Goal: Task Accomplishment & Management: Complete application form

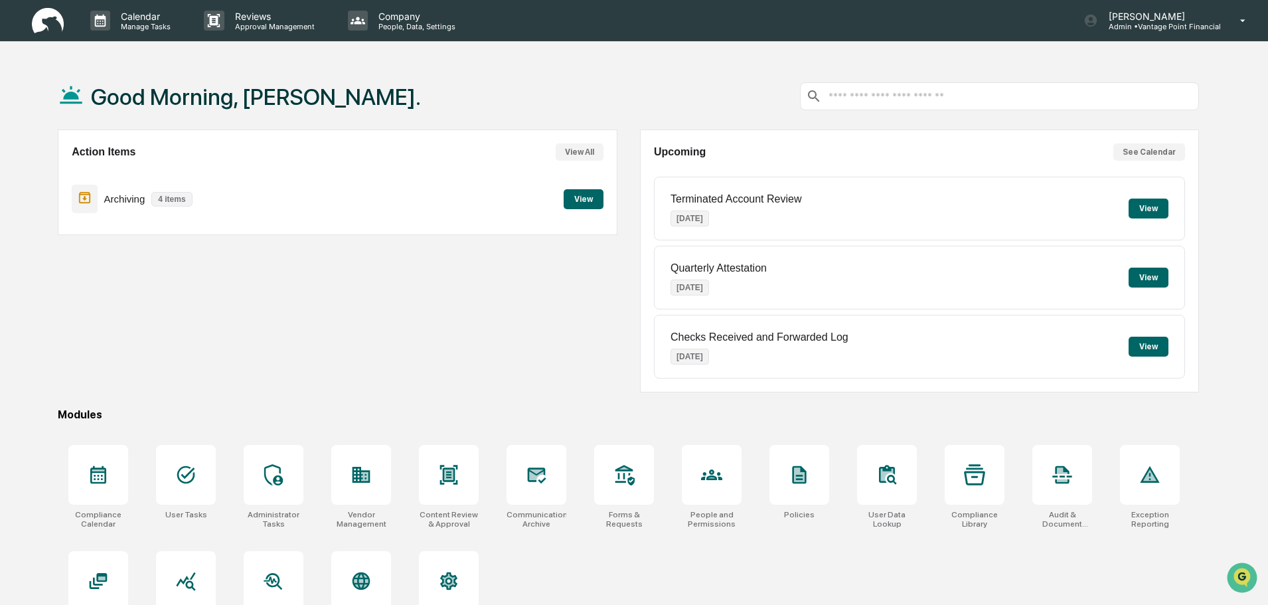
click at [379, 435] on div "Good Morning, Emily. Action Items View All Archiving 4 items View Upcoming See …" at bounding box center [628, 365] width 1181 height 605
click at [368, 473] on icon at bounding box center [364, 476] width 7 height 9
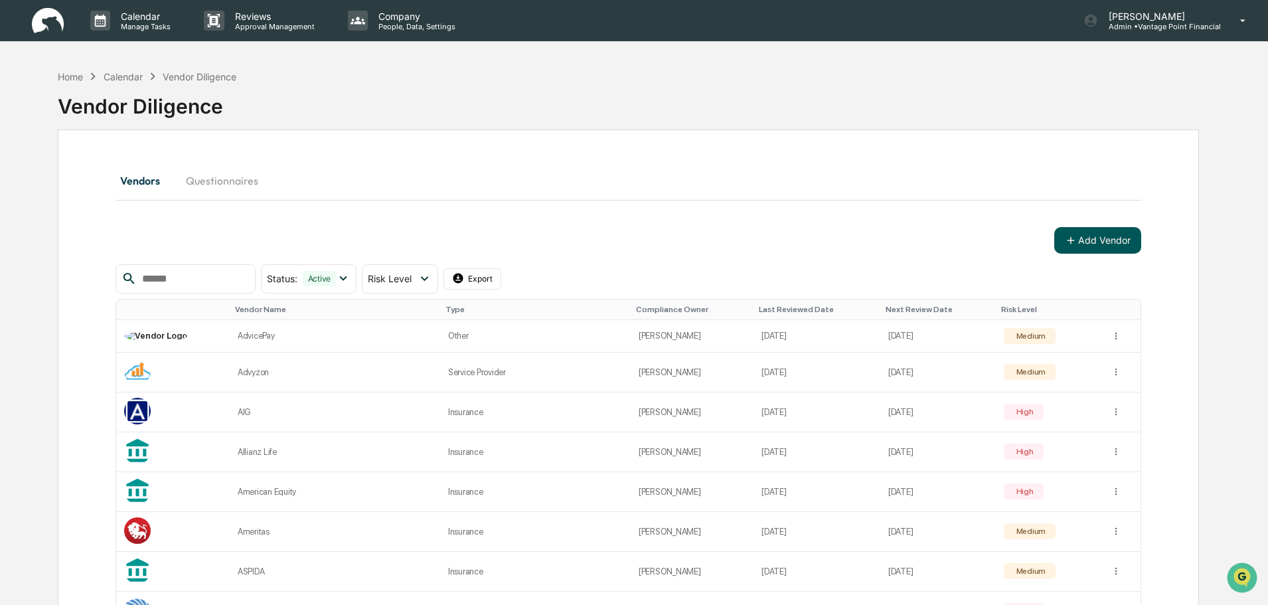
click at [1101, 243] on button "Add Vendor" at bounding box center [1098, 240] width 87 height 27
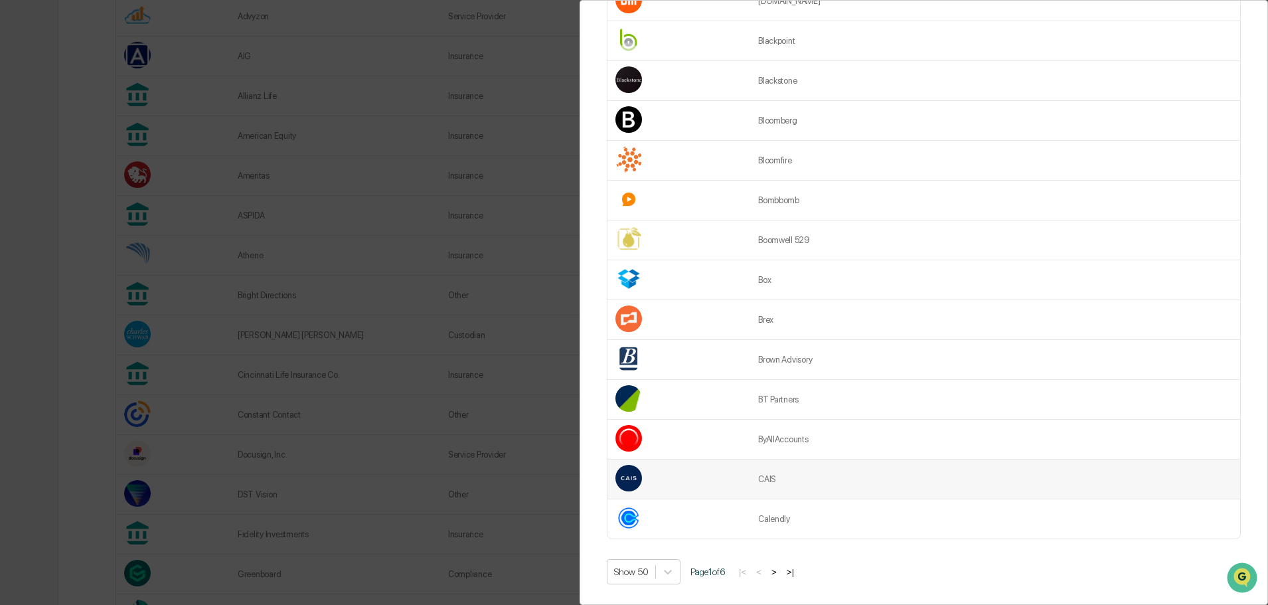
scroll to position [398, 0]
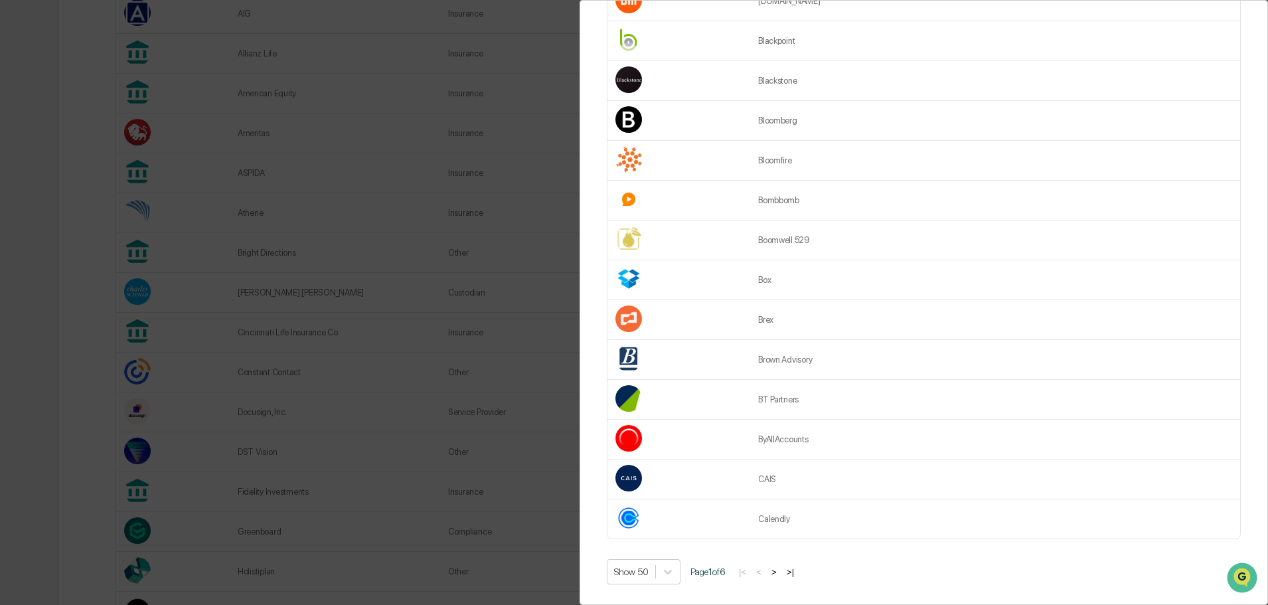
click at [779, 566] on button ">" at bounding box center [774, 571] width 13 height 11
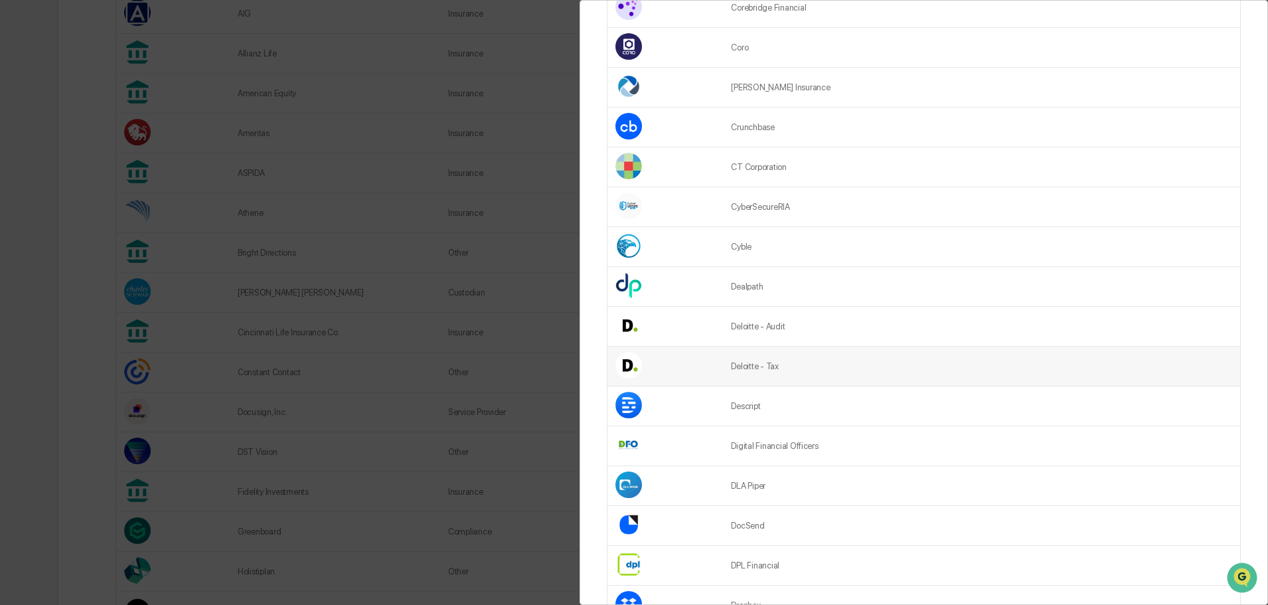
scroll to position [824, 0]
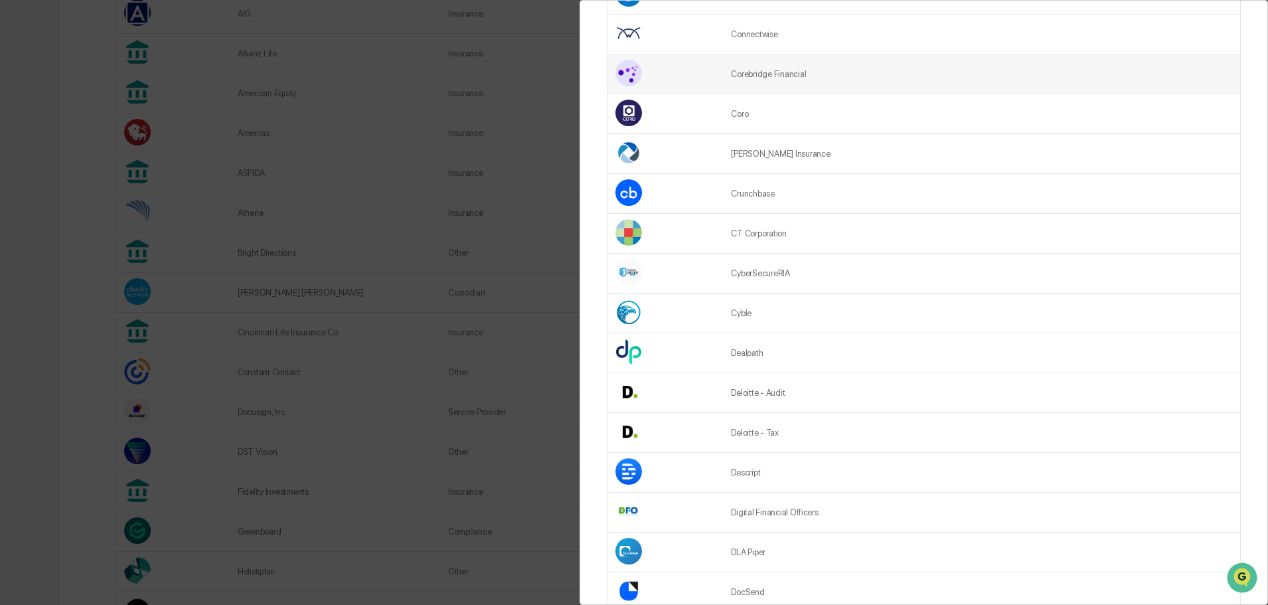
click at [770, 71] on td "Corebridge Financial" at bounding box center [981, 74] width 517 height 40
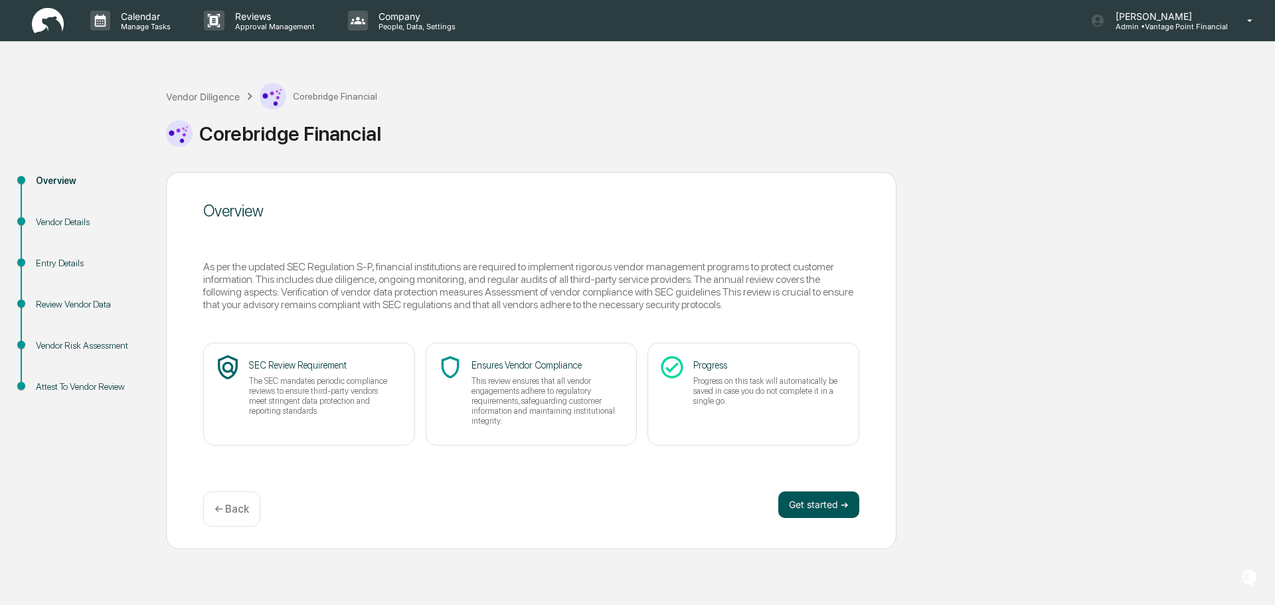
click at [851, 501] on button "Get started ➔" at bounding box center [818, 504] width 81 height 27
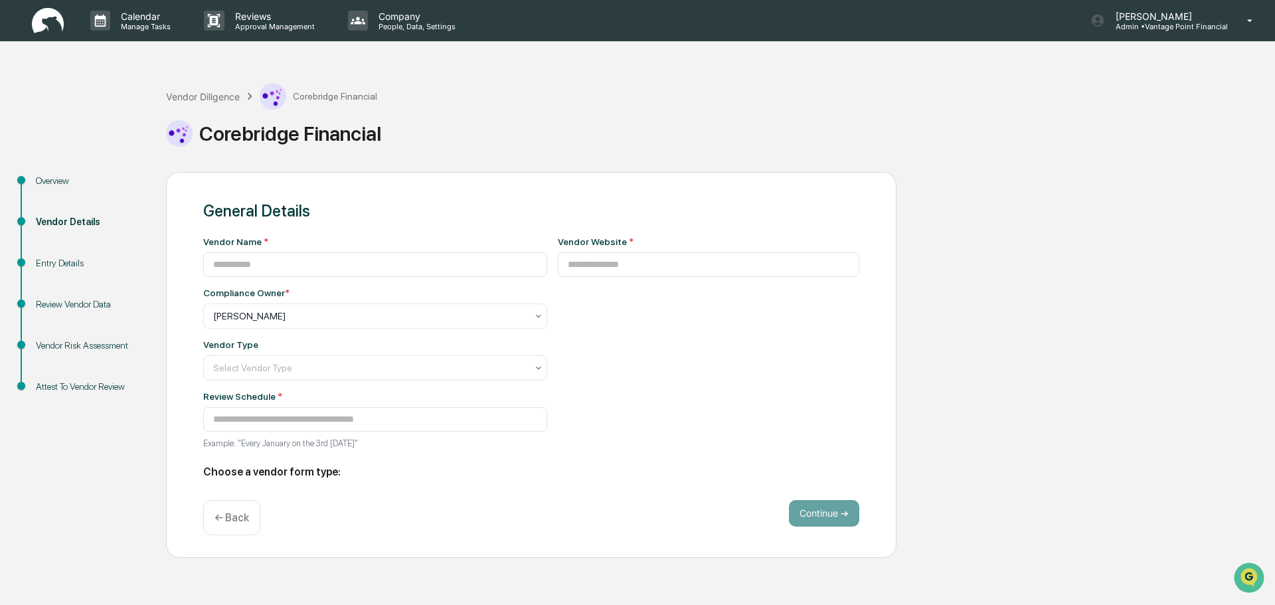
type input "**********"
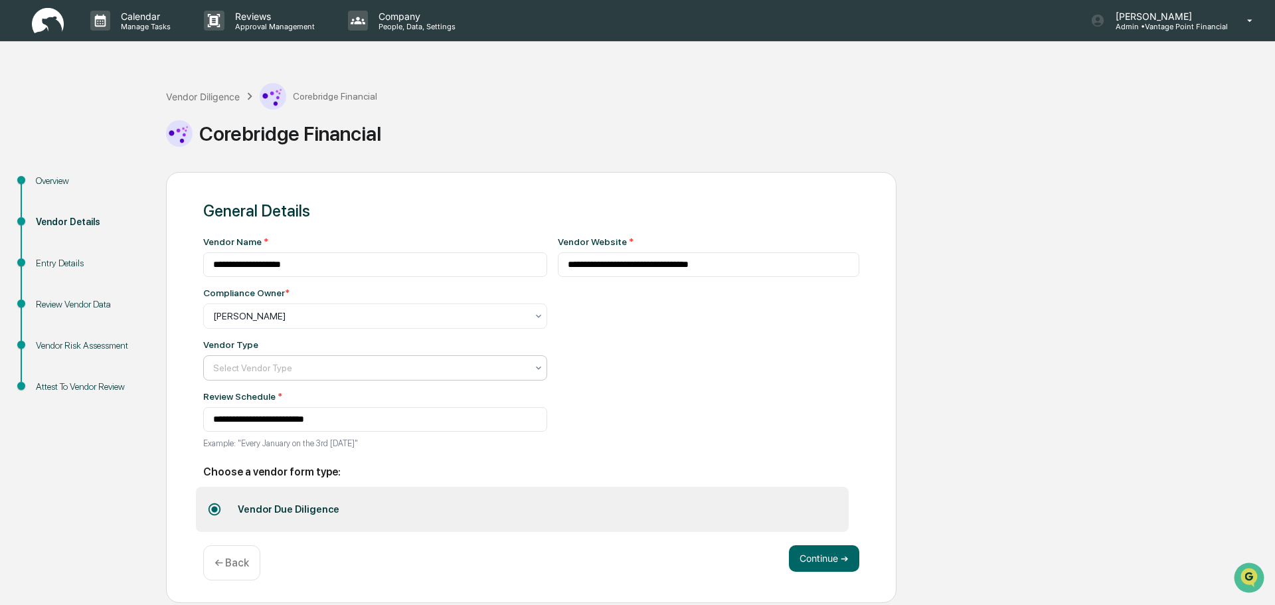
click at [381, 356] on div "Vendor Type Select Vendor Type" at bounding box center [375, 359] width 344 height 41
drag, startPoint x: 381, startPoint y: 368, endPoint x: 391, endPoint y: 364, distance: 10.7
click at [382, 369] on div at bounding box center [369, 367] width 313 height 13
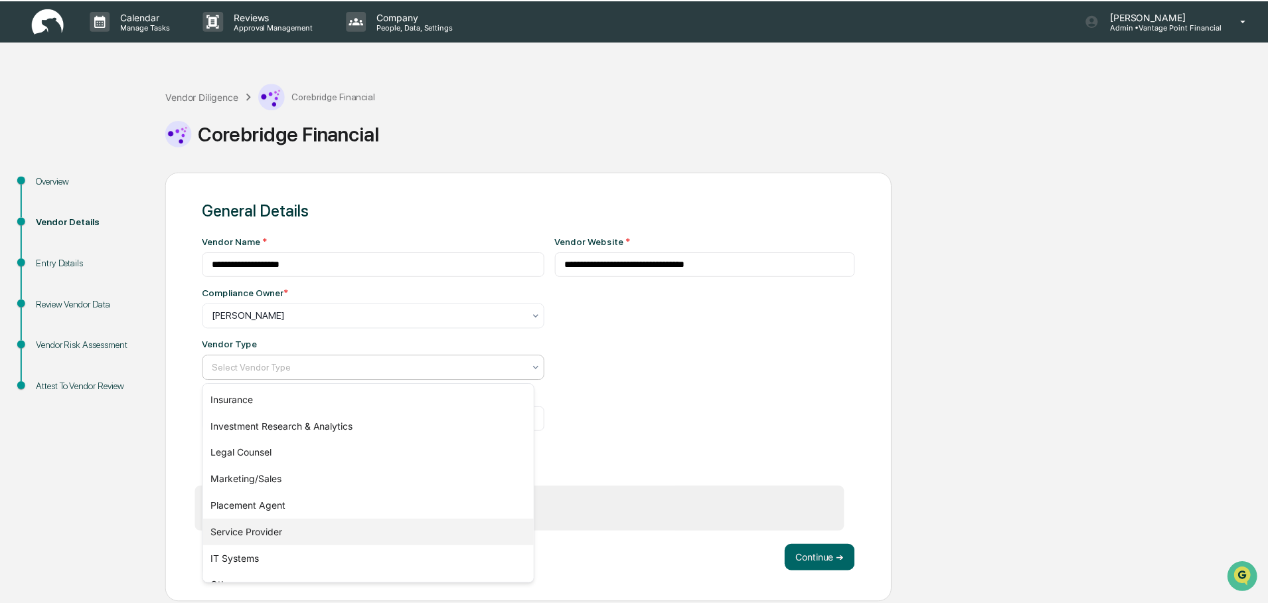
scroll to position [151, 0]
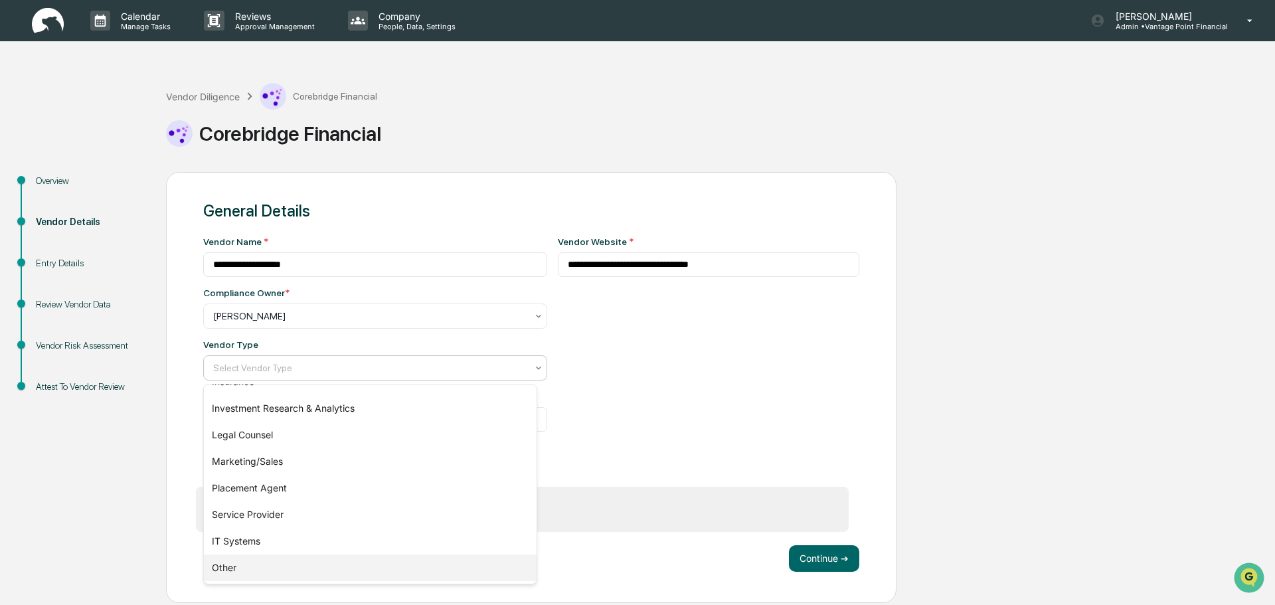
click at [261, 567] on div "Other" at bounding box center [370, 568] width 333 height 27
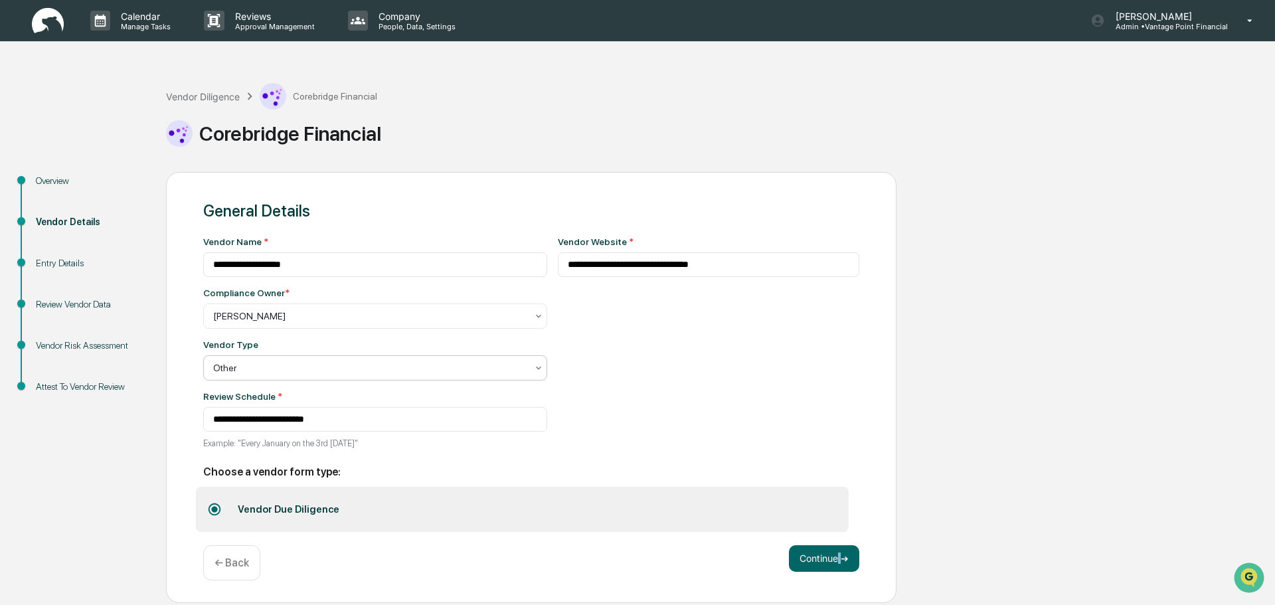
click at [839, 544] on div "**********" at bounding box center [531, 387] width 731 height 431
click at [831, 568] on button "Continue ➔" at bounding box center [824, 558] width 70 height 27
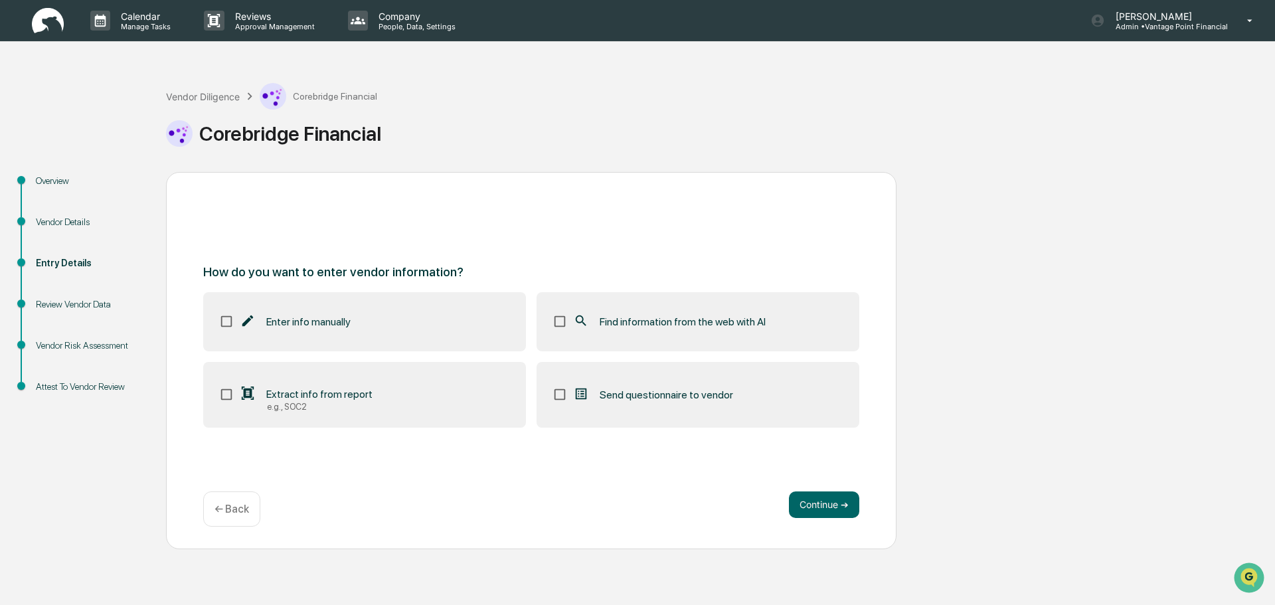
click at [471, 325] on label "Enter info manually" at bounding box center [364, 321] width 323 height 58
click at [691, 316] on span "Find information from the web with AI" at bounding box center [683, 321] width 166 height 13
click at [657, 352] on div "Enter info manually Find information from the web with AI Extract info from rep…" at bounding box center [531, 359] width 656 height 135
click at [651, 327] on span "Find information from the web with AI" at bounding box center [683, 321] width 166 height 13
click at [835, 501] on button "Continue ➔" at bounding box center [824, 504] width 70 height 27
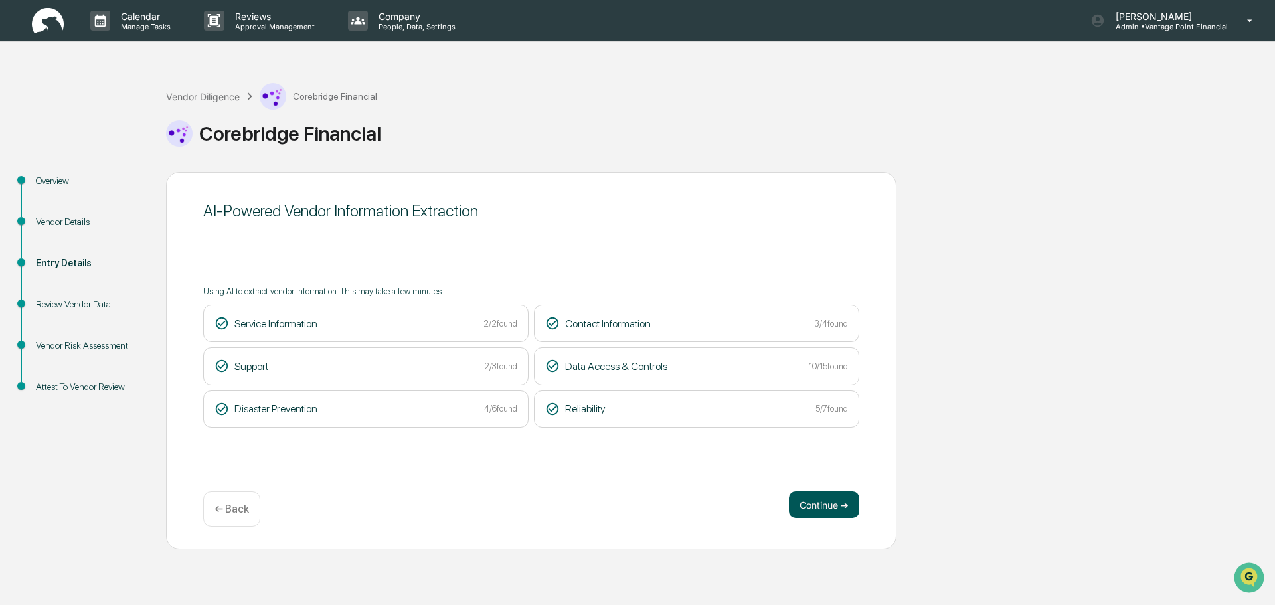
click at [830, 515] on button "Continue ➔" at bounding box center [824, 504] width 70 height 27
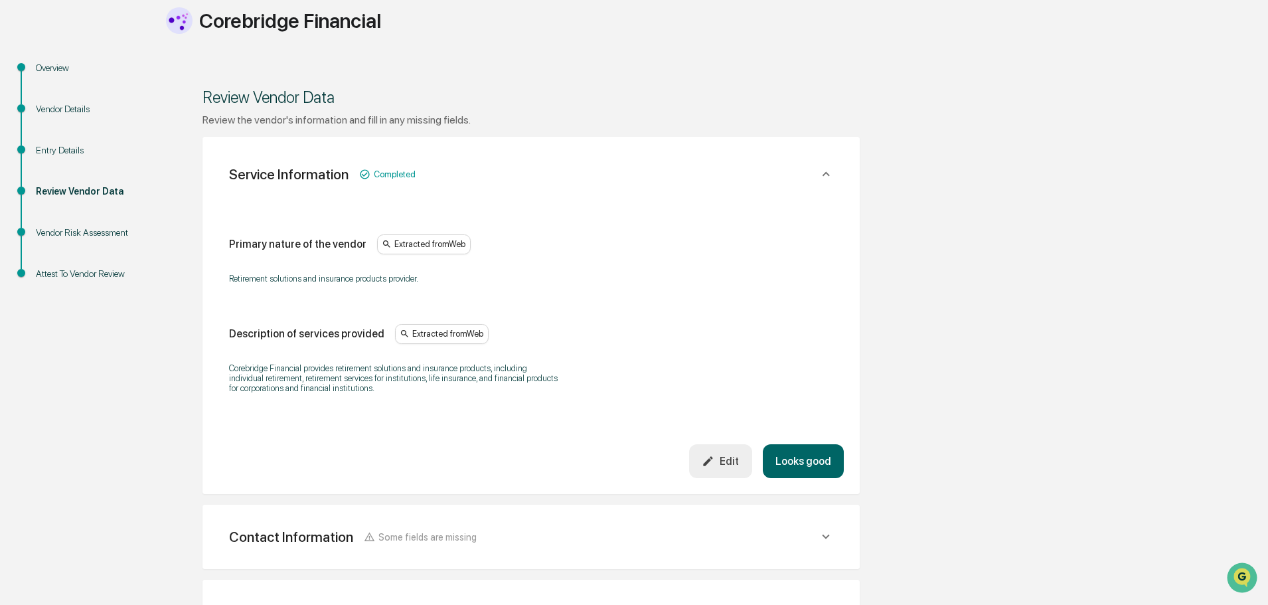
scroll to position [133, 0]
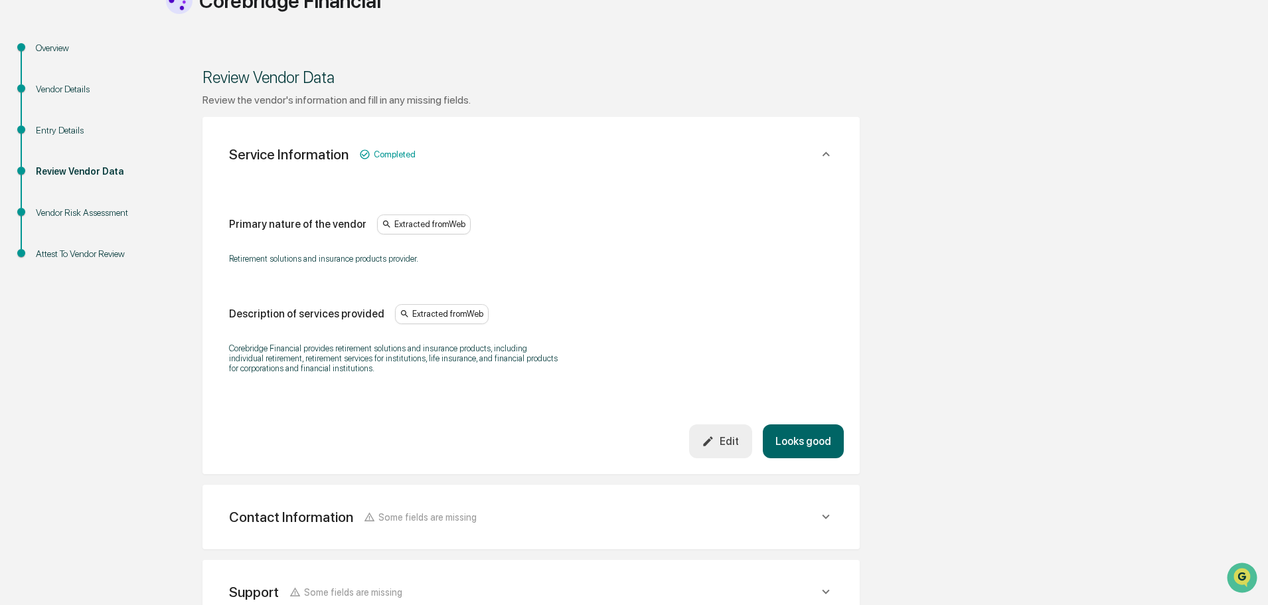
click at [827, 448] on button "Looks good" at bounding box center [803, 441] width 81 height 34
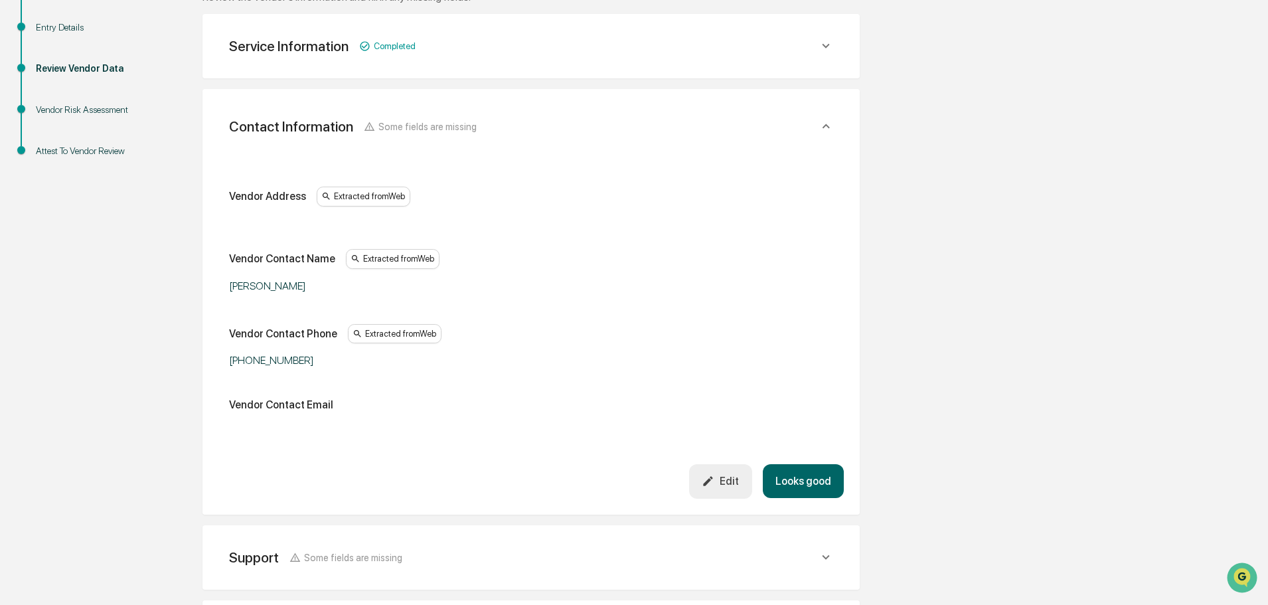
scroll to position [250, 0]
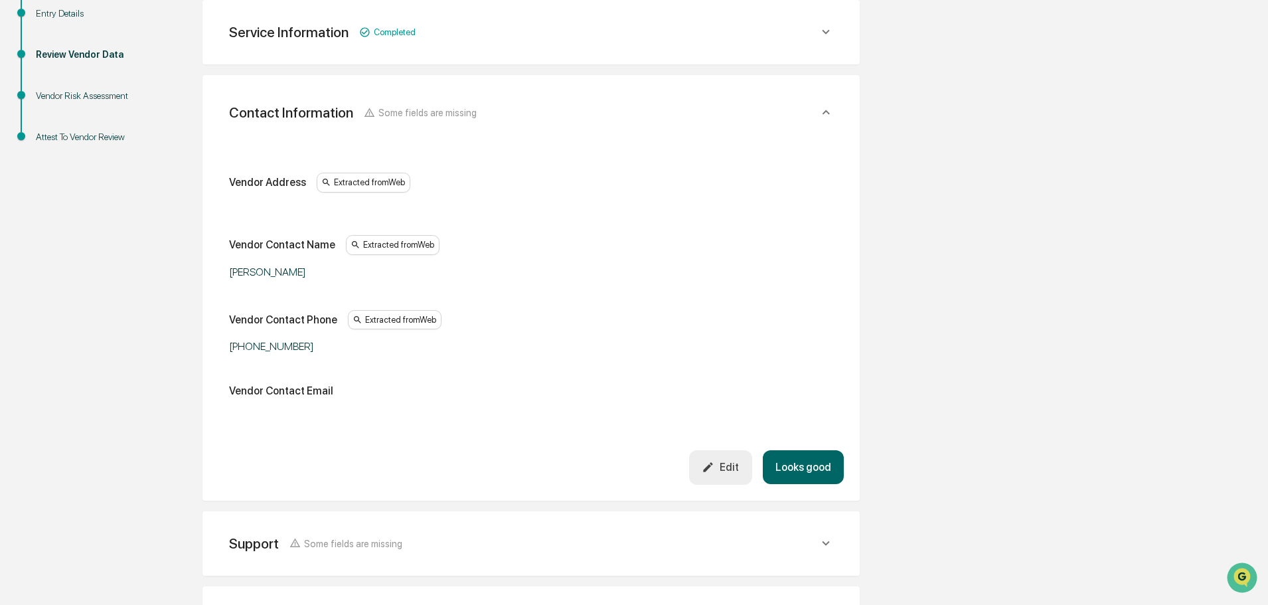
click at [730, 475] on button "Edit" at bounding box center [720, 467] width 63 height 34
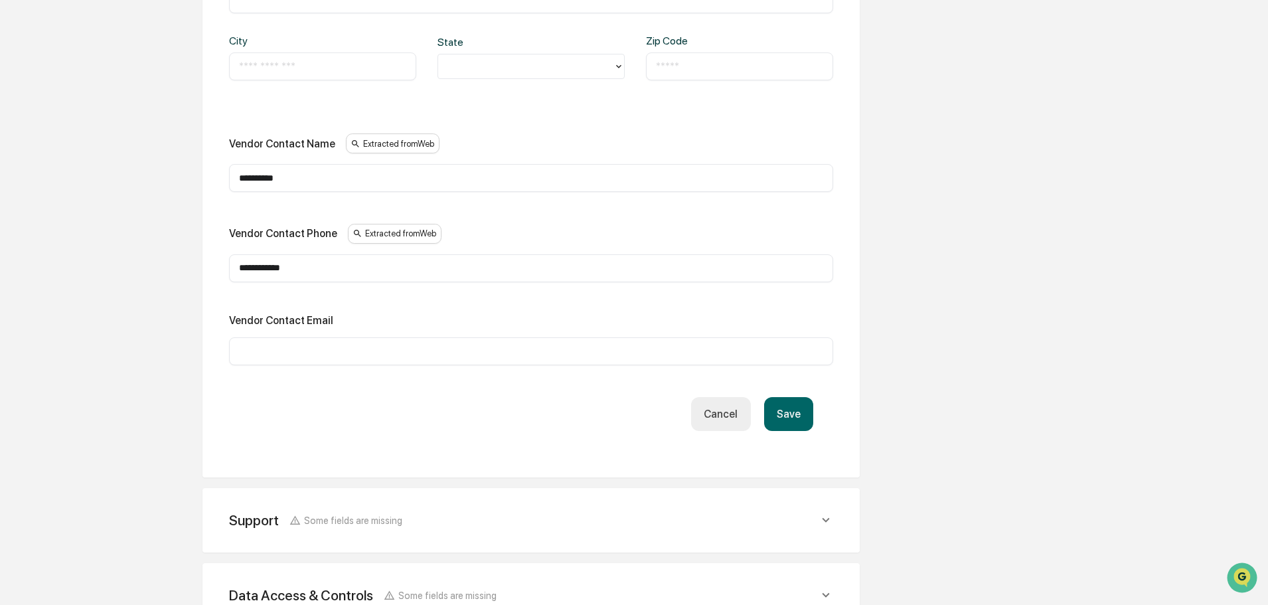
scroll to position [582, 0]
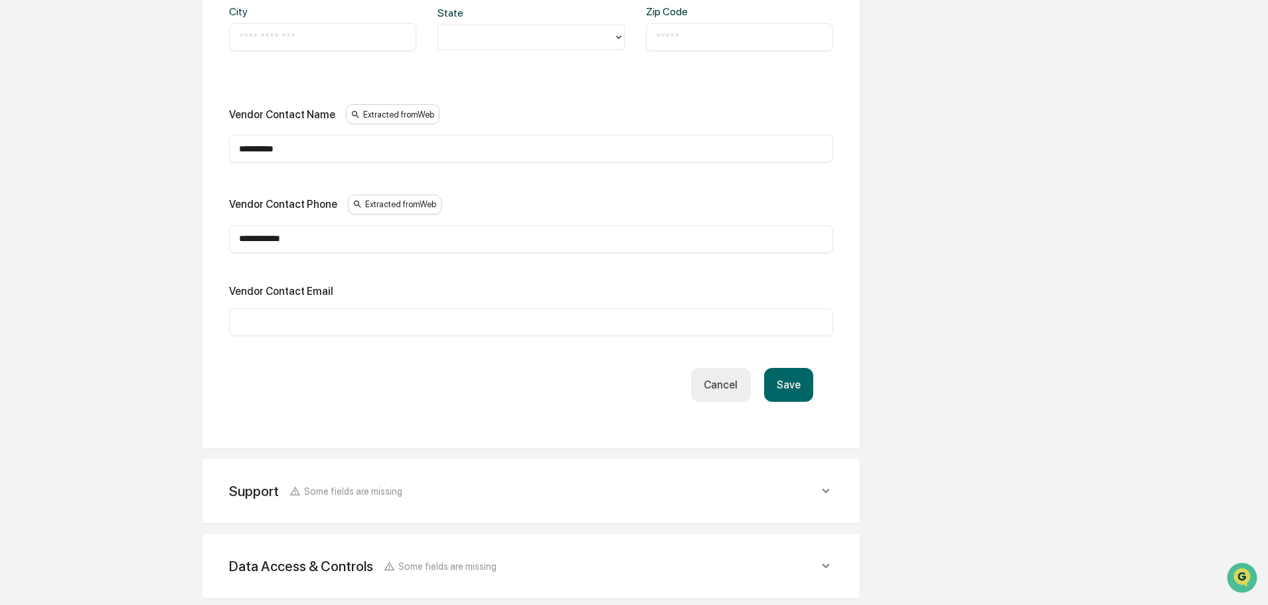
click at [312, 149] on input "**********" at bounding box center [531, 148] width 584 height 13
click at [310, 148] on input "**********" at bounding box center [531, 148] width 584 height 13
type input "*"
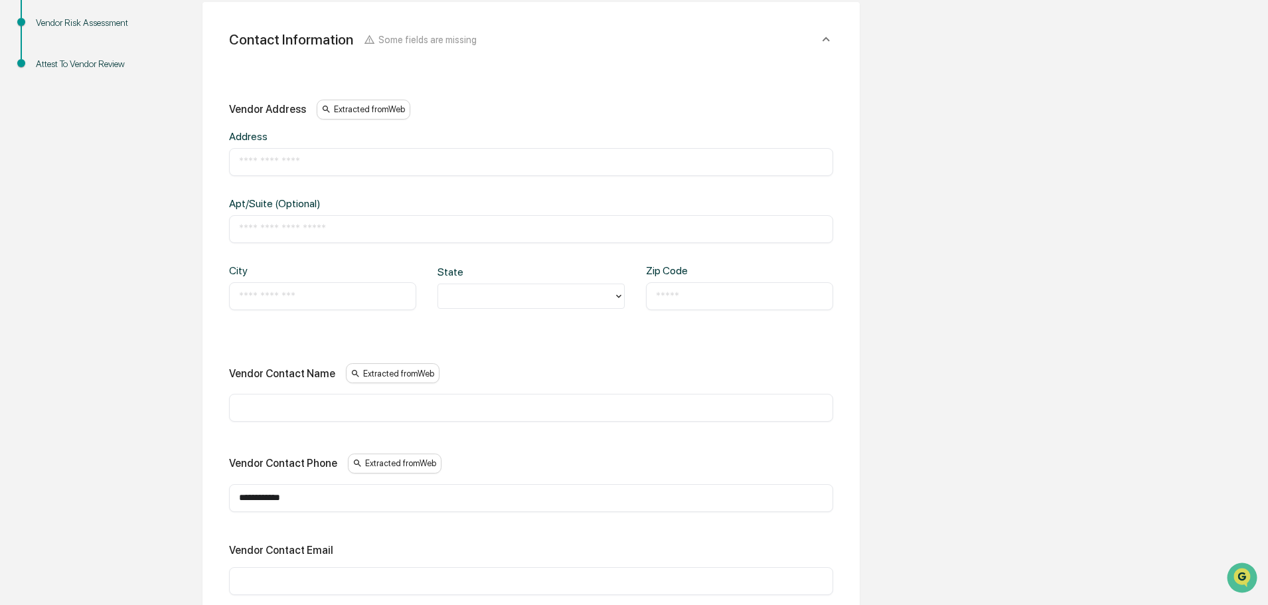
scroll to position [250, 0]
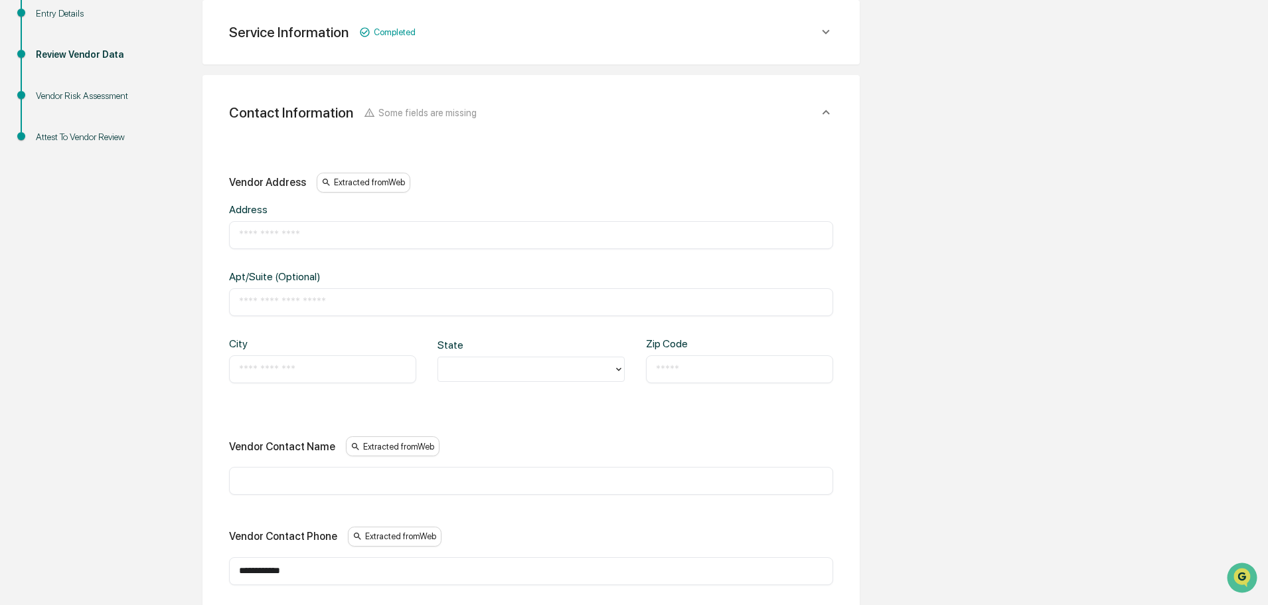
click at [256, 255] on div "Address ​ Apt/Suite (Optional) ​ City ​ State Zip Code ​" at bounding box center [531, 303] width 604 height 201
click at [252, 229] on input "text" at bounding box center [531, 234] width 584 height 13
paste input "**********"
type input "**********"
click at [278, 296] on input "text" at bounding box center [531, 302] width 584 height 13
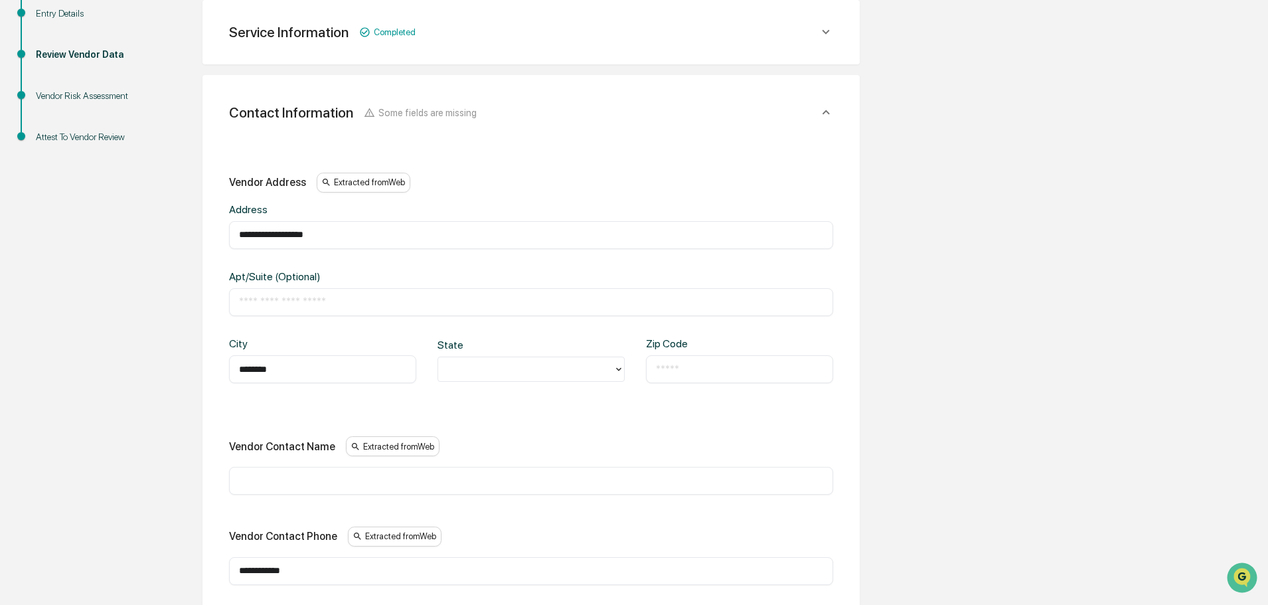
type input "********"
type input "**"
paste input "**********"
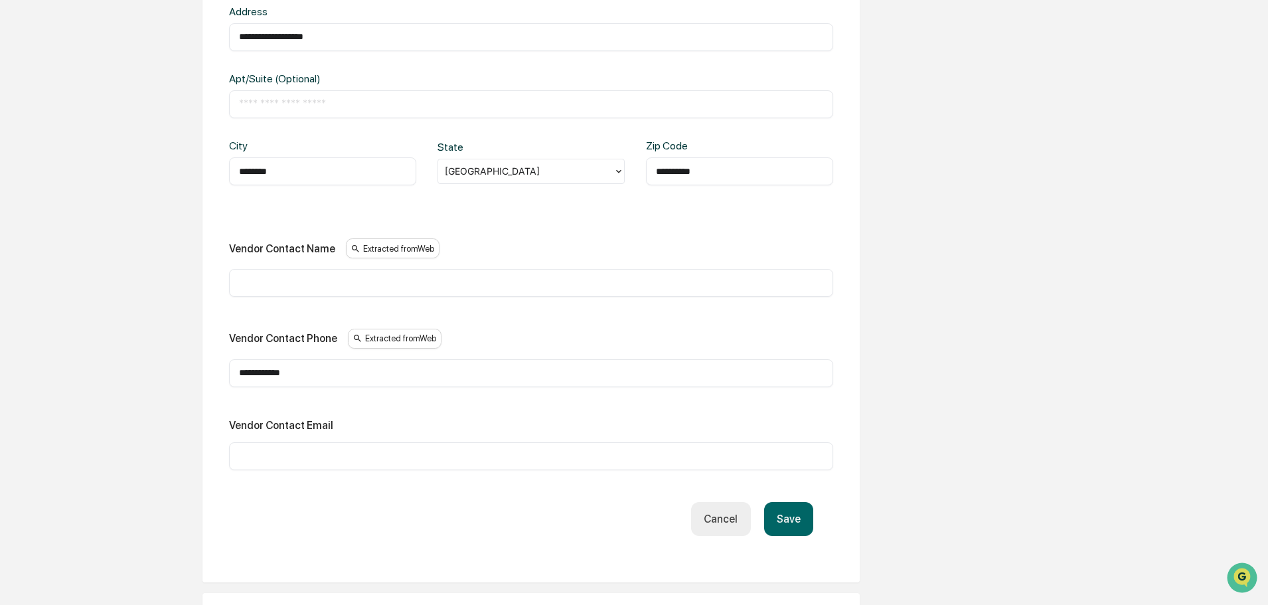
scroll to position [449, 0]
type input "**********"
click at [309, 454] on input "text" at bounding box center [531, 454] width 584 height 13
paste input "**********"
type input "**********"
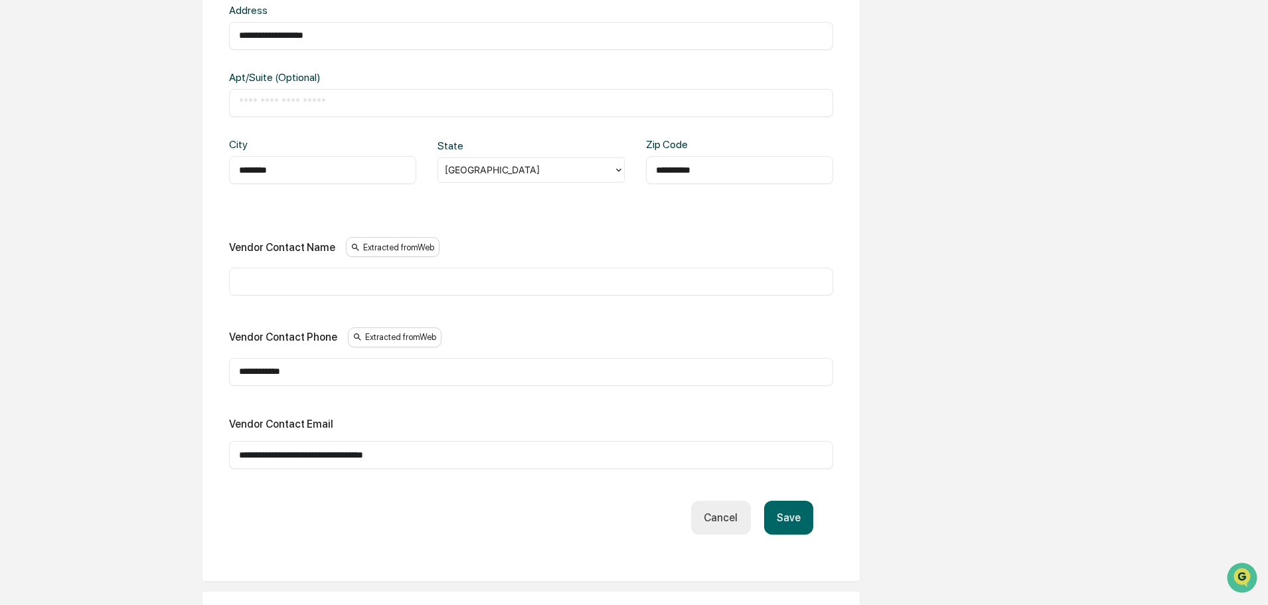
click at [804, 521] on button "Save" at bounding box center [788, 518] width 49 height 34
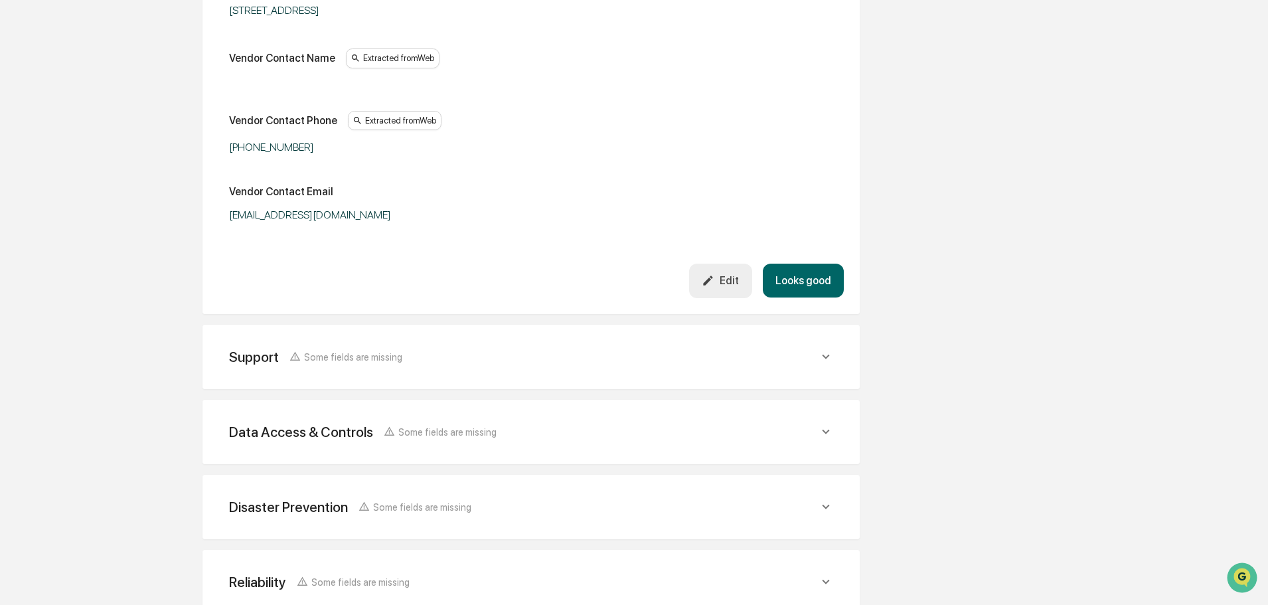
click at [803, 254] on div "Vendor Address Extracted from Web 1050 N. Western St., Amarillo, TX 79106-7011 …" at bounding box center [531, 99] width 626 height 329
click at [803, 265] on button "Looks good" at bounding box center [803, 281] width 81 height 34
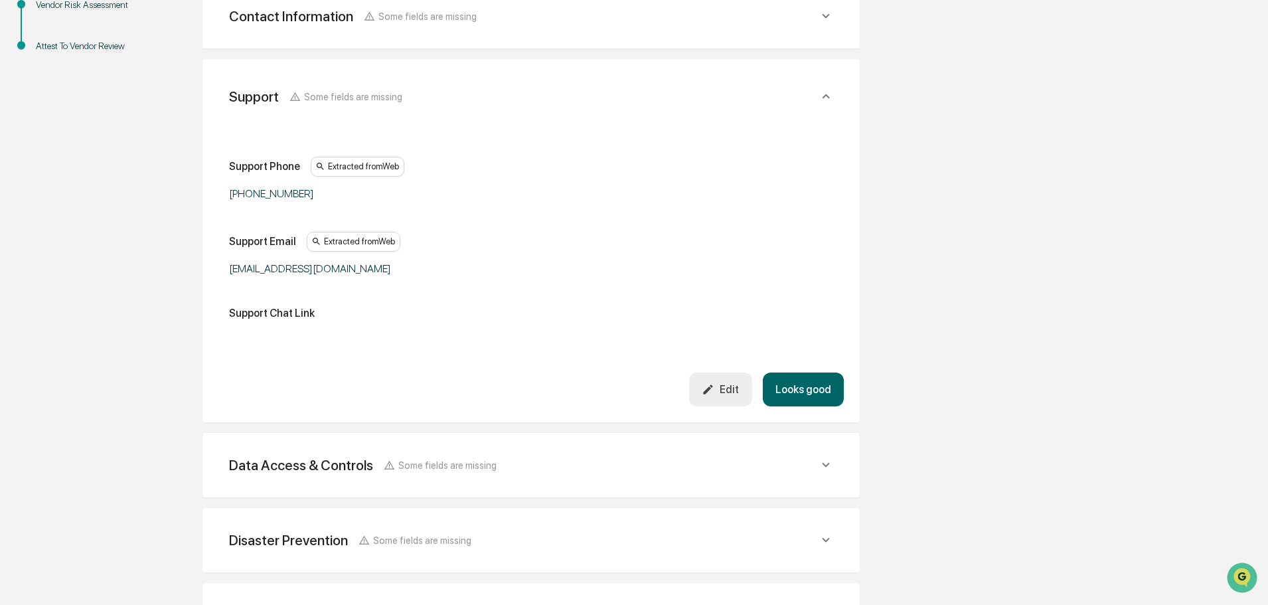
scroll to position [325, 0]
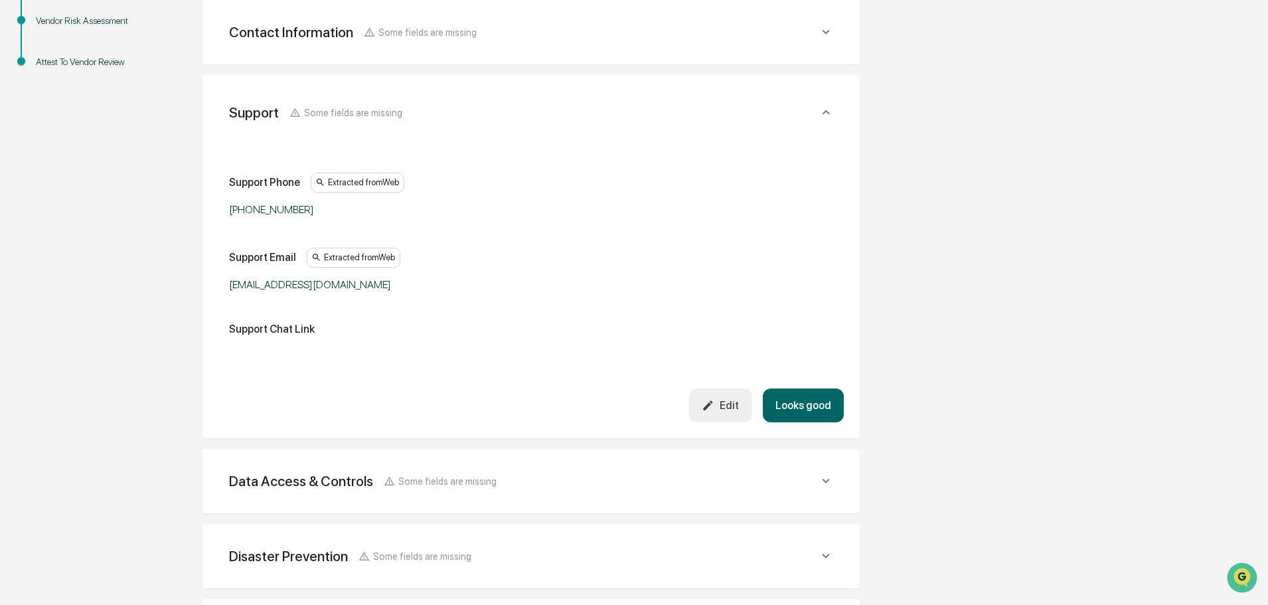
click at [797, 403] on button "Looks good" at bounding box center [803, 405] width 81 height 34
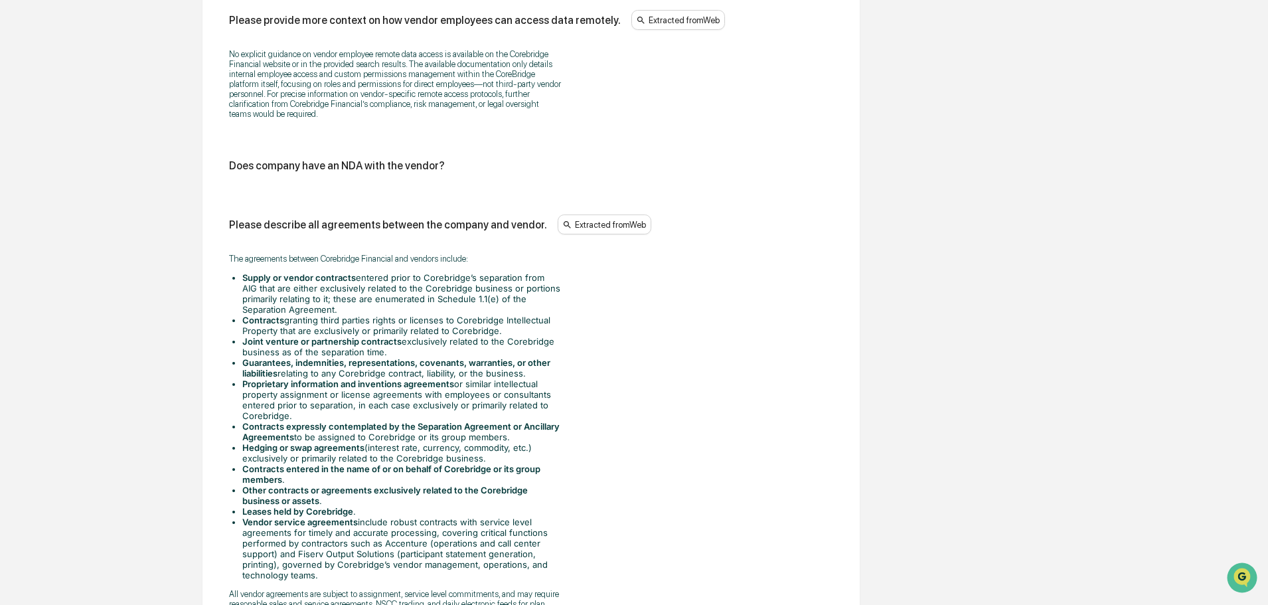
scroll to position [1794, 0]
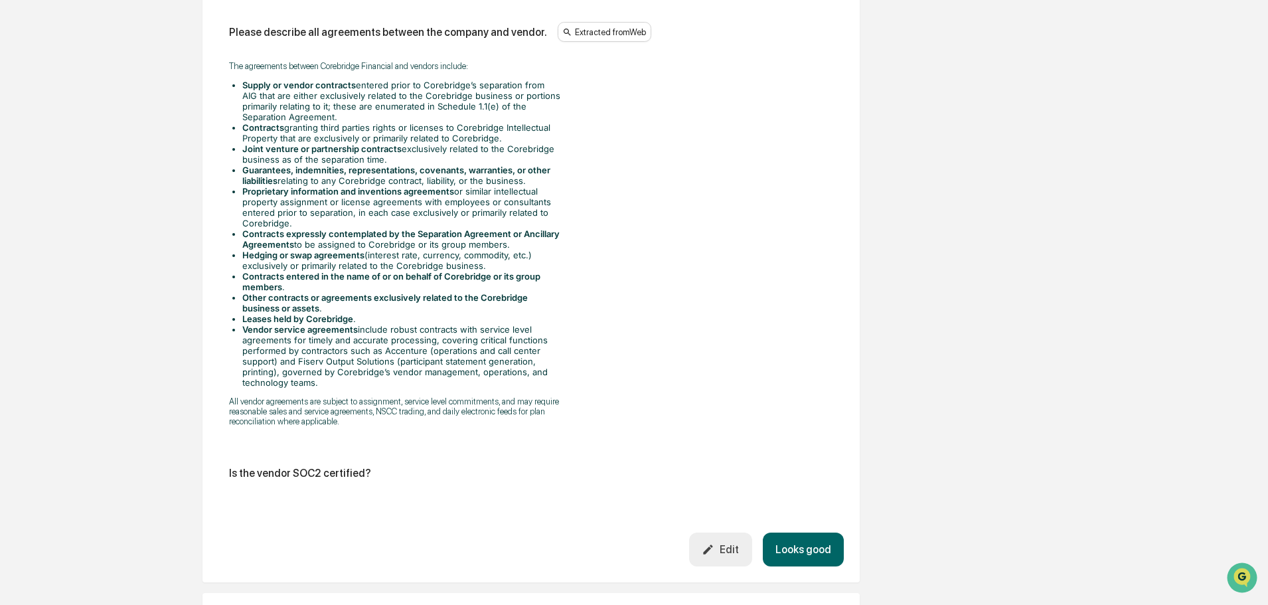
click at [793, 533] on button "Looks good" at bounding box center [803, 550] width 81 height 34
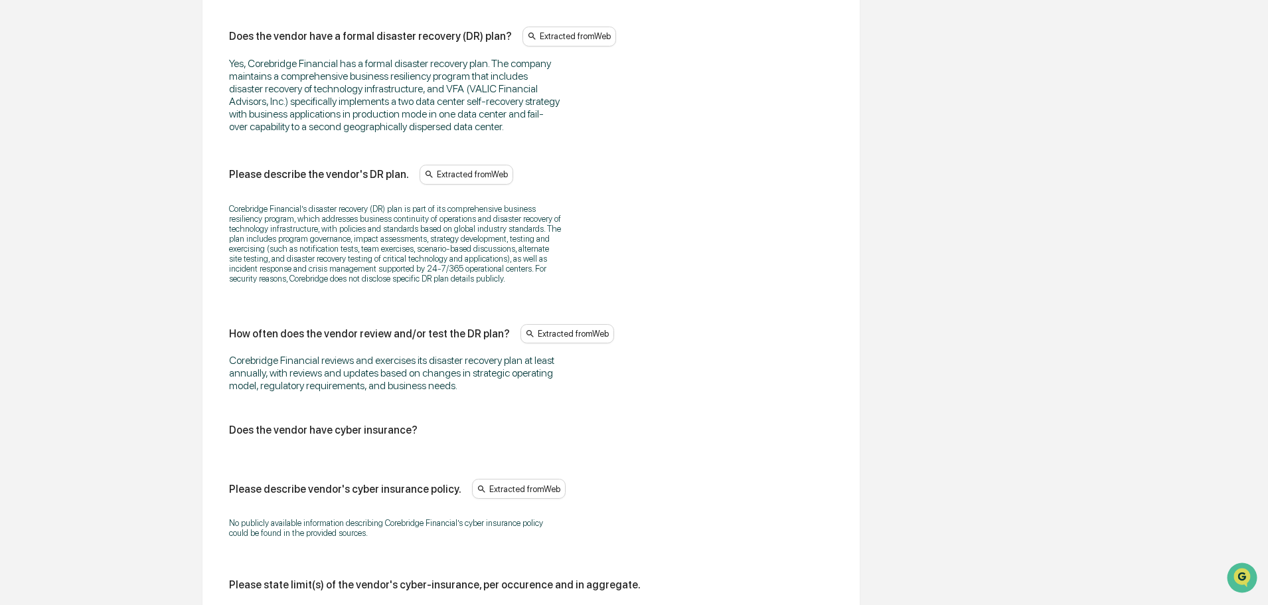
scroll to position [674, 0]
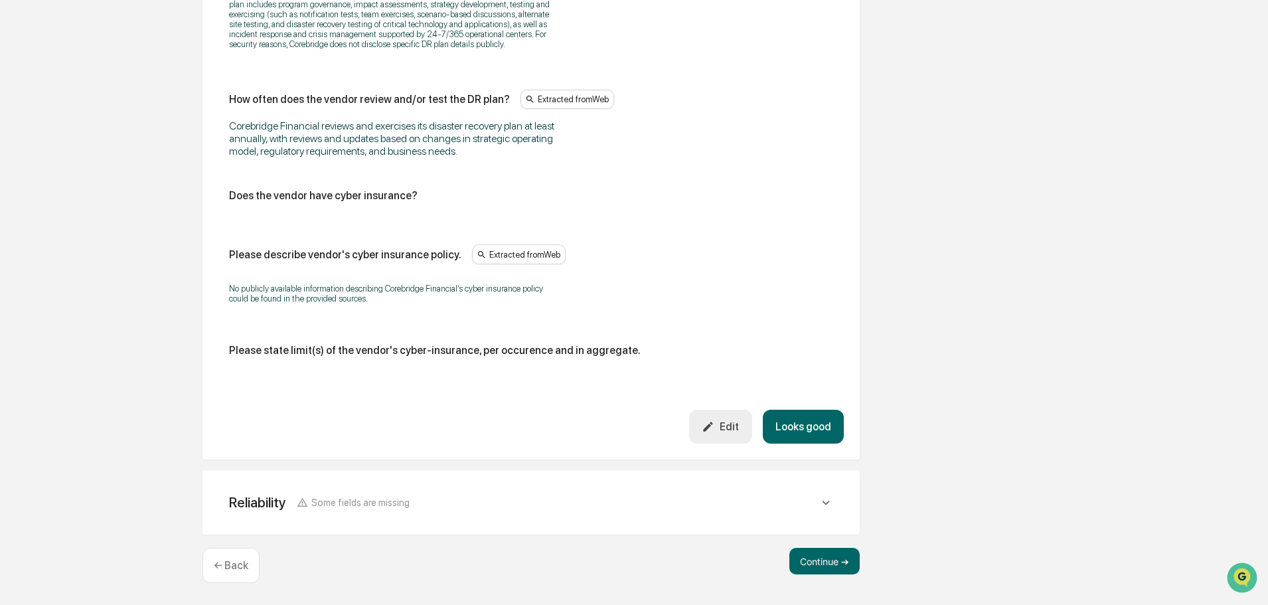
click at [812, 431] on button "Looks good" at bounding box center [803, 427] width 81 height 34
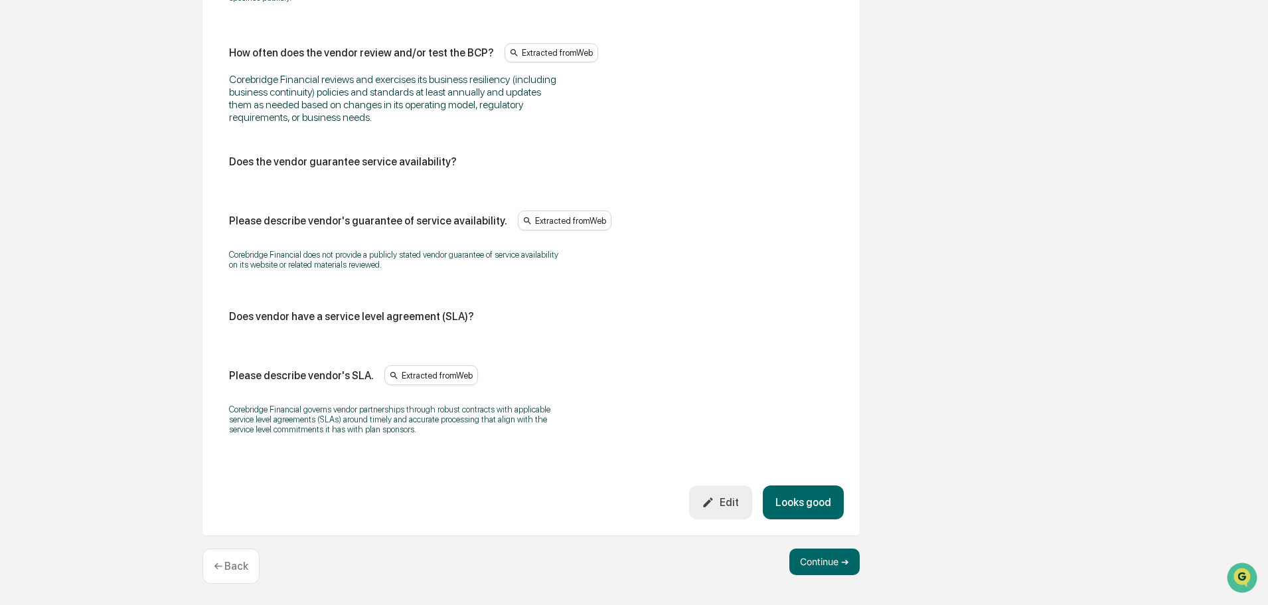
scroll to position [1084, 0]
click at [825, 502] on button "Looks good" at bounding box center [803, 502] width 81 height 34
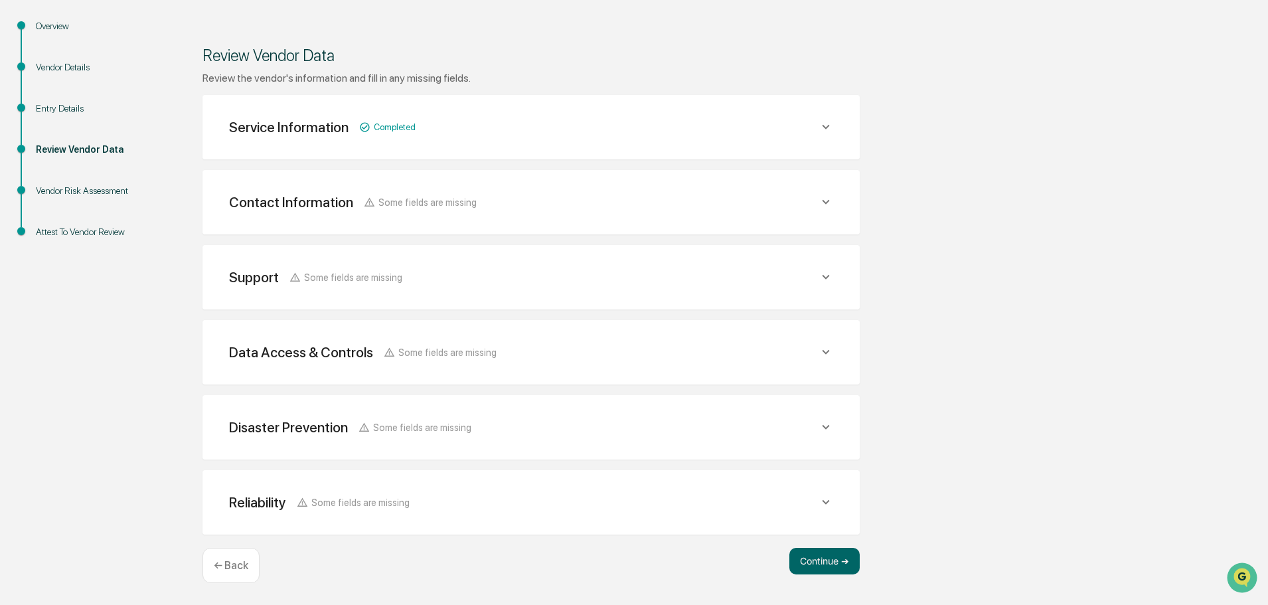
scroll to position [155, 0]
click at [844, 565] on button "Continue ➔" at bounding box center [825, 561] width 70 height 27
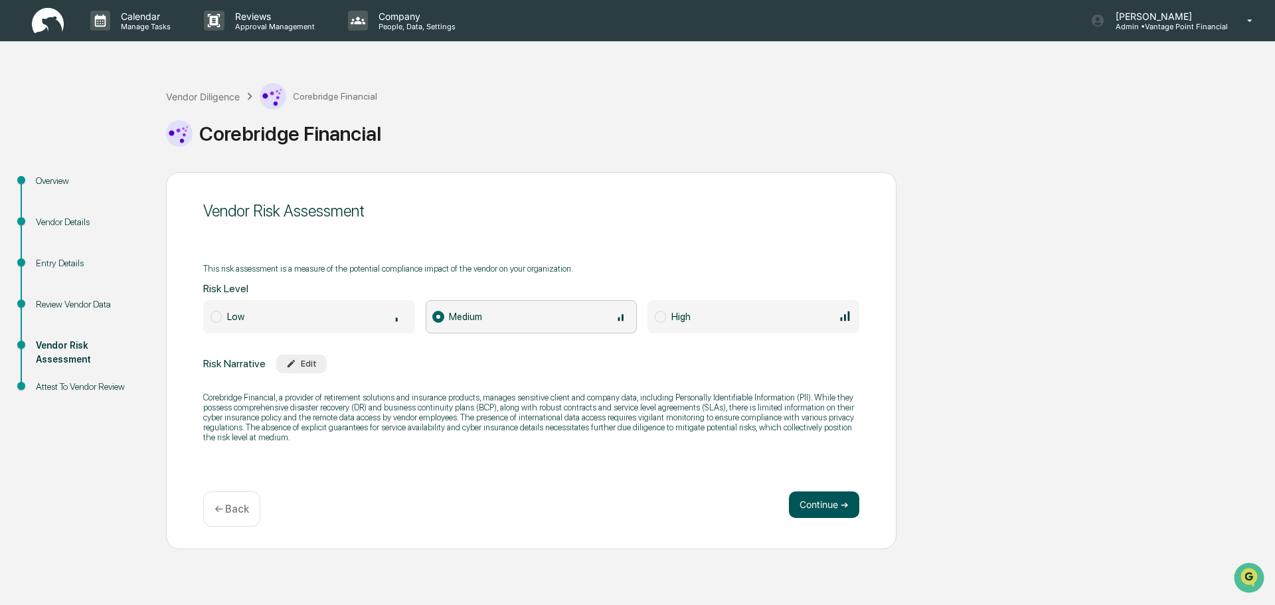
click at [818, 497] on button "Continue ➔" at bounding box center [824, 504] width 70 height 27
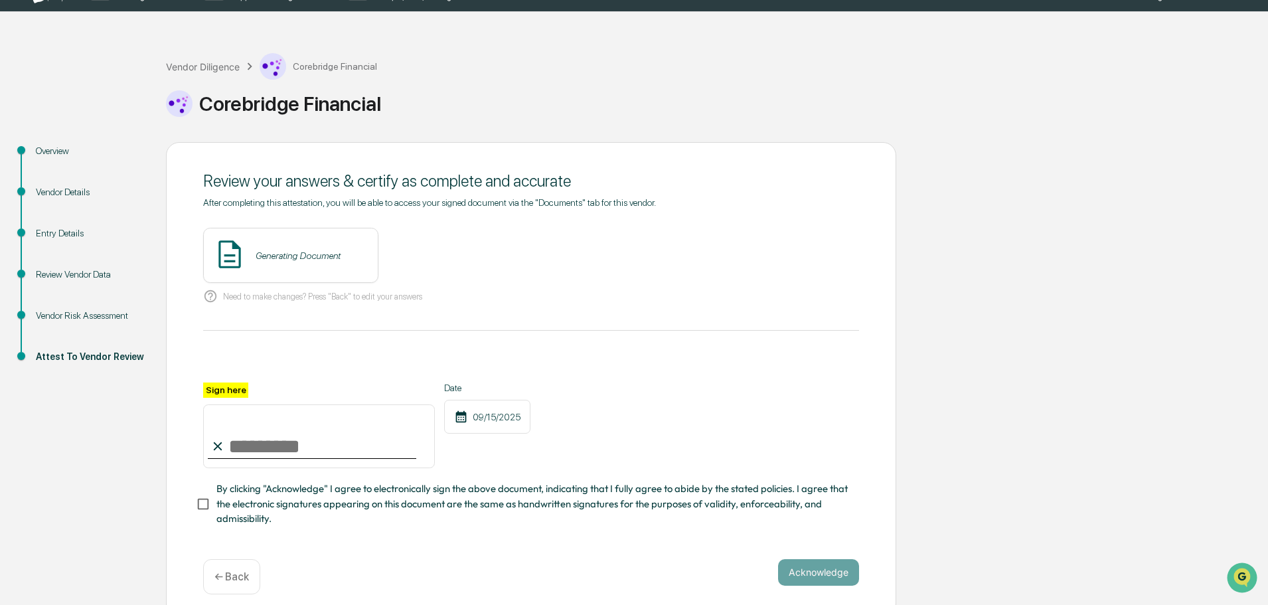
scroll to position [46, 0]
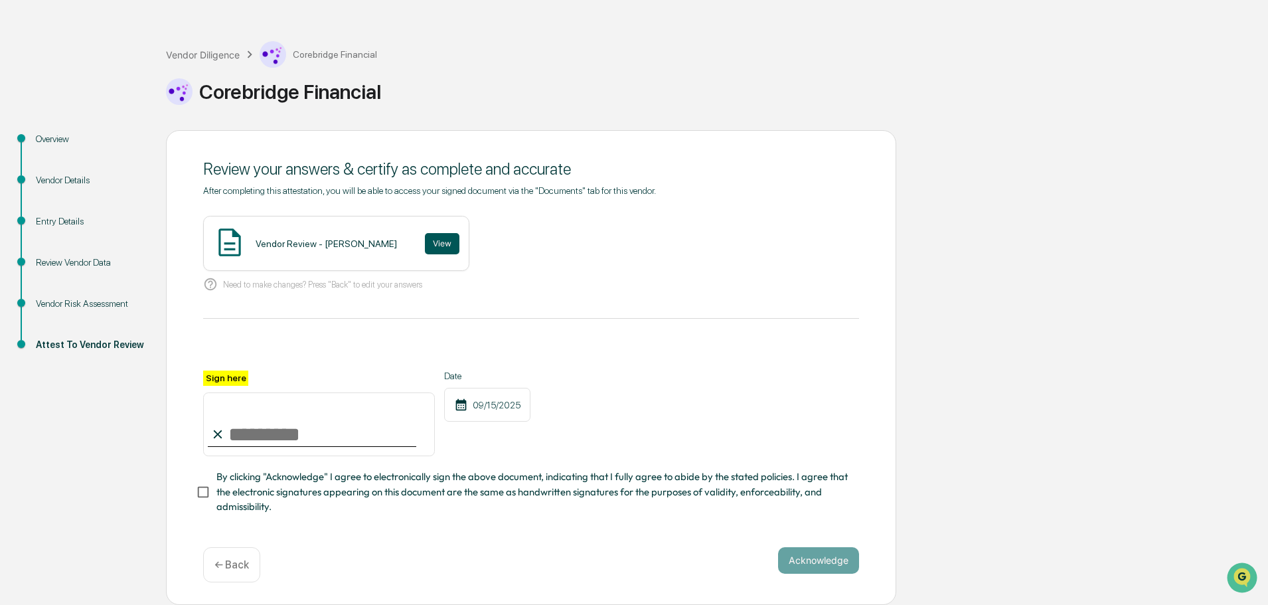
click at [425, 235] on button "View" at bounding box center [442, 243] width 35 height 21
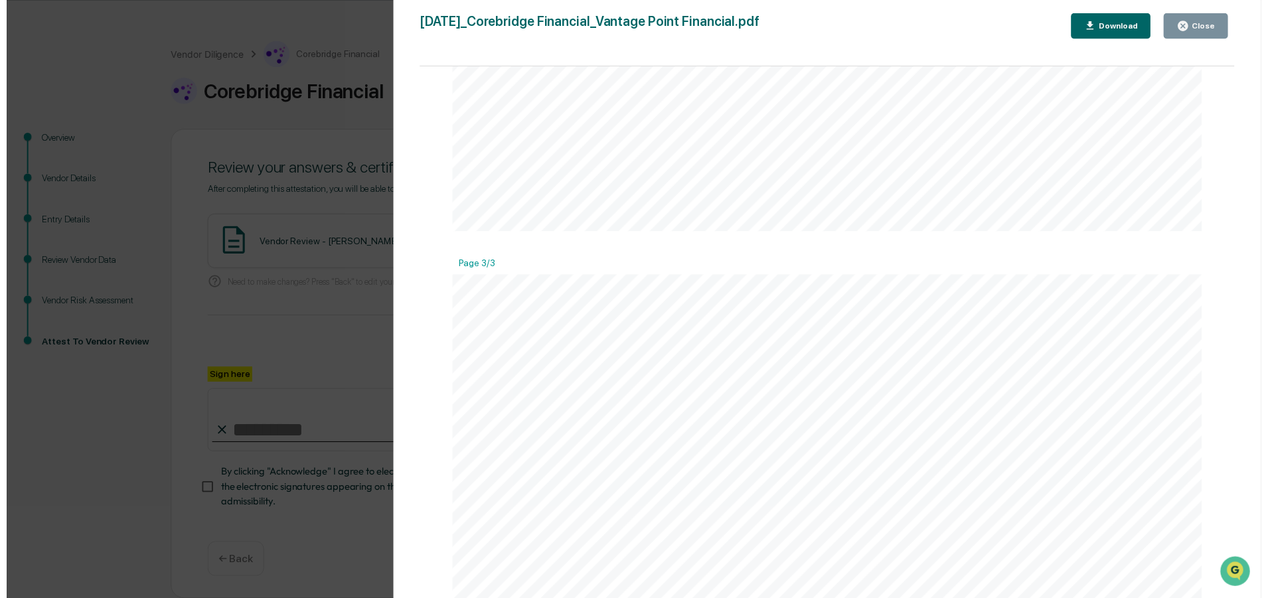
scroll to position [2192, 0]
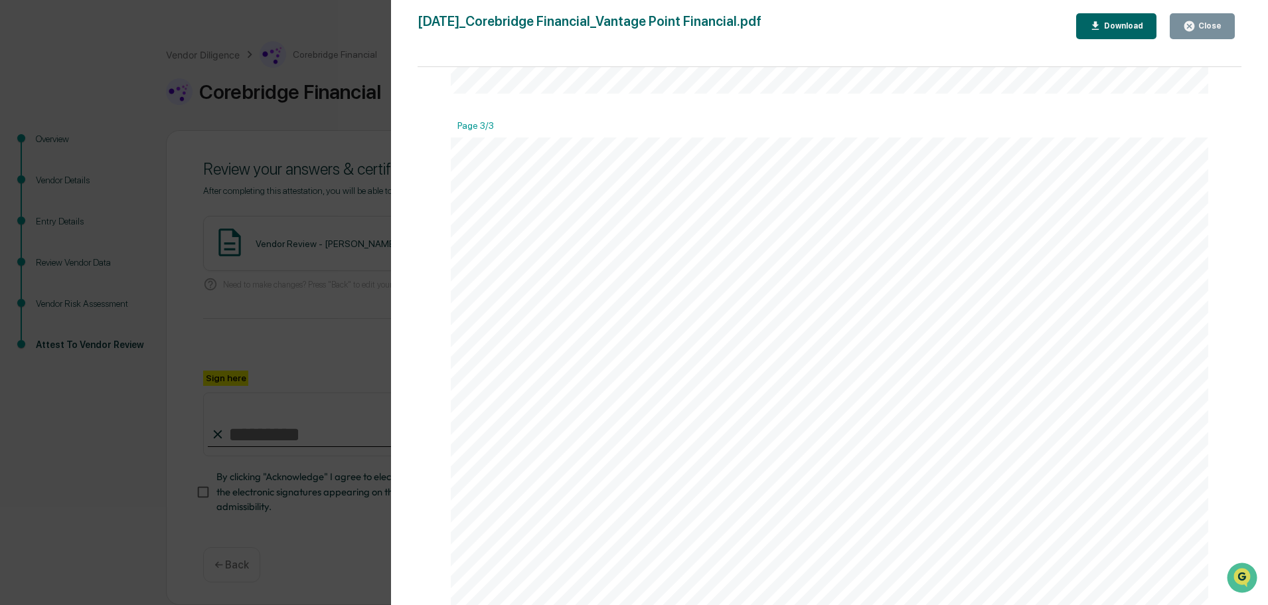
click at [1195, 27] on icon "button" at bounding box center [1190, 26] width 10 height 10
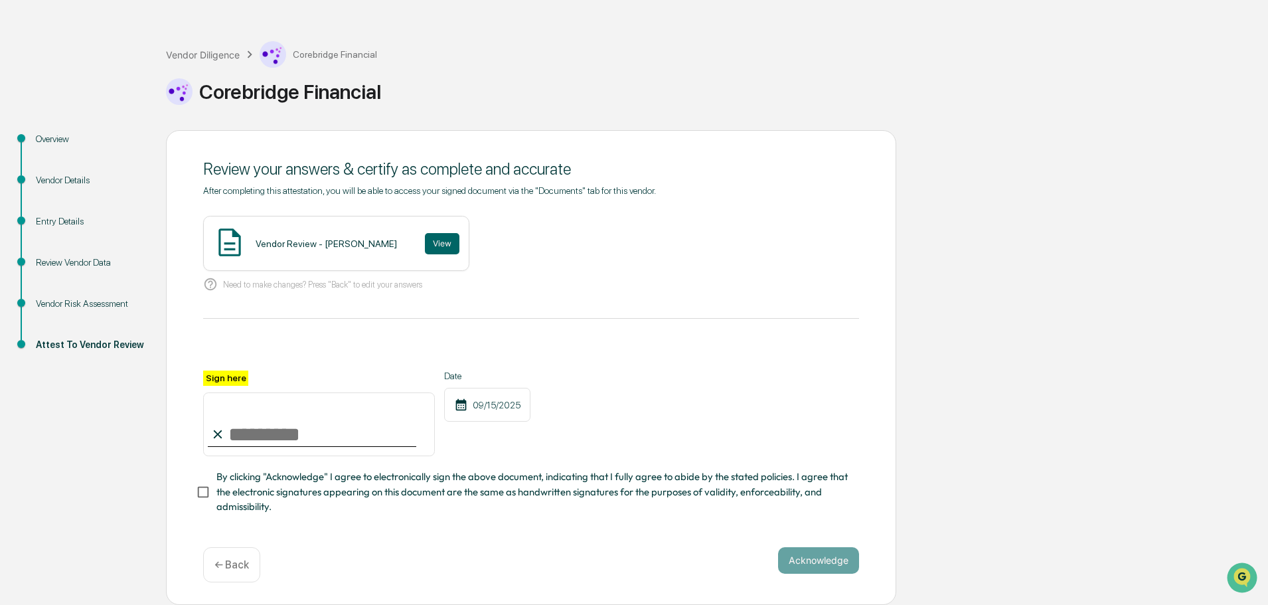
click at [274, 430] on input "Sign here" at bounding box center [319, 424] width 232 height 64
type input "**********"
click at [833, 561] on button "Acknowledge" at bounding box center [818, 560] width 81 height 27
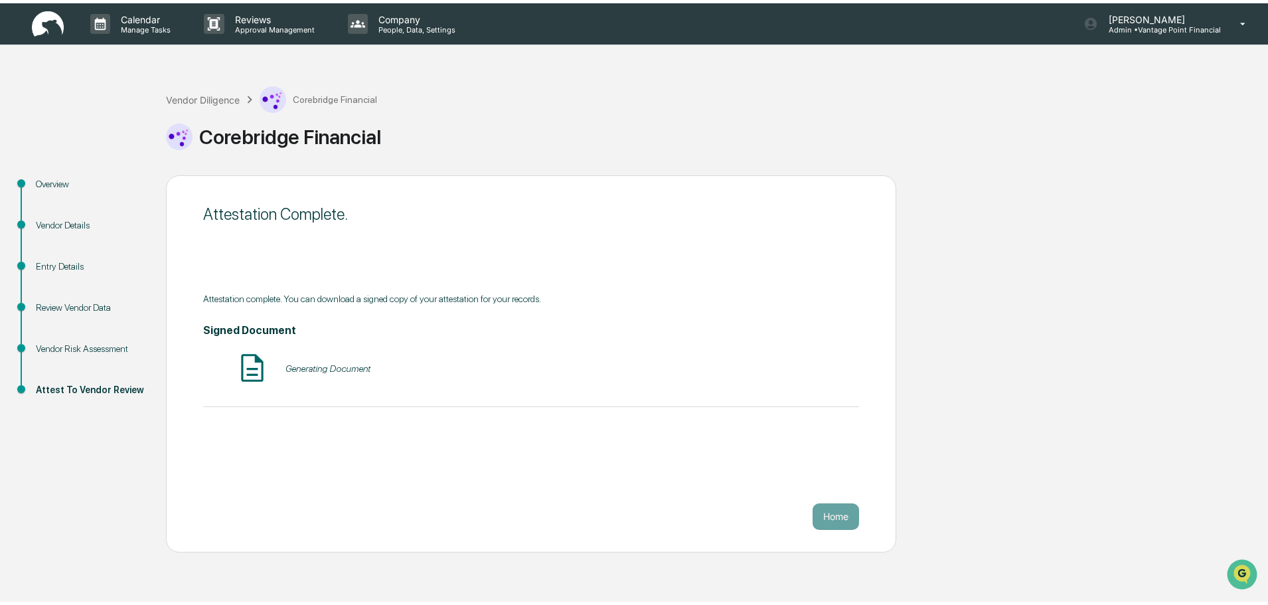
scroll to position [0, 0]
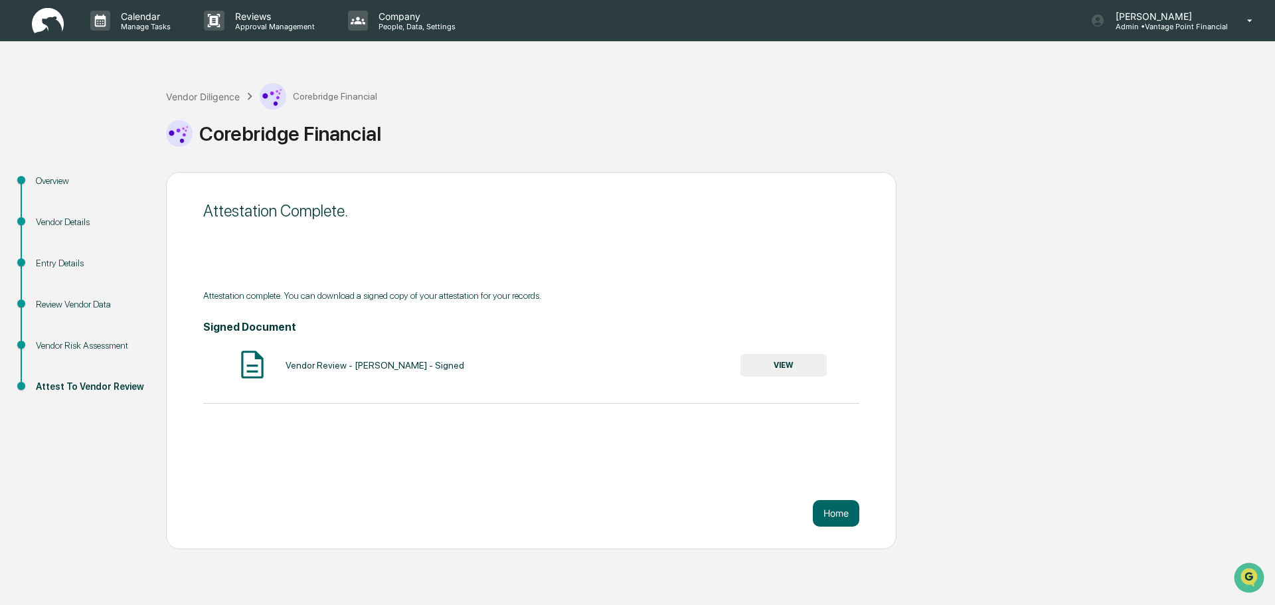
click at [839, 527] on div "Attestation Complete. Attestation complete. You can download a signed copy of y…" at bounding box center [531, 360] width 731 height 377
click at [843, 521] on button "Home" at bounding box center [836, 513] width 46 height 27
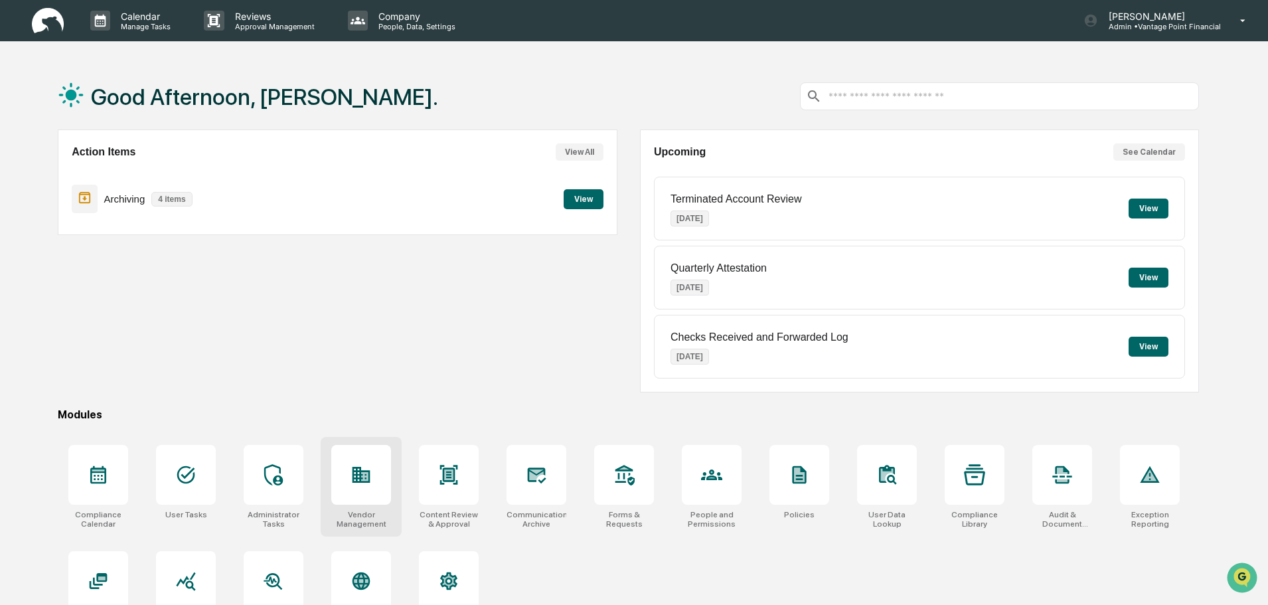
click at [379, 492] on div at bounding box center [361, 475] width 60 height 60
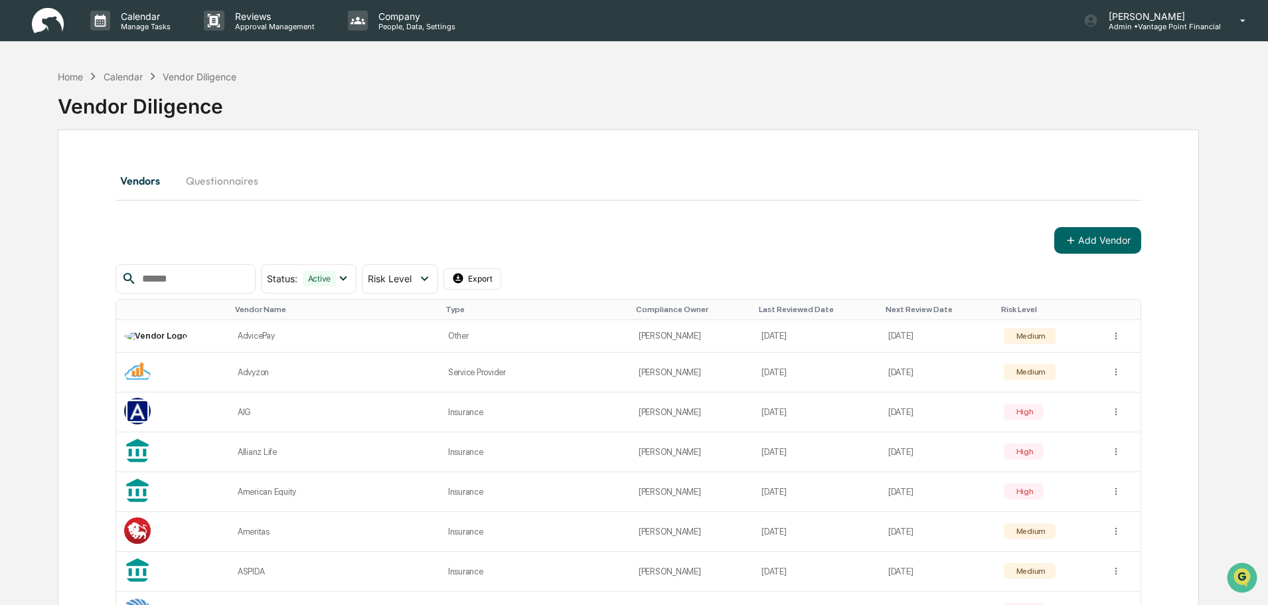
click at [1116, 249] on button "Add Vendor" at bounding box center [1098, 240] width 87 height 27
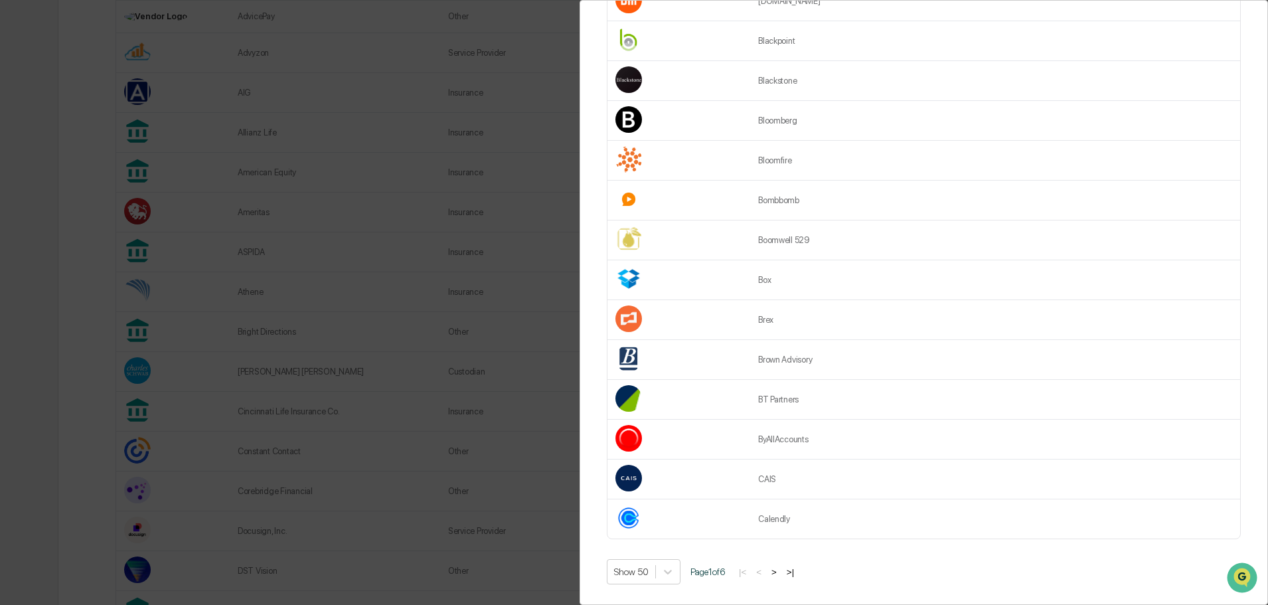
scroll to position [332, 0]
click at [780, 566] on button ">" at bounding box center [774, 571] width 13 height 11
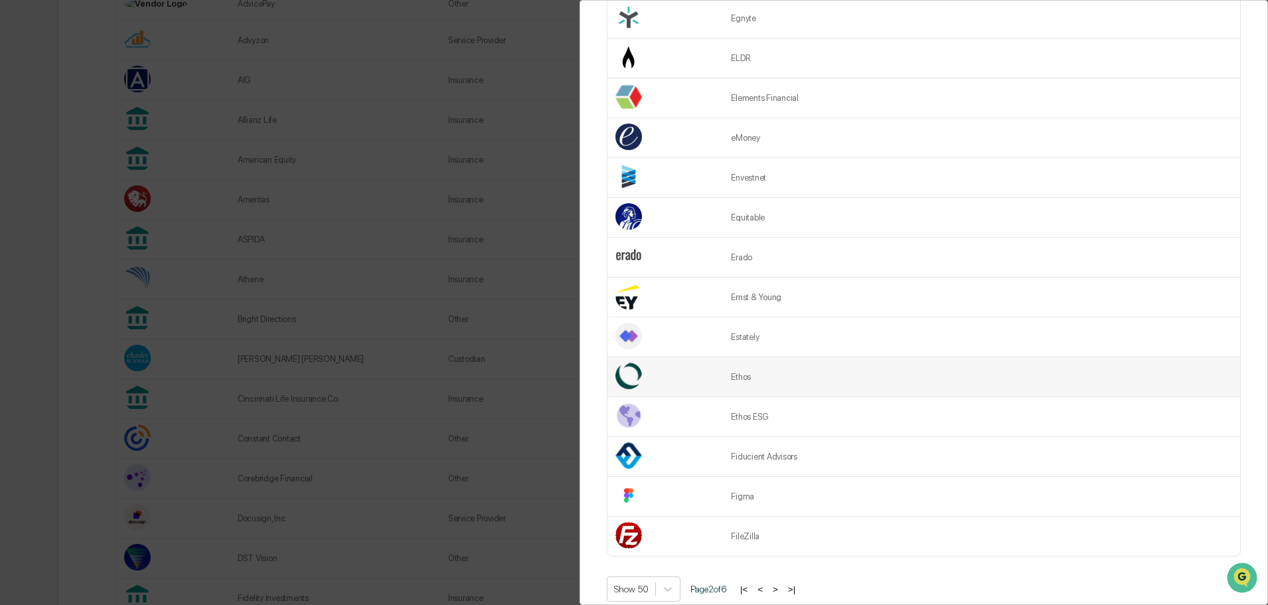
scroll to position [1621, 0]
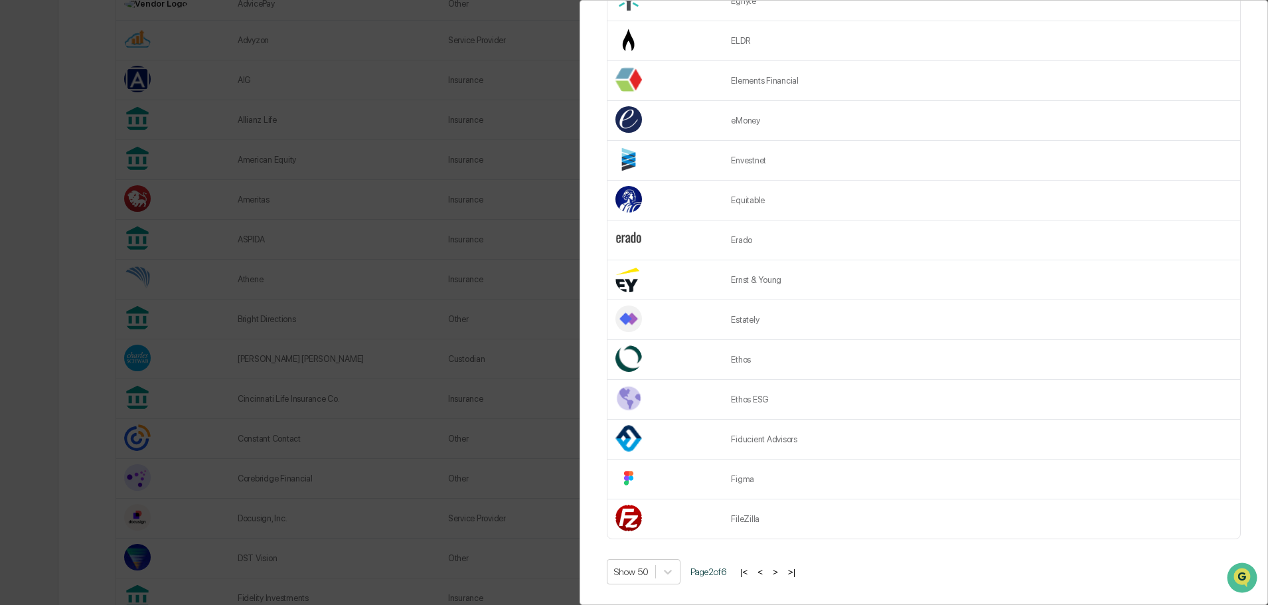
click at [782, 566] on button ">" at bounding box center [775, 571] width 13 height 11
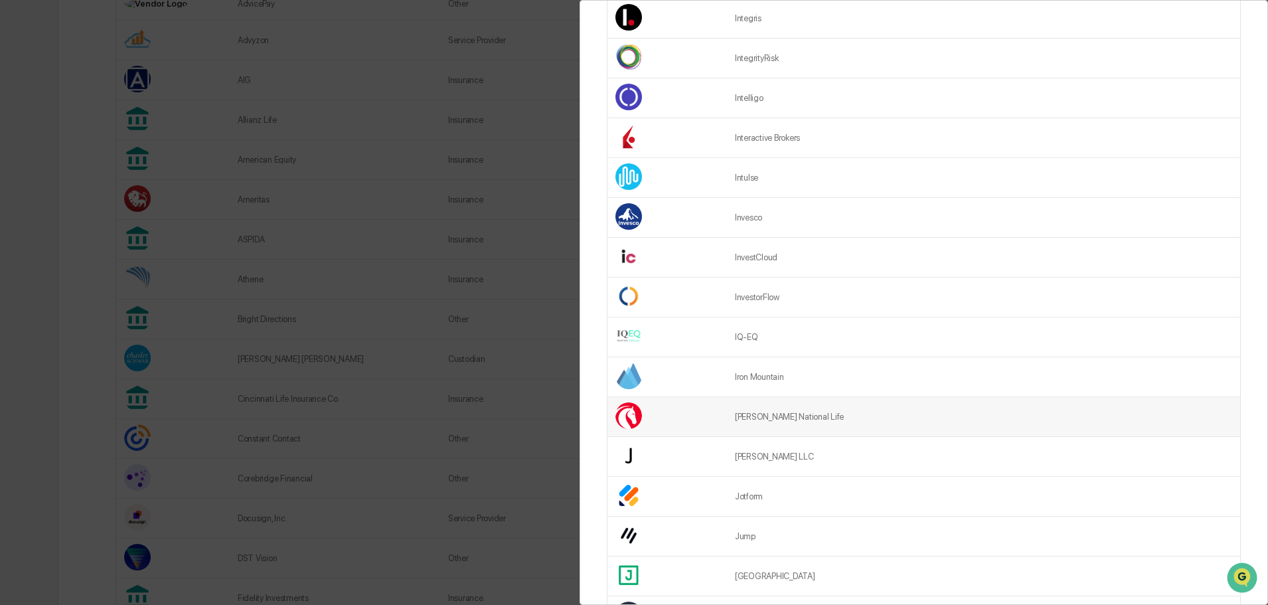
scroll to position [1527, 0]
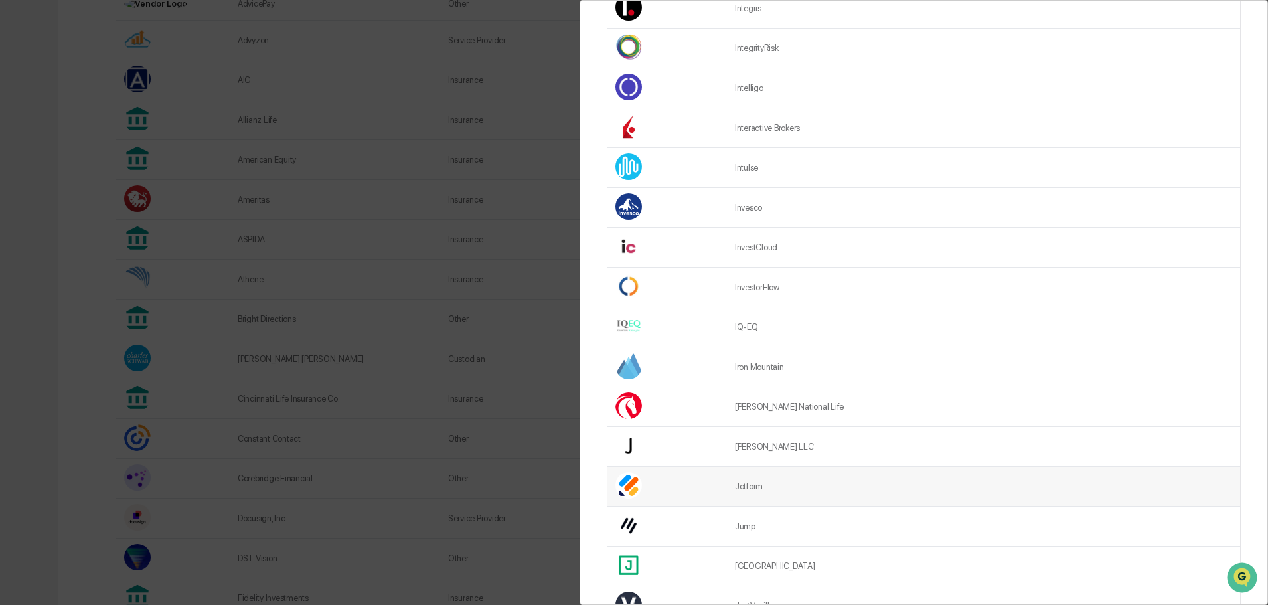
click at [794, 488] on td "Jotform" at bounding box center [983, 487] width 513 height 40
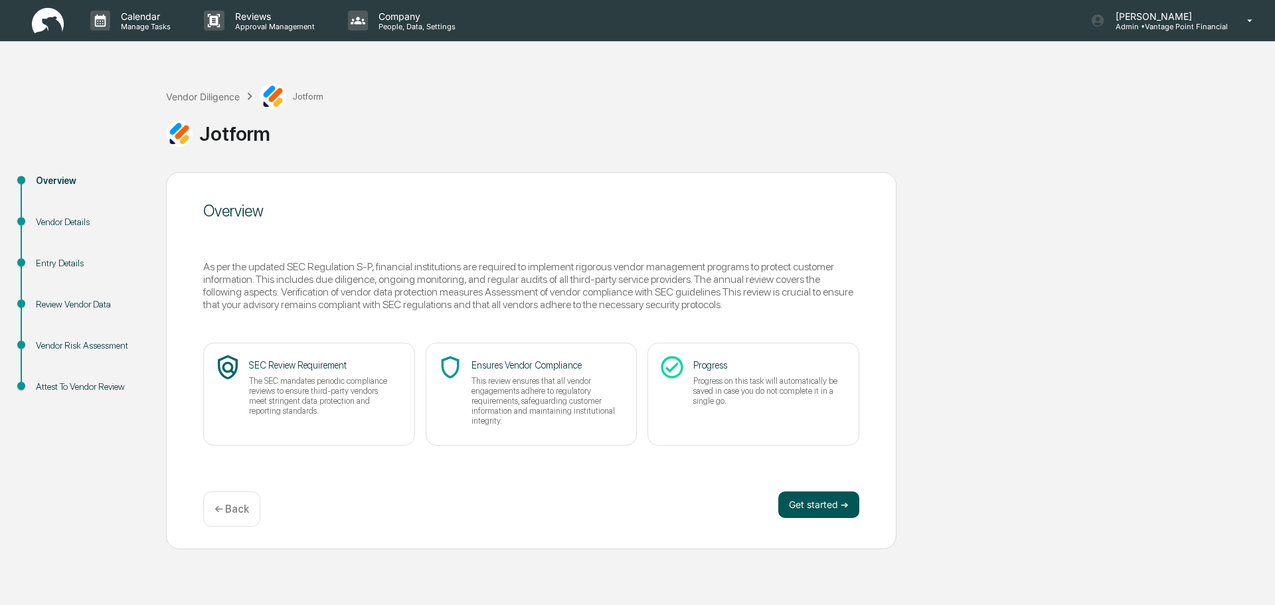
click at [836, 501] on button "Get started ➔" at bounding box center [818, 504] width 81 height 27
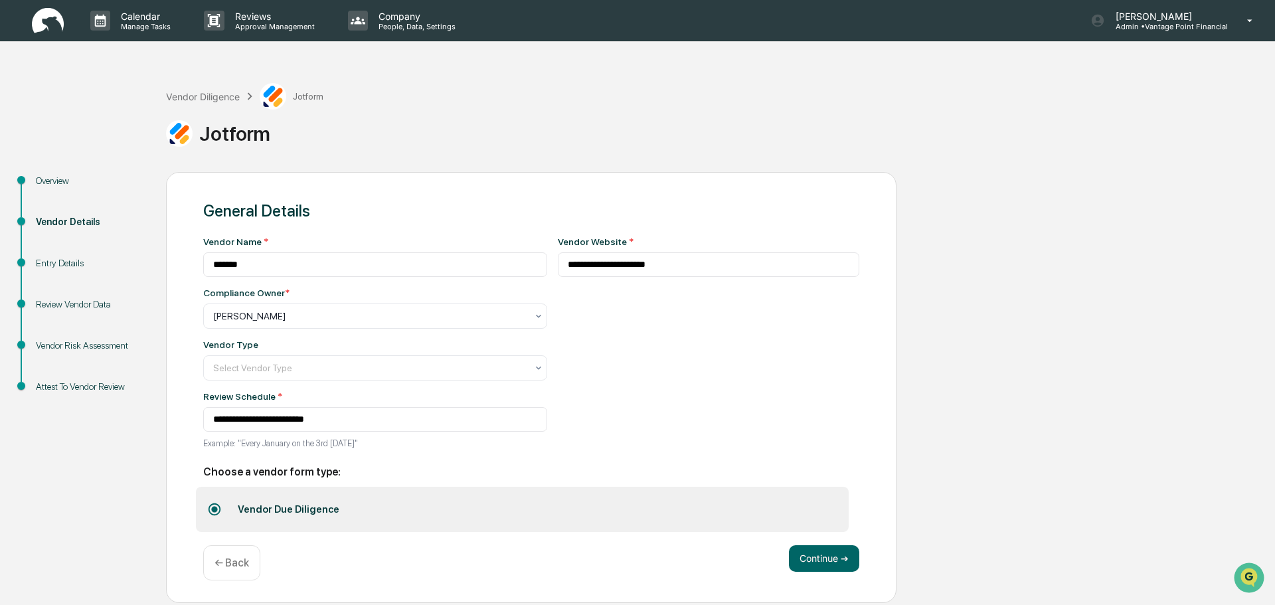
click at [383, 381] on div "**********" at bounding box center [375, 346] width 344 height 220
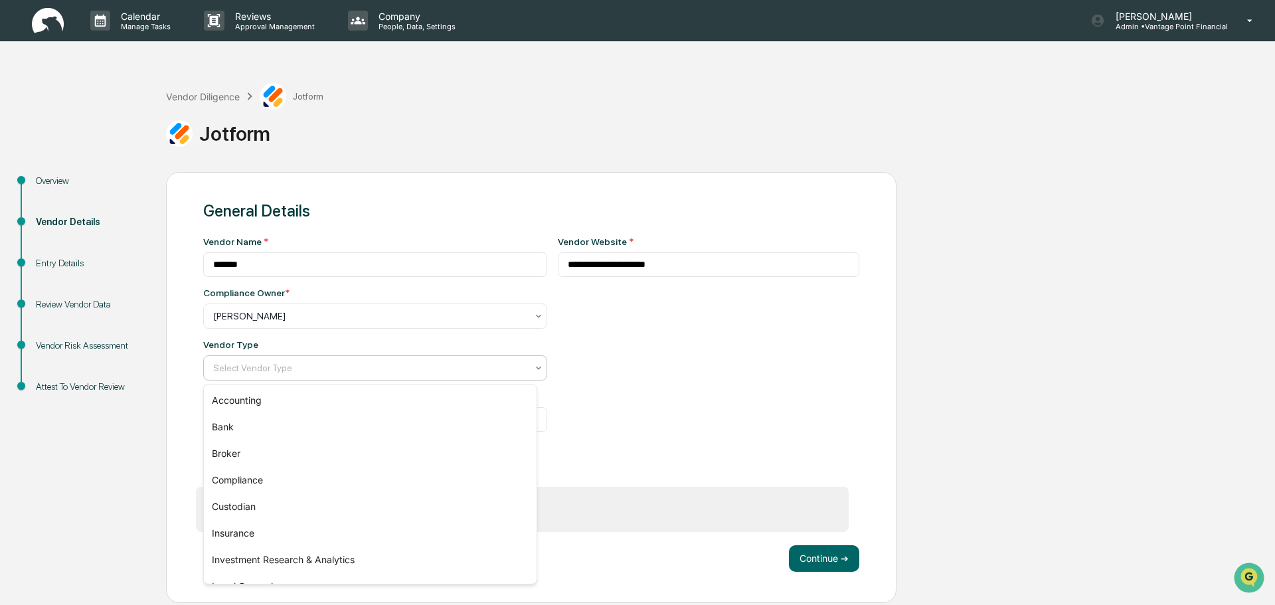
click at [366, 373] on div at bounding box center [369, 367] width 313 height 13
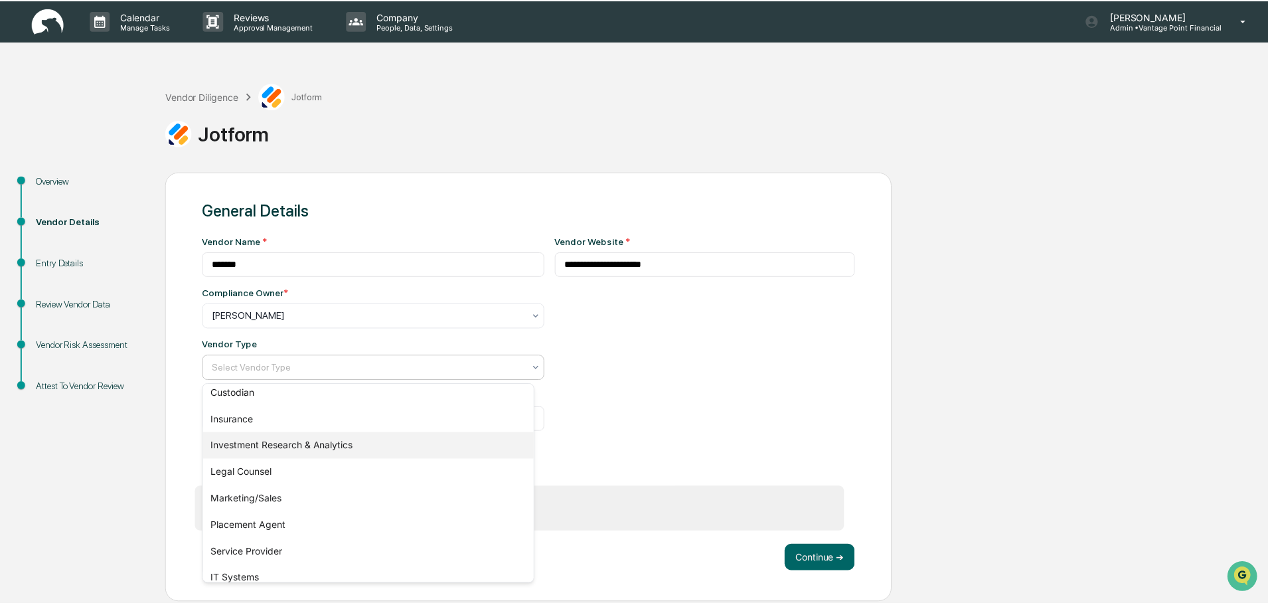
scroll to position [133, 0]
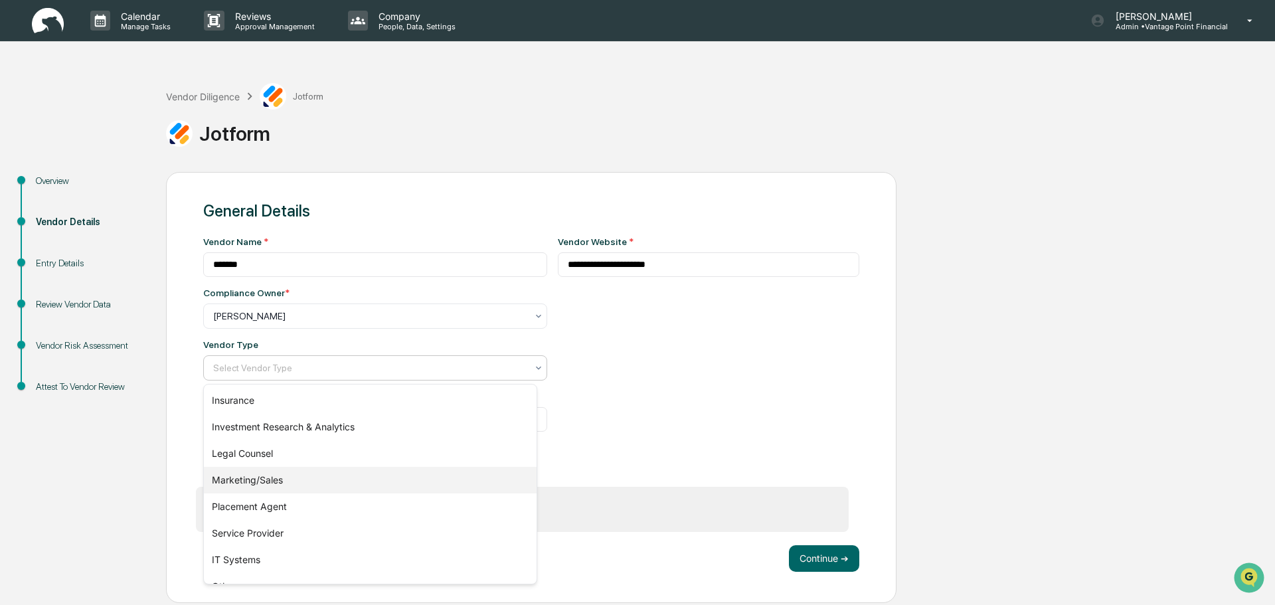
click at [263, 481] on div "Marketing/Sales" at bounding box center [370, 480] width 333 height 27
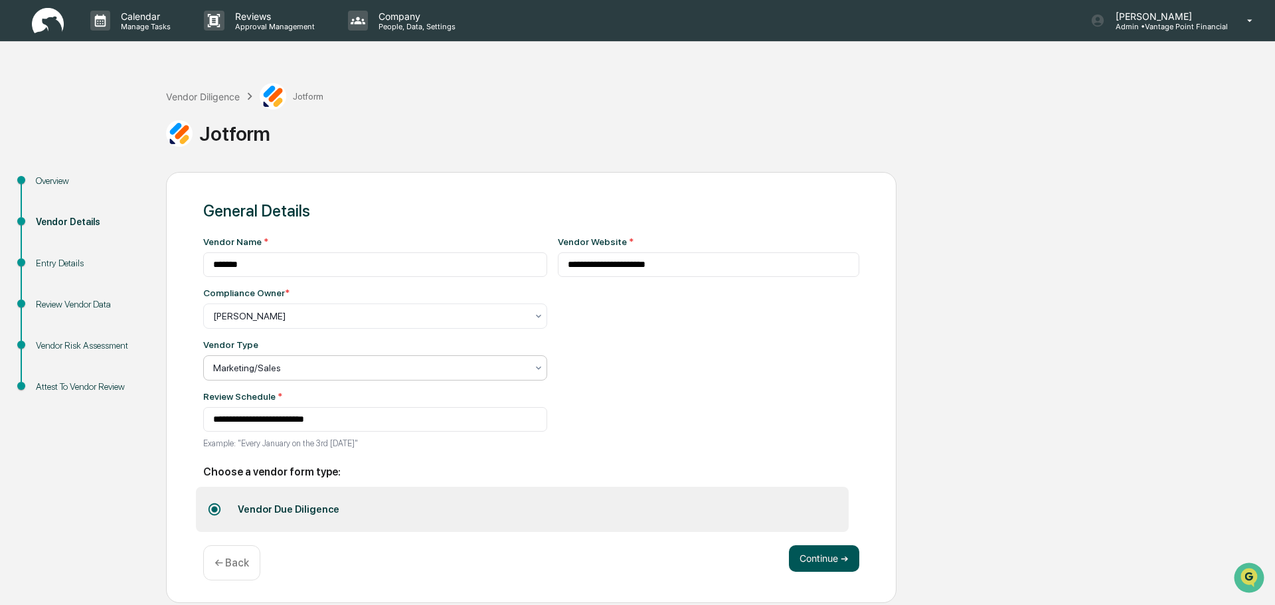
click at [812, 557] on button "Continue ➔" at bounding box center [824, 558] width 70 height 27
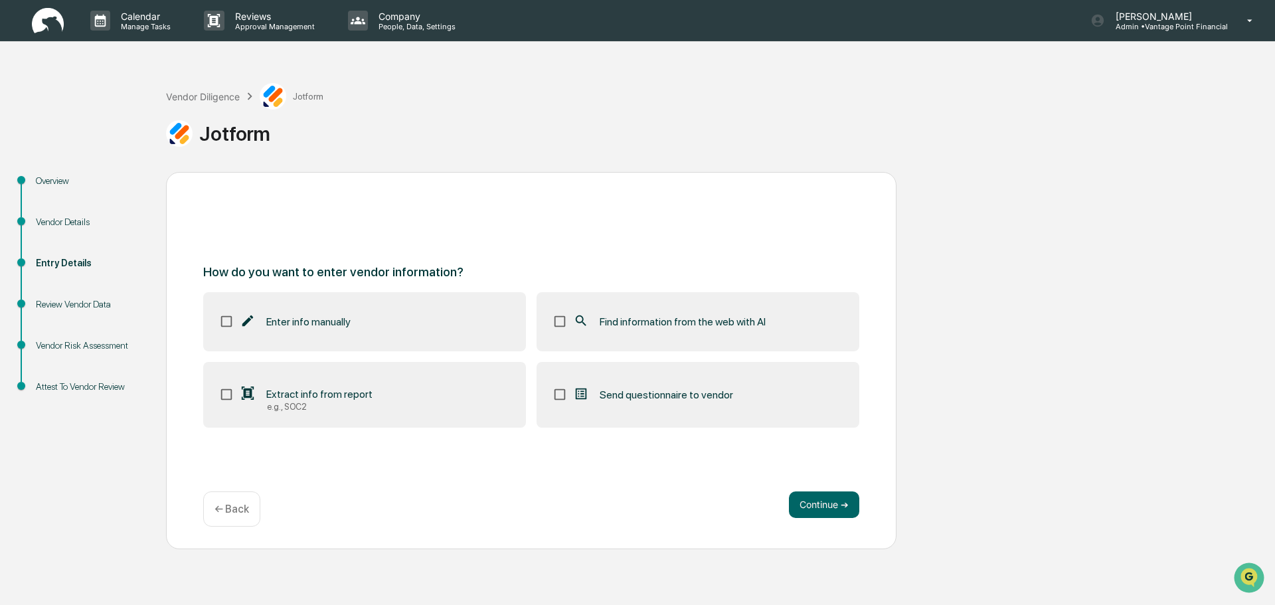
click at [330, 322] on span "Enter info manually" at bounding box center [308, 321] width 84 height 13
click at [625, 327] on span "Find information from the web with AI" at bounding box center [683, 321] width 166 height 13
click at [811, 503] on button "Continue ➔" at bounding box center [824, 504] width 70 height 27
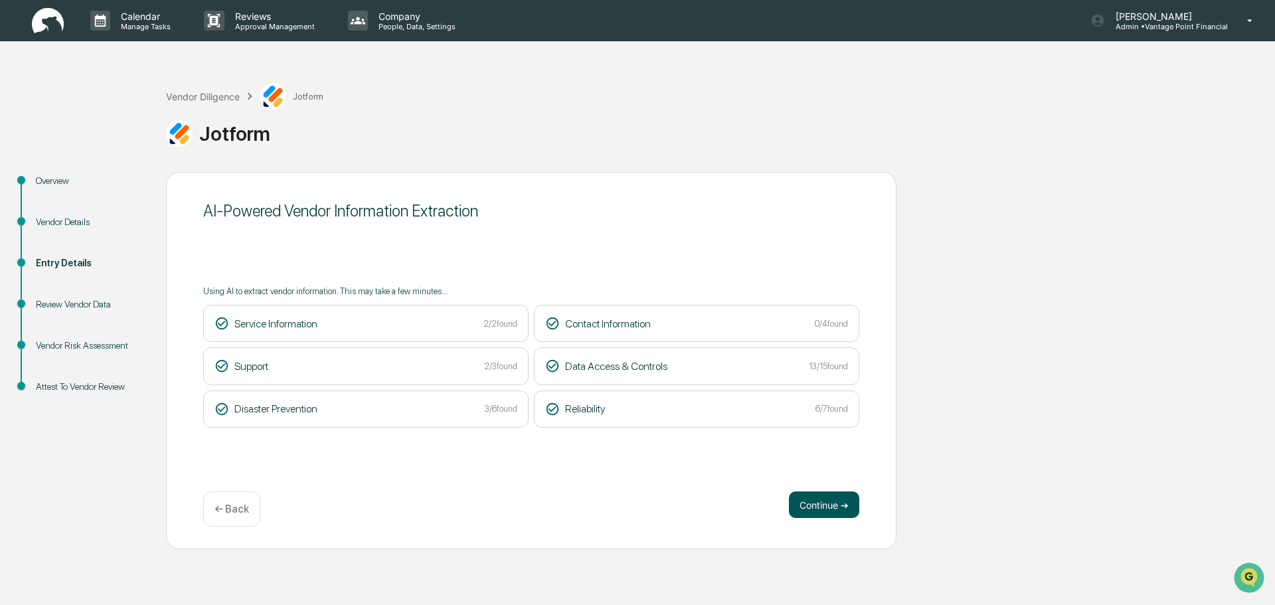
click at [829, 501] on button "Continue ➔" at bounding box center [824, 504] width 70 height 27
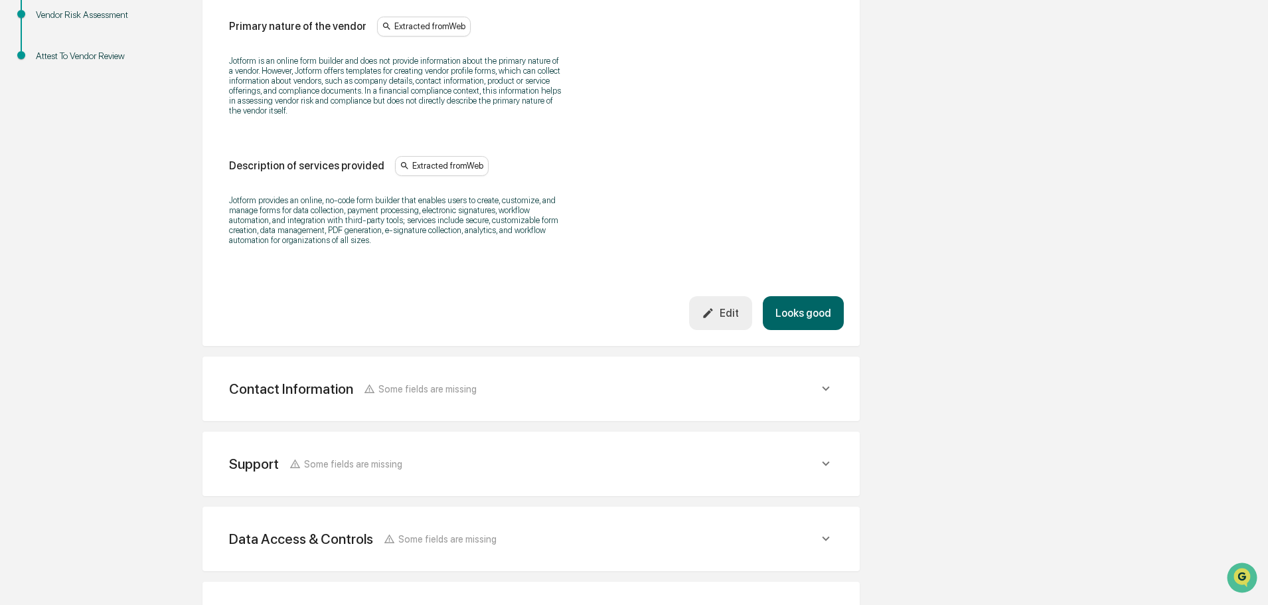
scroll to position [332, 0]
click at [792, 315] on button "Looks good" at bounding box center [803, 312] width 81 height 34
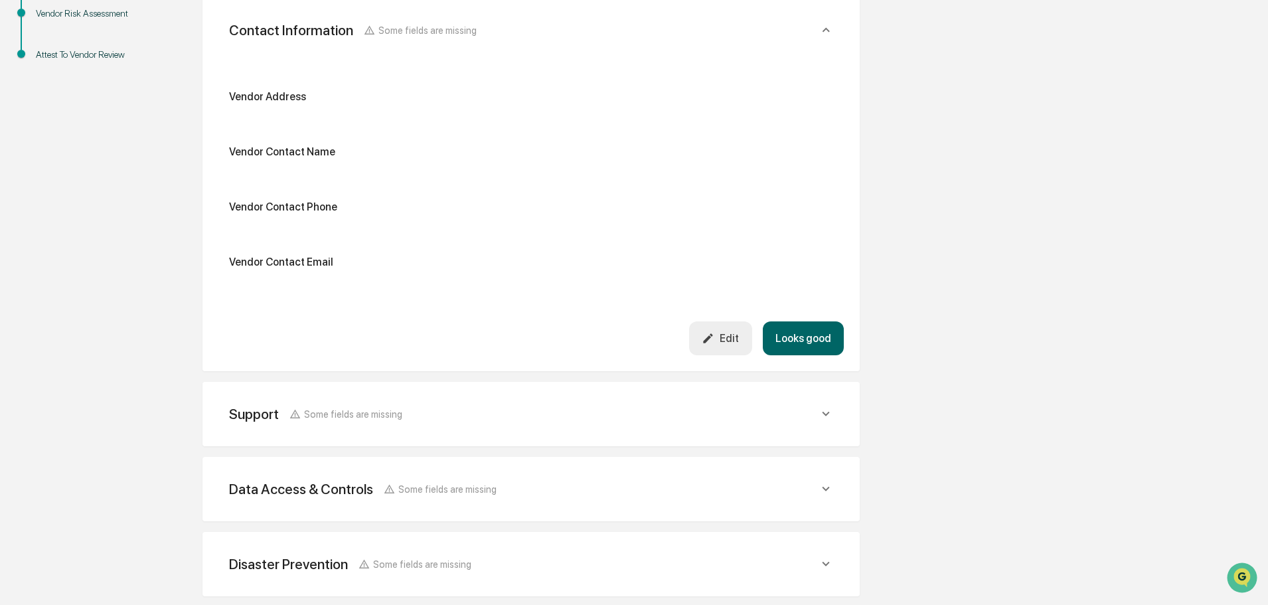
scroll to position [250, 0]
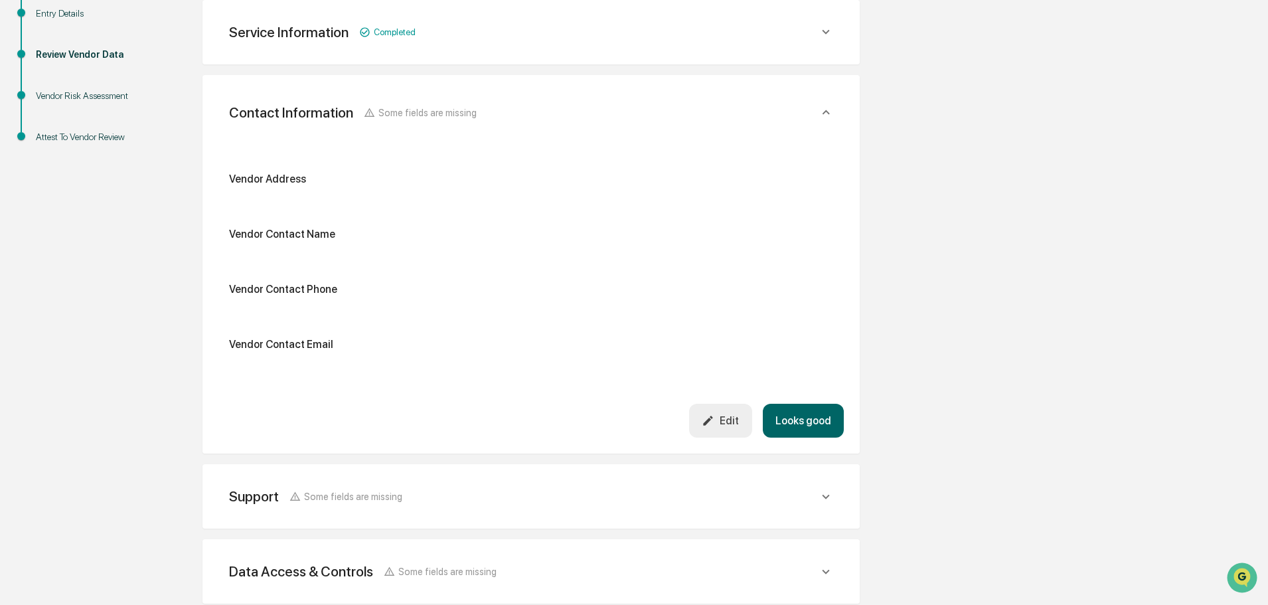
click at [732, 431] on button "Edit" at bounding box center [720, 421] width 63 height 34
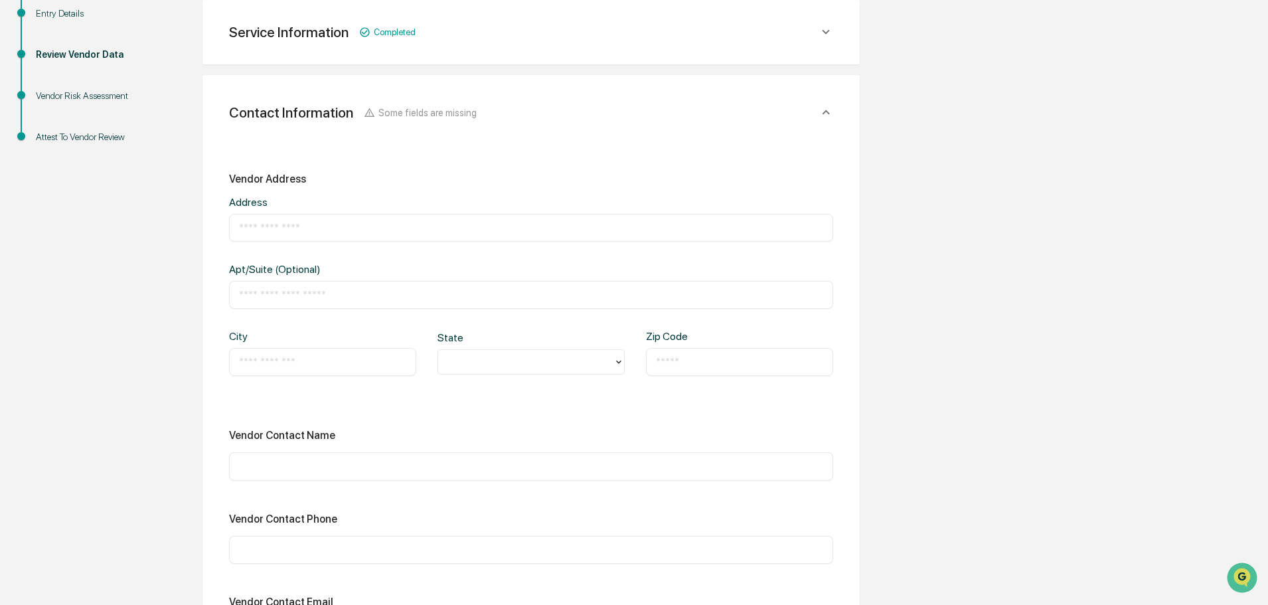
click at [308, 226] on input "text" at bounding box center [531, 227] width 584 height 13
paste input "**********"
type input "**********"
paste input "*********"
type input "*********"
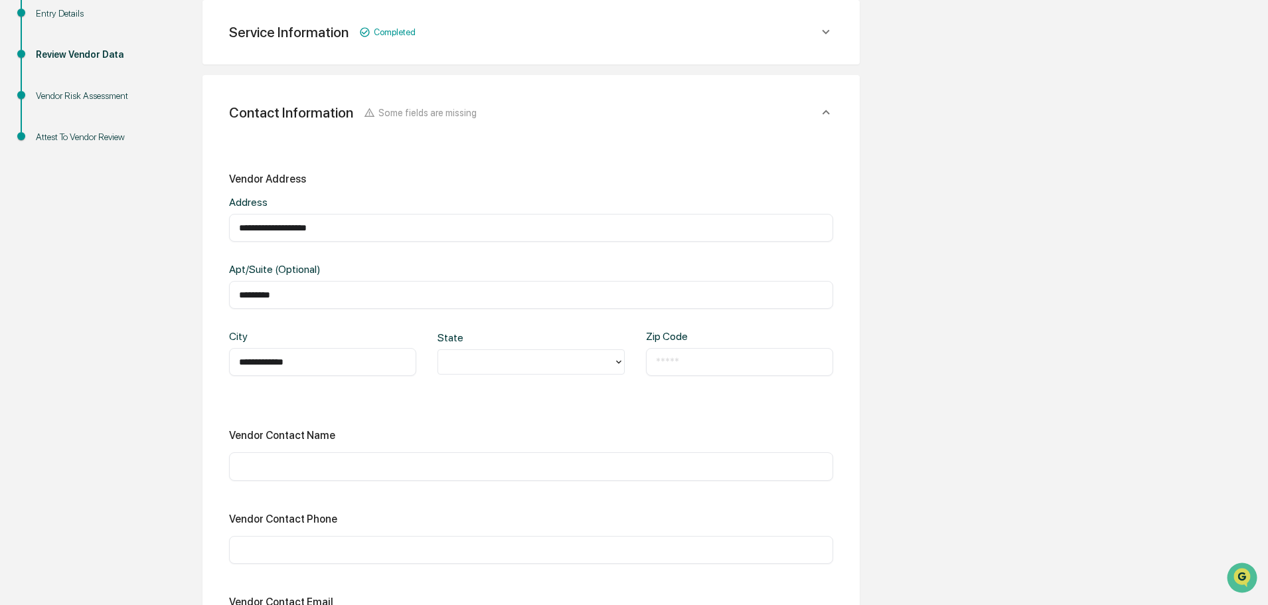
type input "**********"
type input "**"
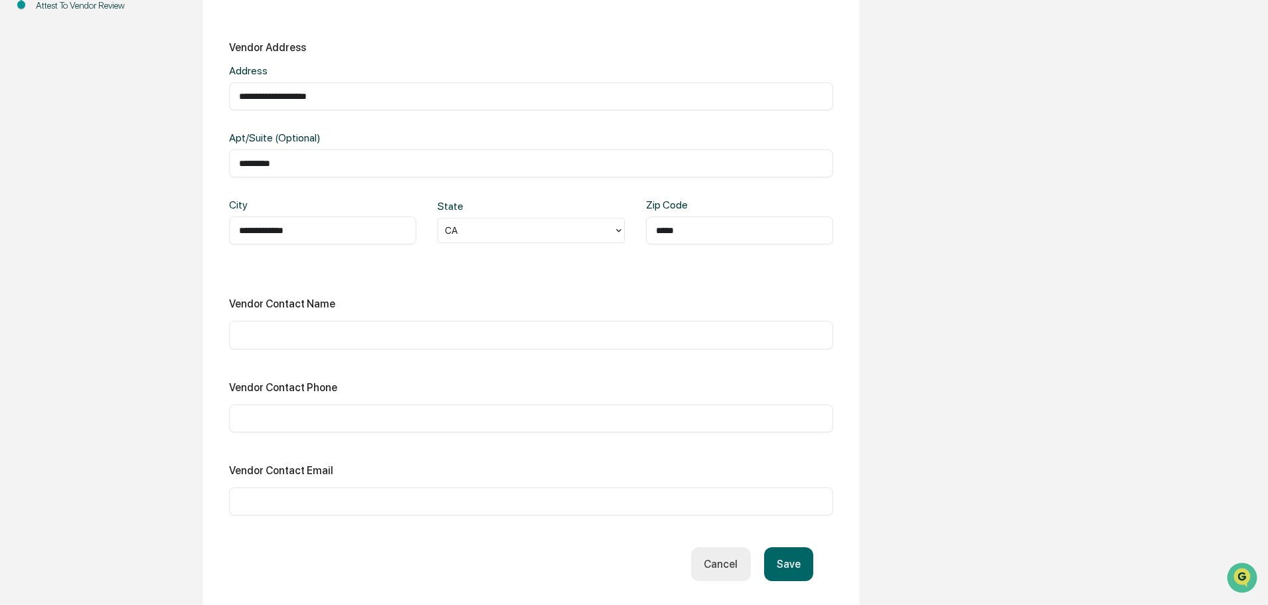
scroll to position [383, 0]
type input "*****"
click at [373, 421] on input "text" at bounding box center [531, 416] width 584 height 13
click at [343, 331] on input "text" at bounding box center [531, 333] width 584 height 13
click at [253, 424] on div "​" at bounding box center [531, 417] width 604 height 28
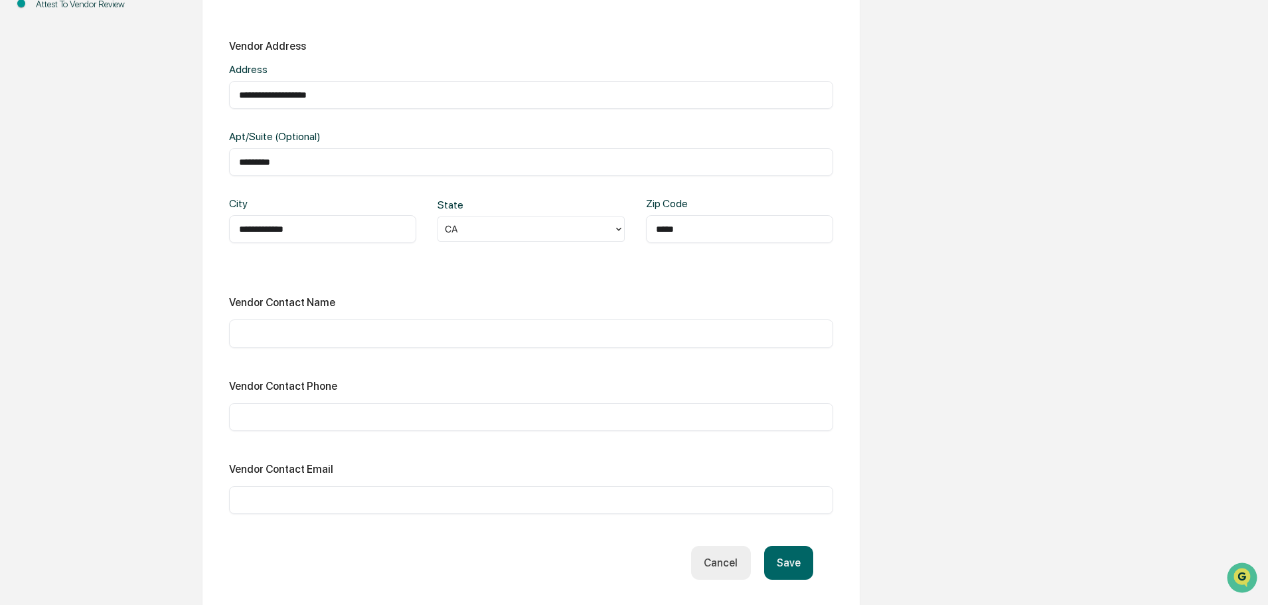
drag, startPoint x: 268, startPoint y: 433, endPoint x: 271, endPoint y: 485, distance: 51.9
click at [268, 436] on div "**********" at bounding box center [531, 277] width 604 height 474
click at [276, 501] on input "text" at bounding box center [531, 499] width 584 height 13
paste input "**********"
type input "**********"
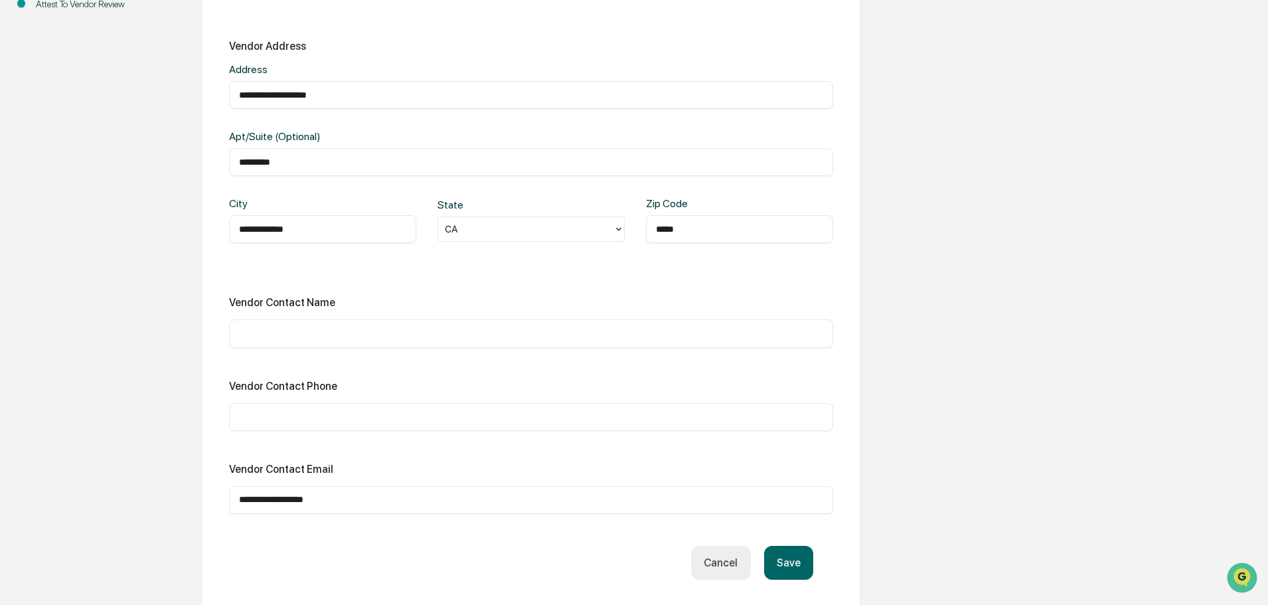
click at [301, 425] on div "​" at bounding box center [531, 417] width 604 height 28
click at [309, 405] on div "Vendor Contact Phone ​" at bounding box center [531, 405] width 604 height 51
click at [305, 418] on input "text" at bounding box center [531, 416] width 584 height 13
type input "***"
click at [365, 329] on input "text" at bounding box center [531, 333] width 584 height 13
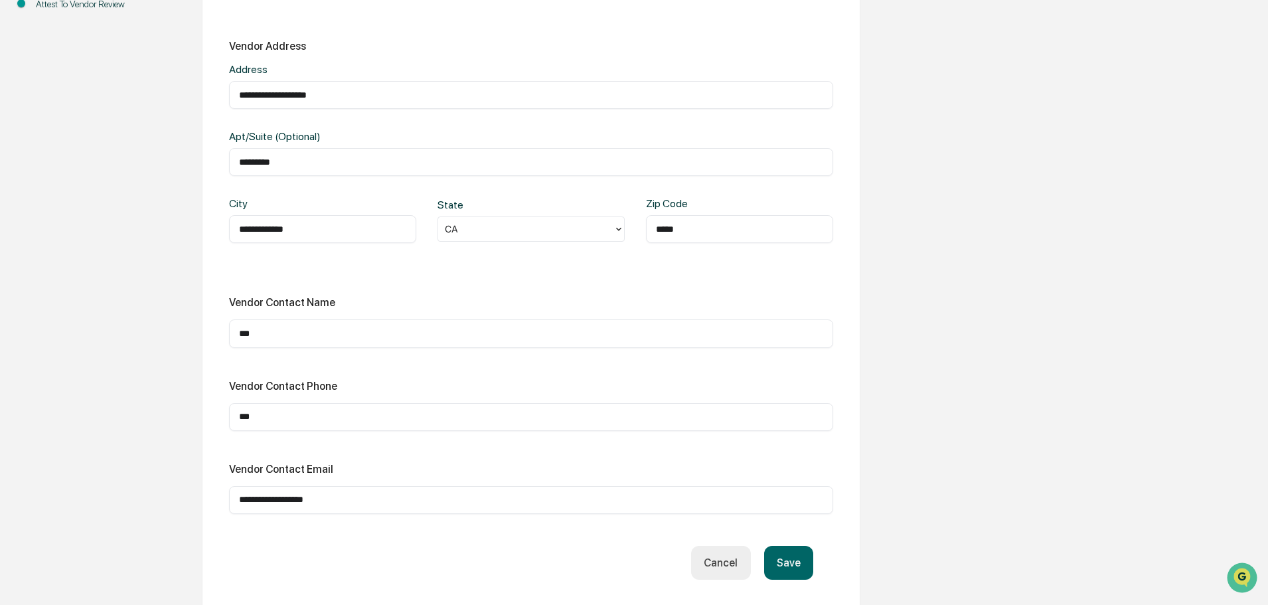
type input "***"
click at [796, 559] on button "Save" at bounding box center [788, 563] width 49 height 34
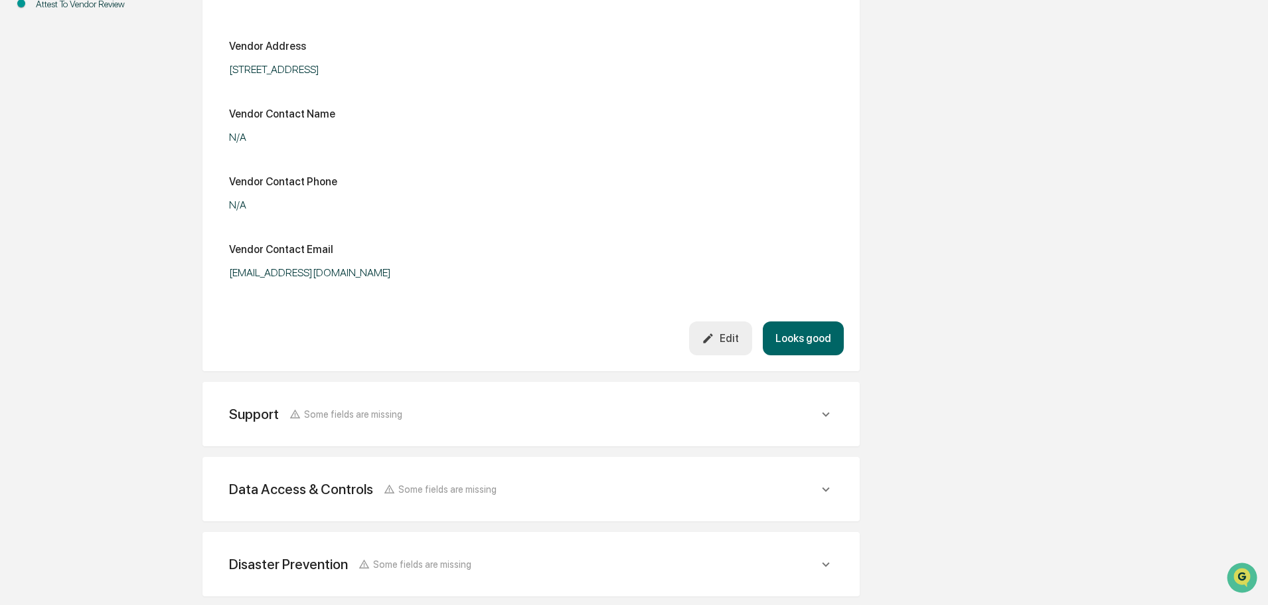
click at [814, 349] on button "Looks good" at bounding box center [803, 338] width 81 height 34
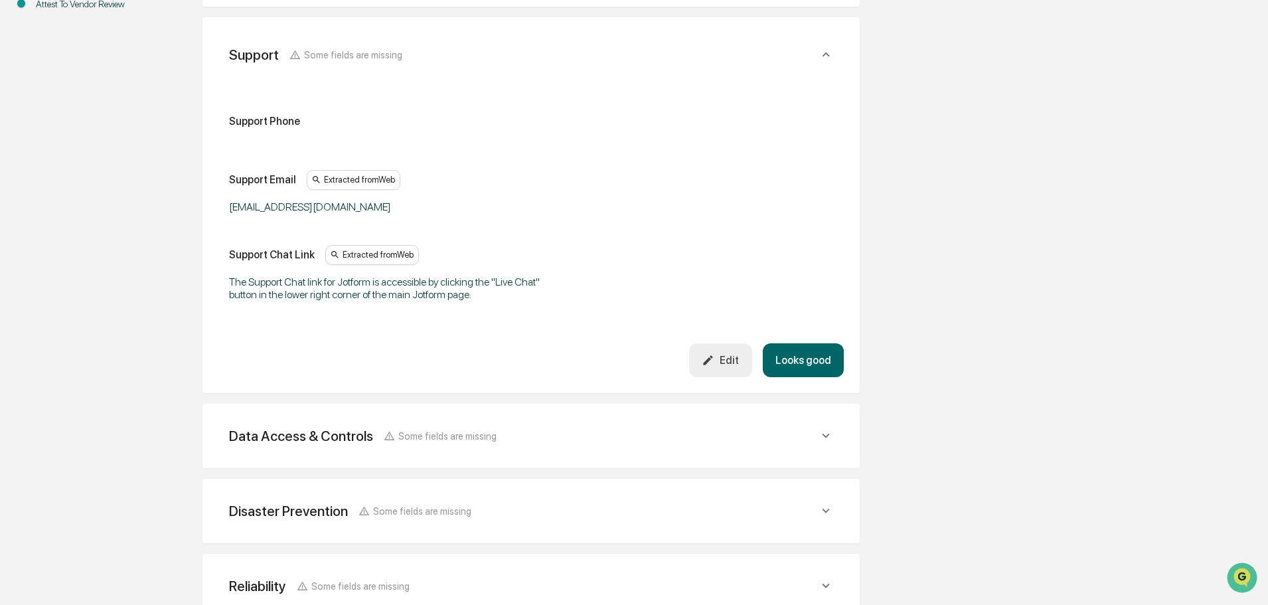
scroll to position [325, 0]
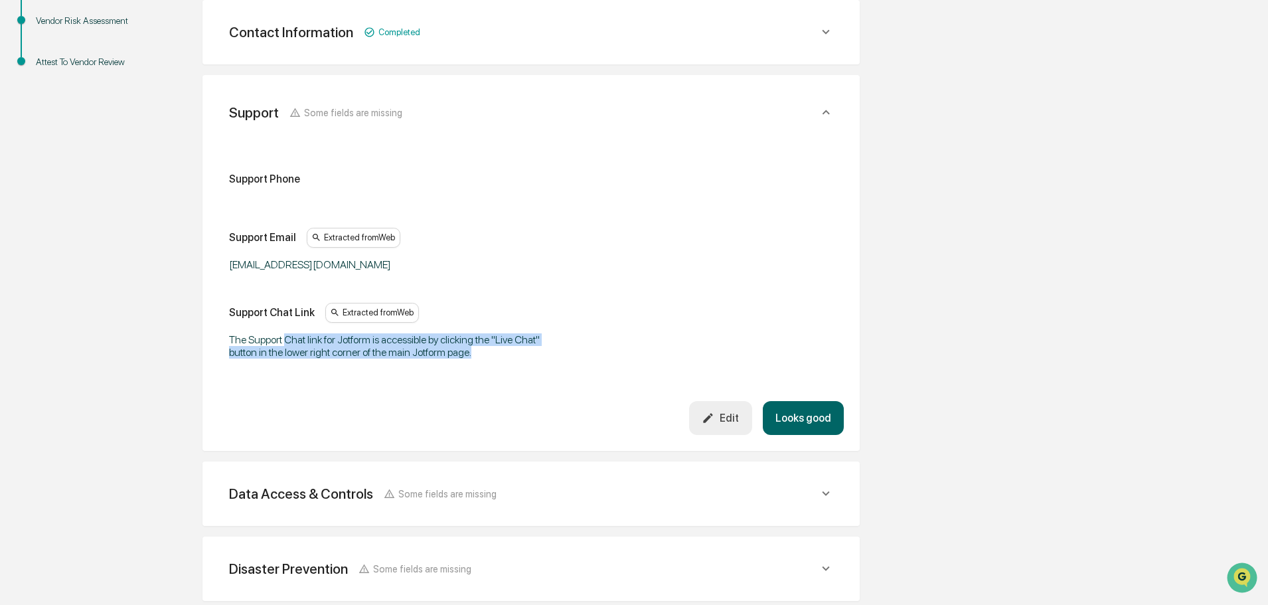
drag, startPoint x: 295, startPoint y: 342, endPoint x: 512, endPoint y: 372, distance: 219.2
click at [497, 370] on div "Support Phone Support Email Extracted from Web support@jotform.com Support Chat…" at bounding box center [531, 267] width 626 height 267
click at [546, 377] on div "Support Phone Support Email Extracted from Web support@jotform.com Support Chat…" at bounding box center [531, 267] width 626 height 267
click at [732, 412] on div "Edit" at bounding box center [720, 418] width 37 height 13
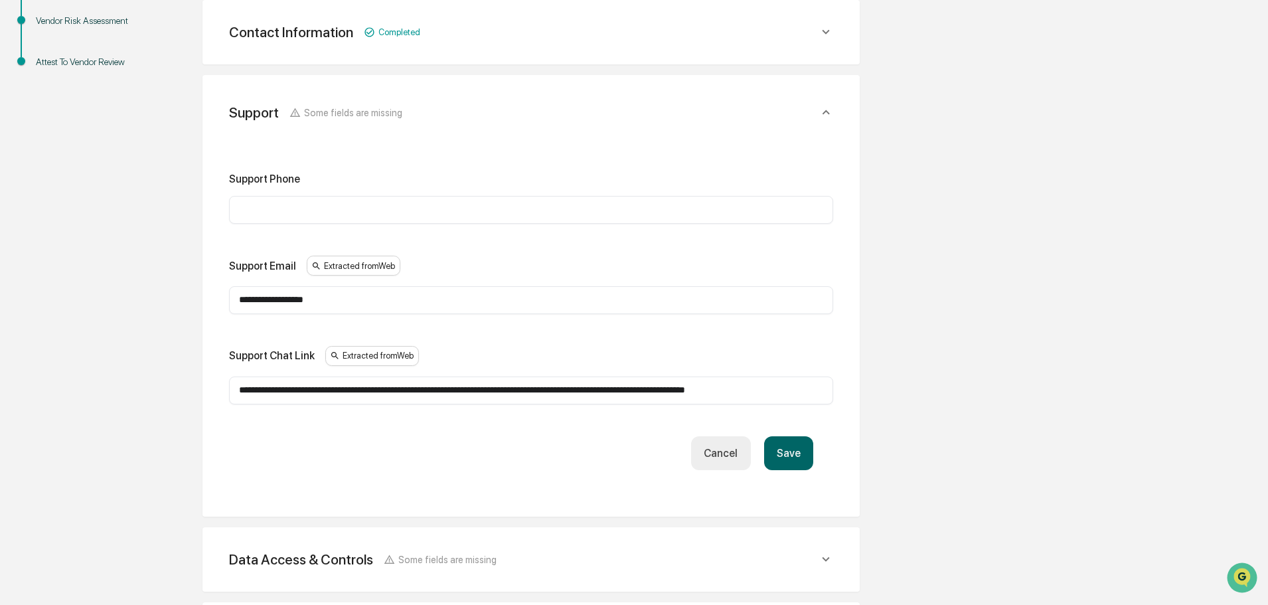
click at [272, 215] on input "text" at bounding box center [531, 209] width 584 height 13
type input "***"
click at [784, 456] on button "Save" at bounding box center [788, 453] width 49 height 34
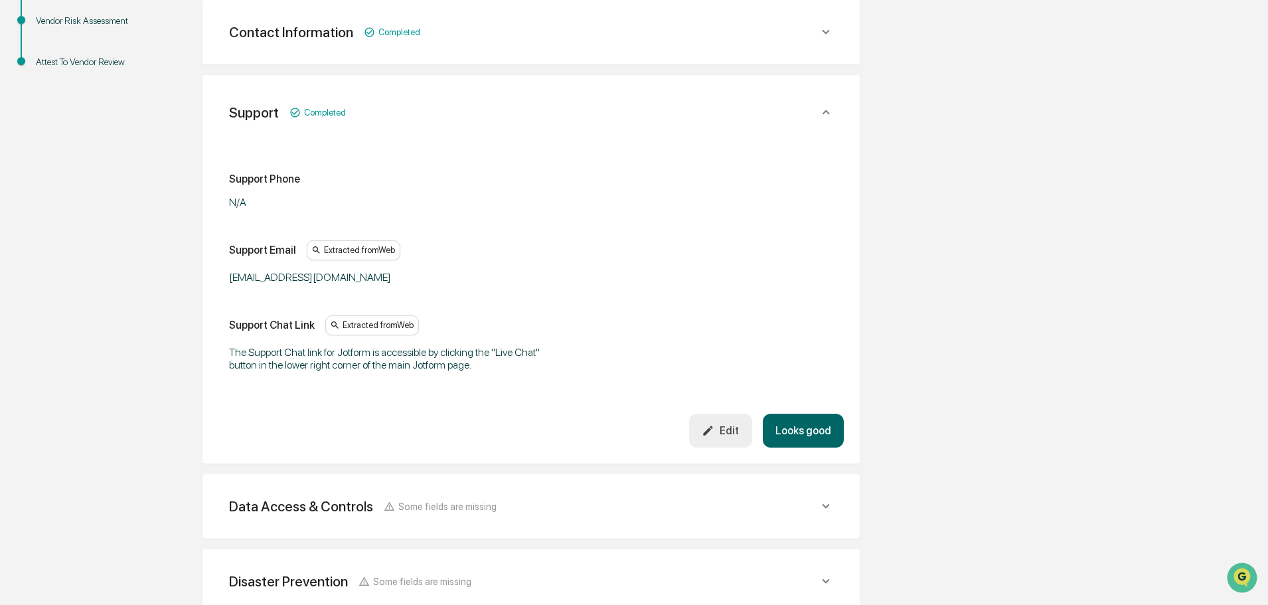
click at [818, 430] on button "Looks good" at bounding box center [803, 431] width 81 height 34
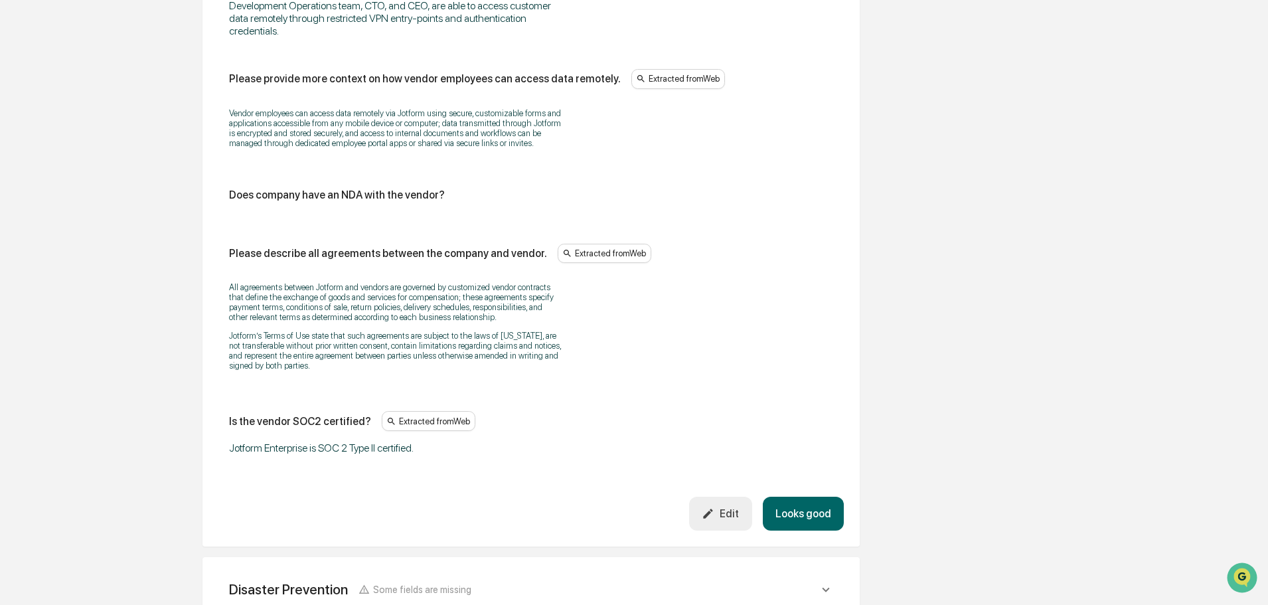
scroll to position [2077, 0]
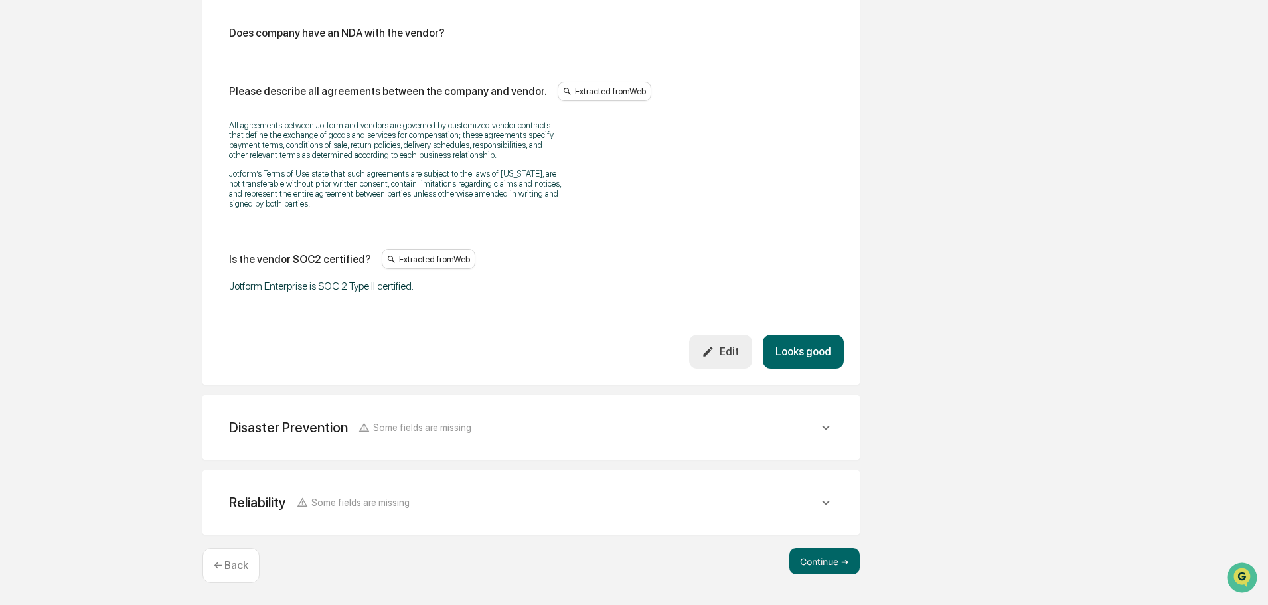
click at [808, 349] on button "Looks good" at bounding box center [803, 352] width 81 height 34
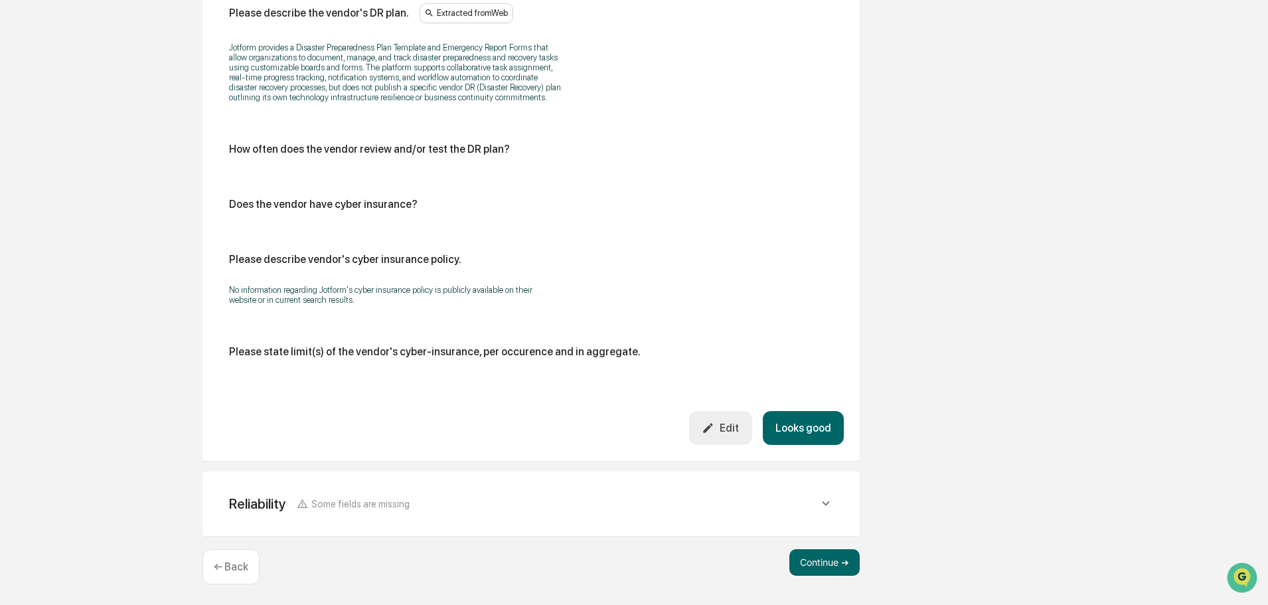
scroll to position [733, 0]
click at [799, 425] on button "Looks good" at bounding box center [803, 427] width 81 height 34
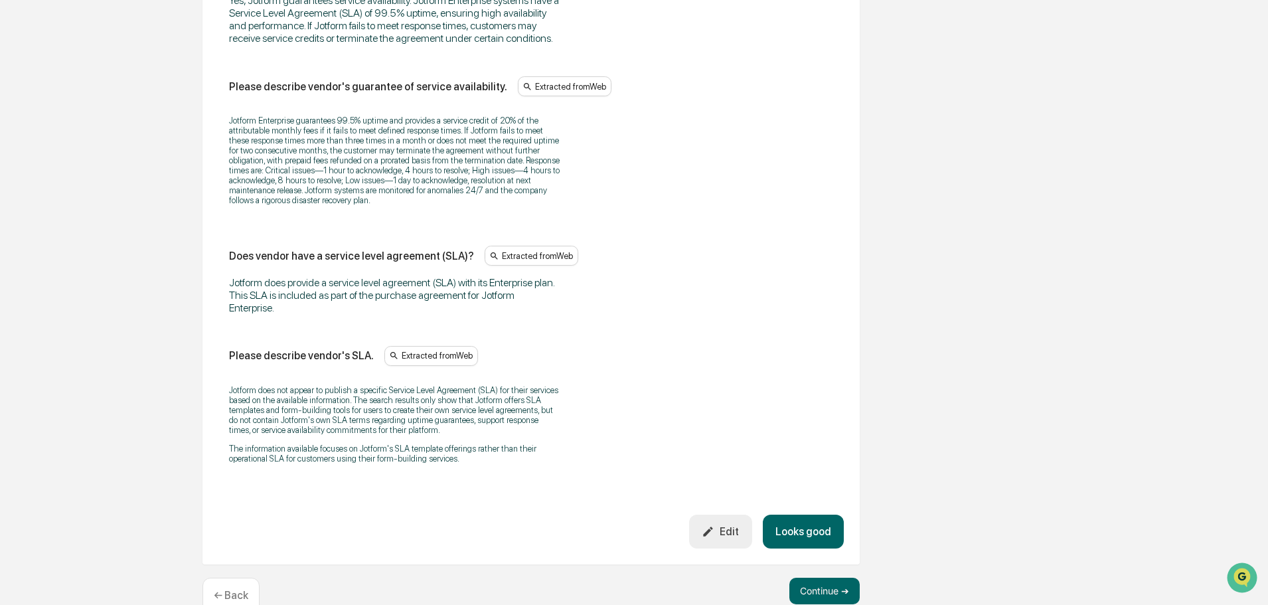
click at [797, 529] on button "Looks good" at bounding box center [803, 532] width 81 height 34
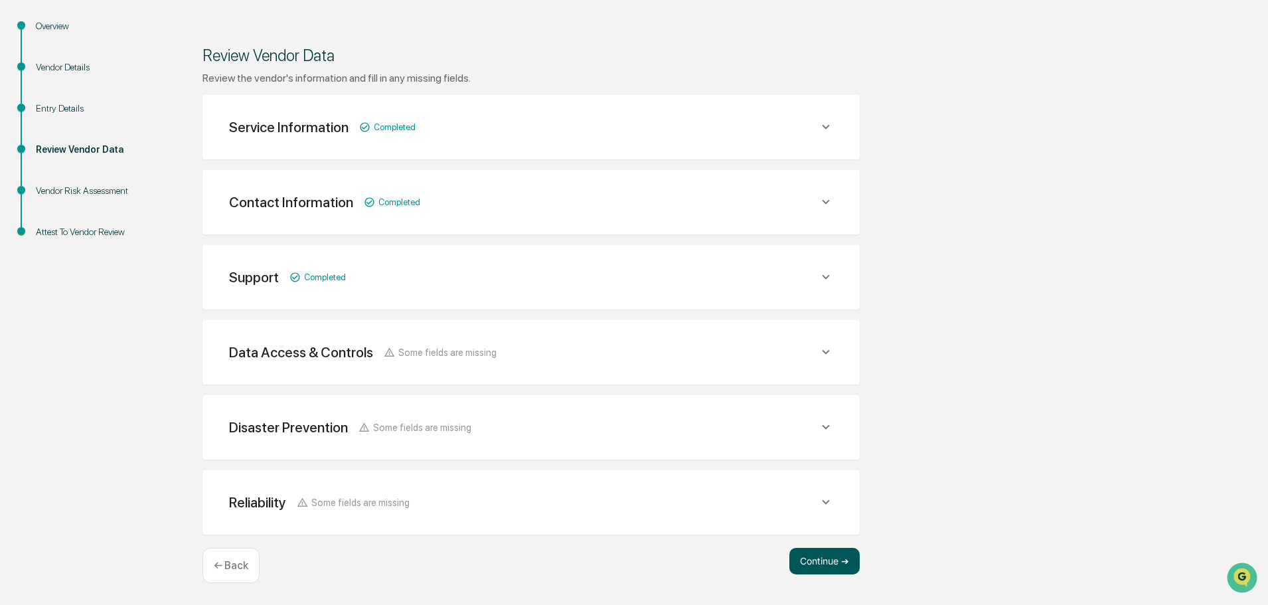
scroll to position [155, 0]
click at [821, 565] on button "Continue ➔" at bounding box center [825, 561] width 70 height 27
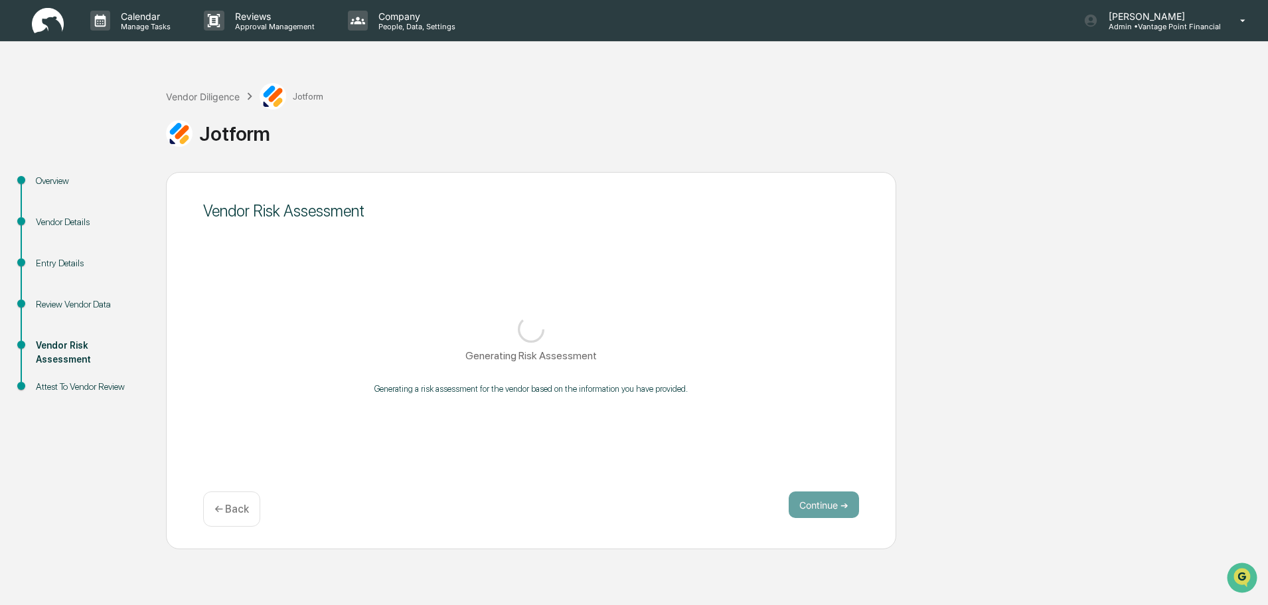
scroll to position [0, 0]
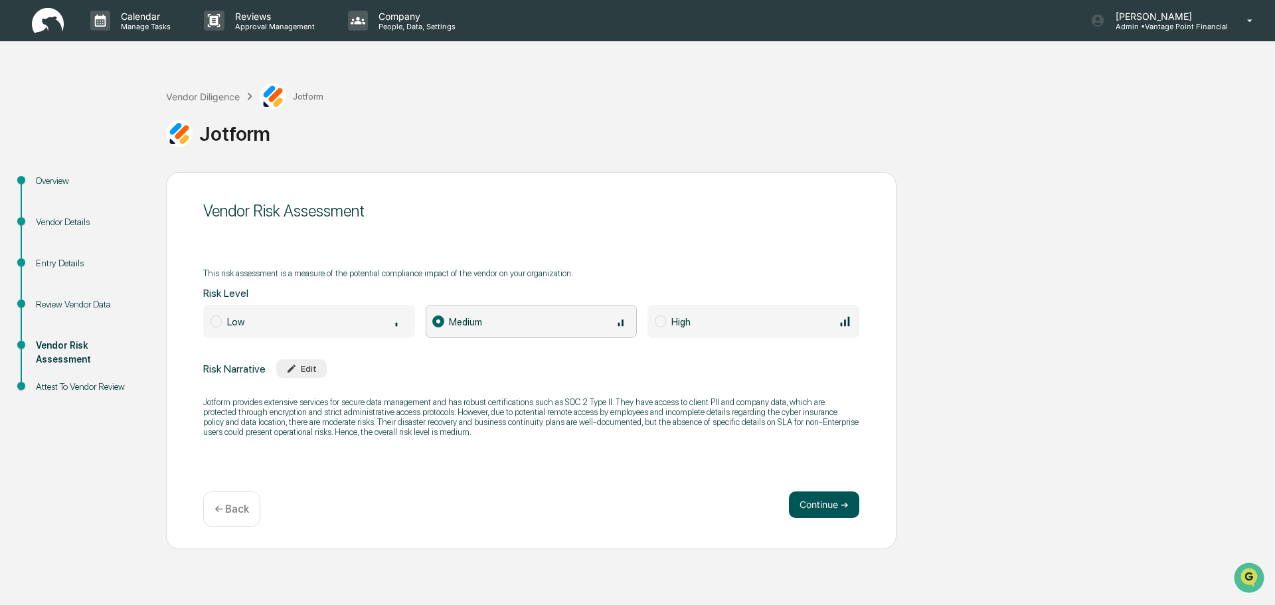
click at [828, 502] on button "Continue ➔" at bounding box center [824, 504] width 70 height 27
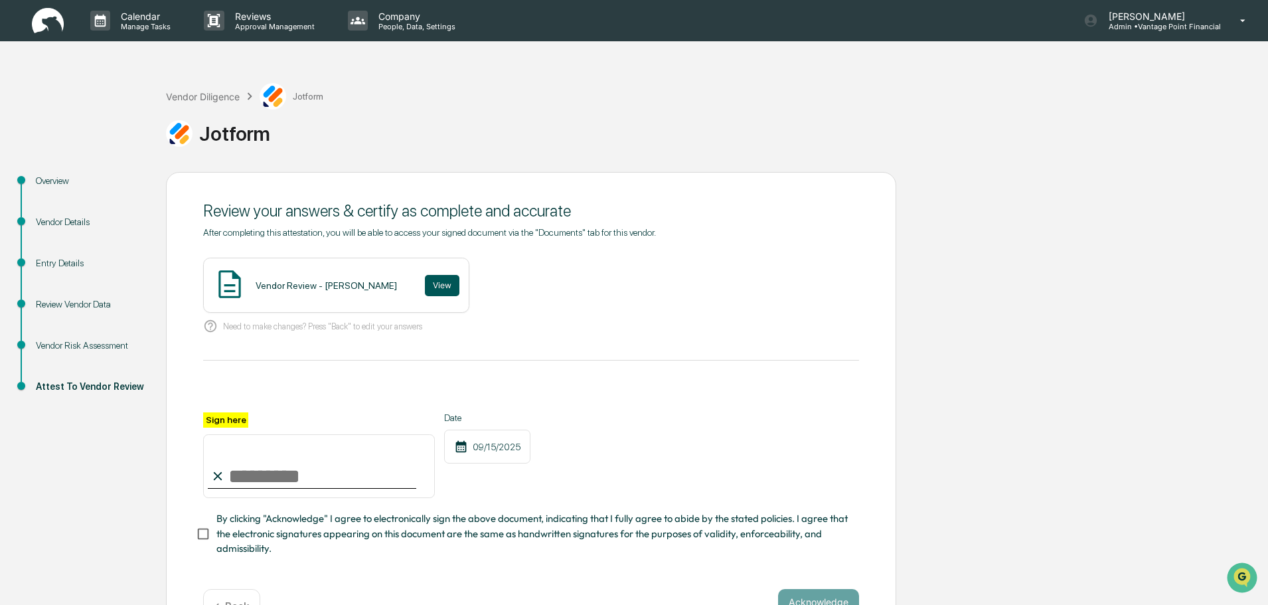
click at [425, 287] on button "View" at bounding box center [442, 285] width 35 height 21
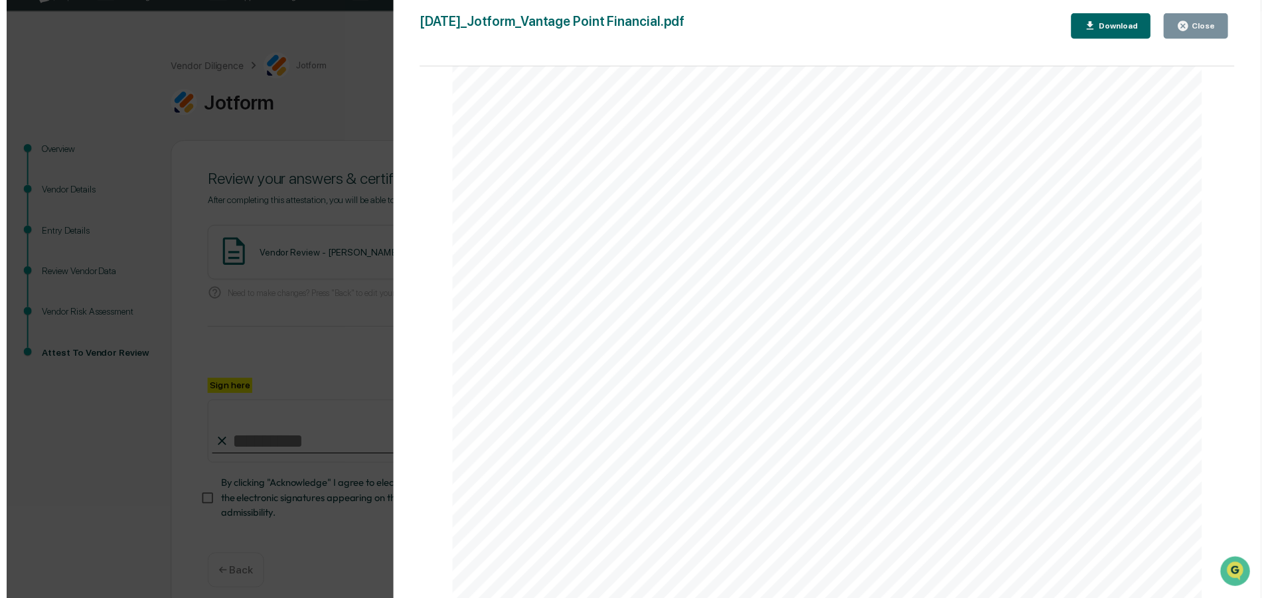
scroll to position [46, 0]
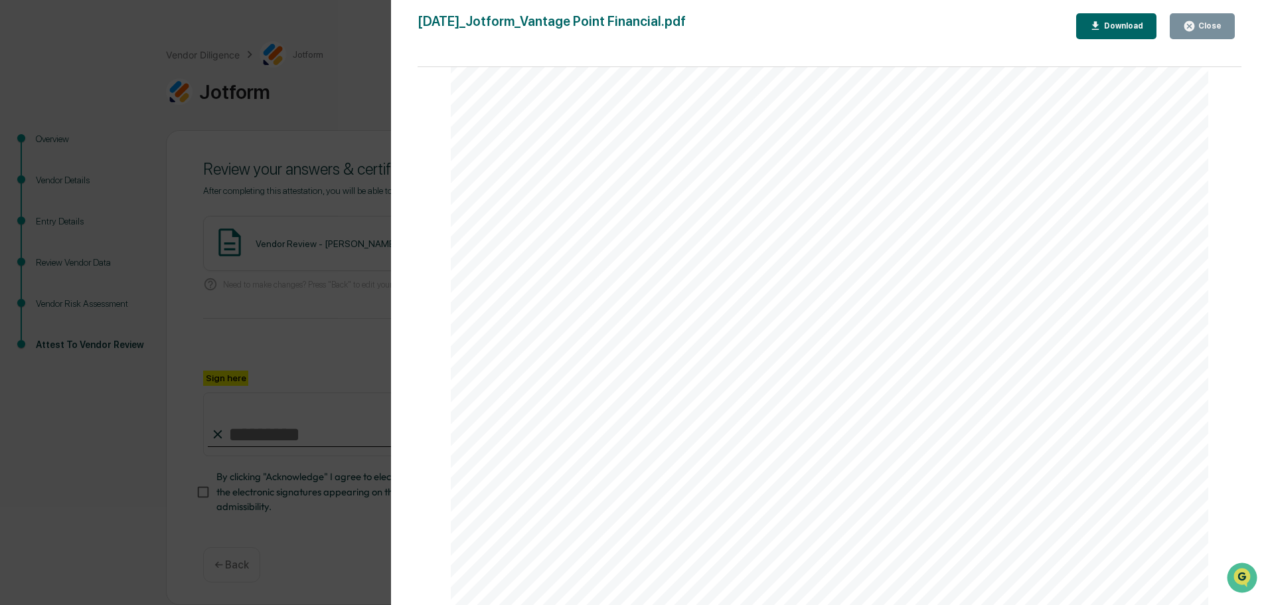
click at [1200, 37] on button "Close" at bounding box center [1202, 26] width 65 height 26
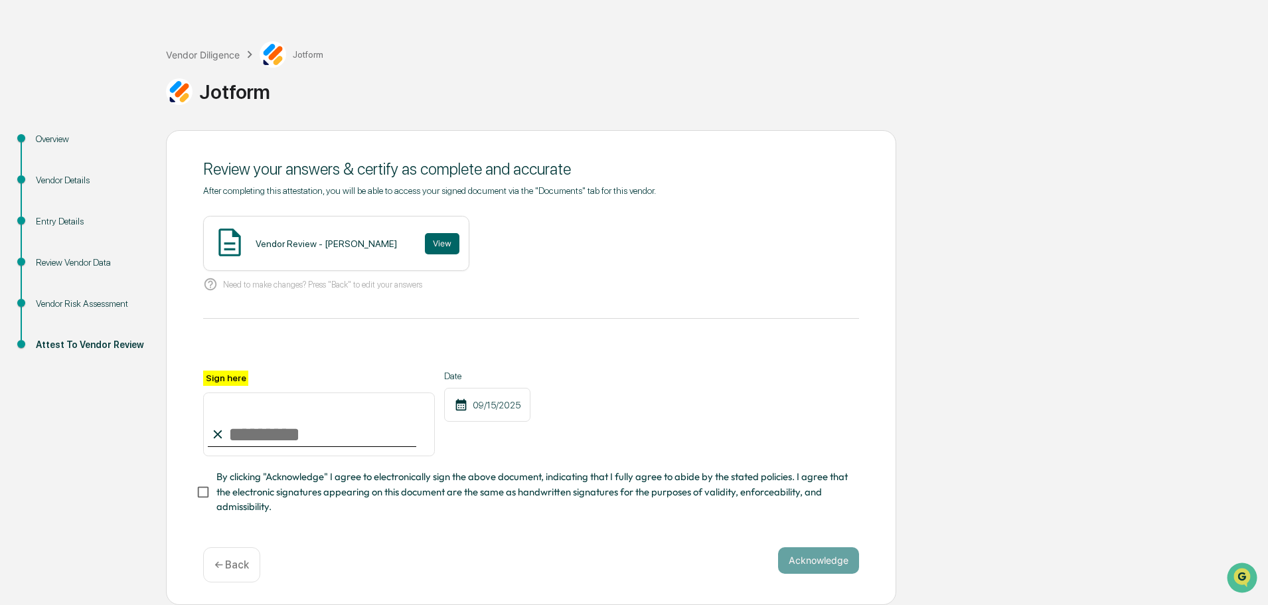
click at [333, 424] on input "Sign here" at bounding box center [319, 424] width 232 height 64
type input "**********"
click at [812, 557] on button "Acknowledge" at bounding box center [818, 560] width 81 height 27
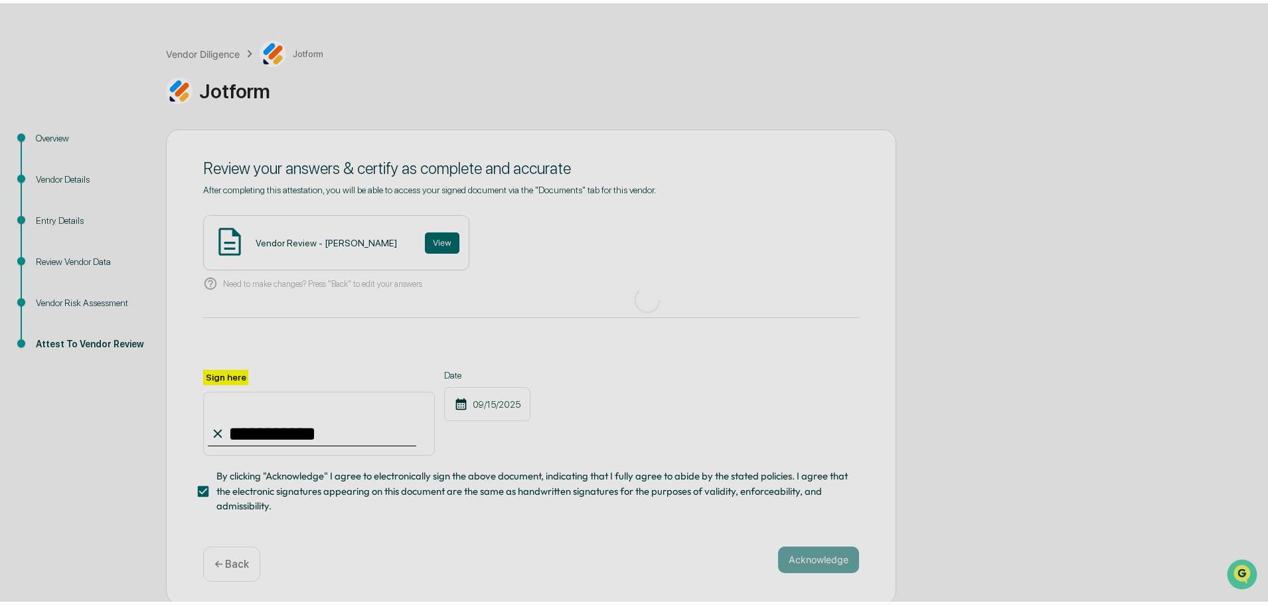
scroll to position [0, 0]
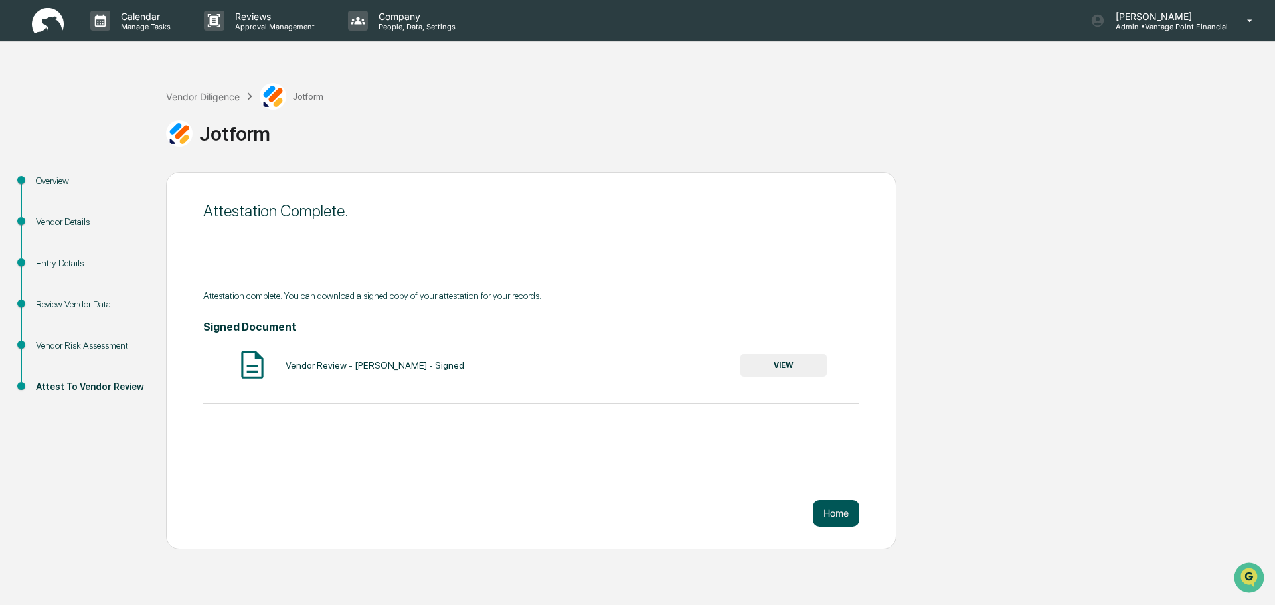
click at [845, 522] on button "Home" at bounding box center [836, 513] width 46 height 27
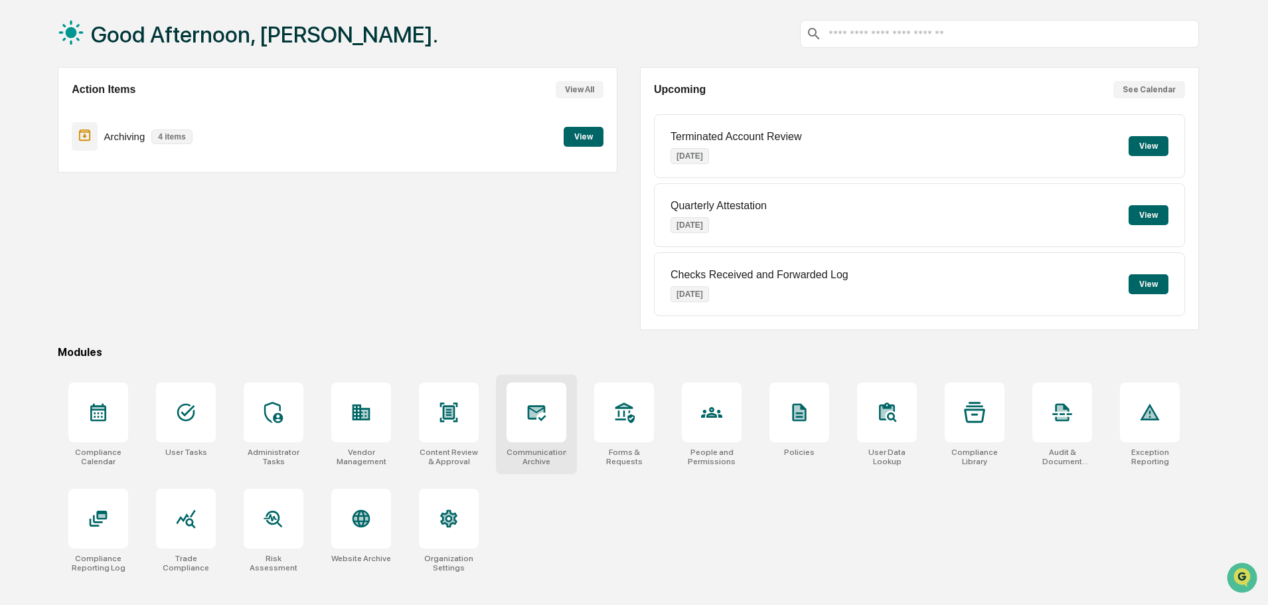
scroll to position [63, 0]
click at [529, 438] on div at bounding box center [537, 412] width 60 height 60
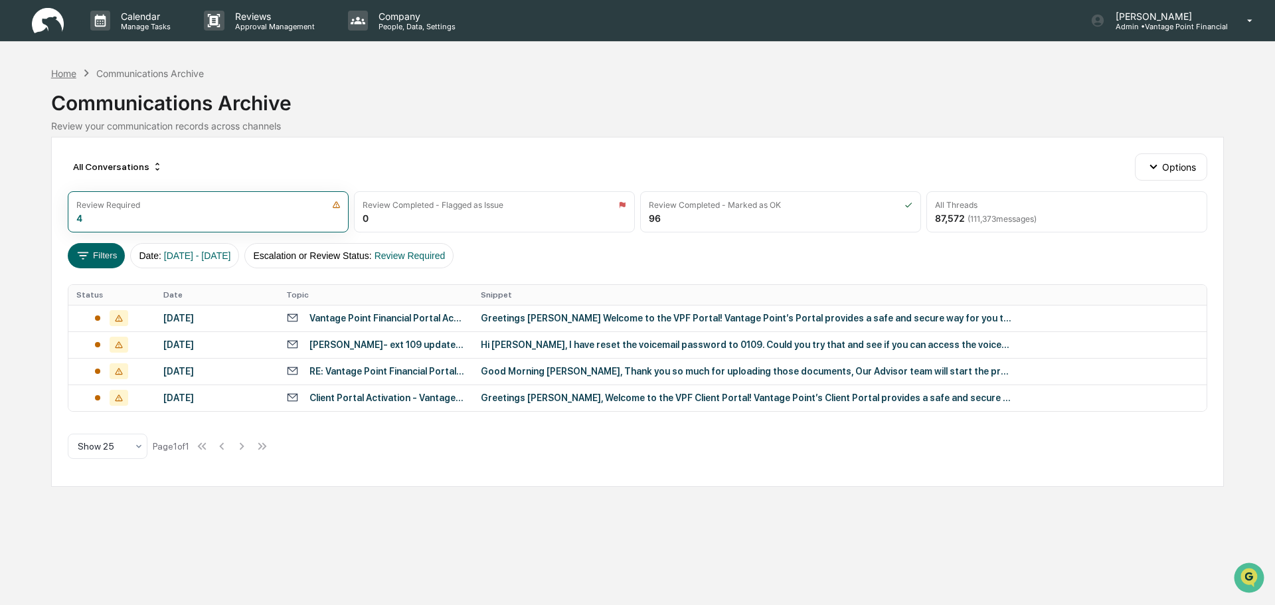
click at [62, 72] on div "Home" at bounding box center [63, 73] width 25 height 11
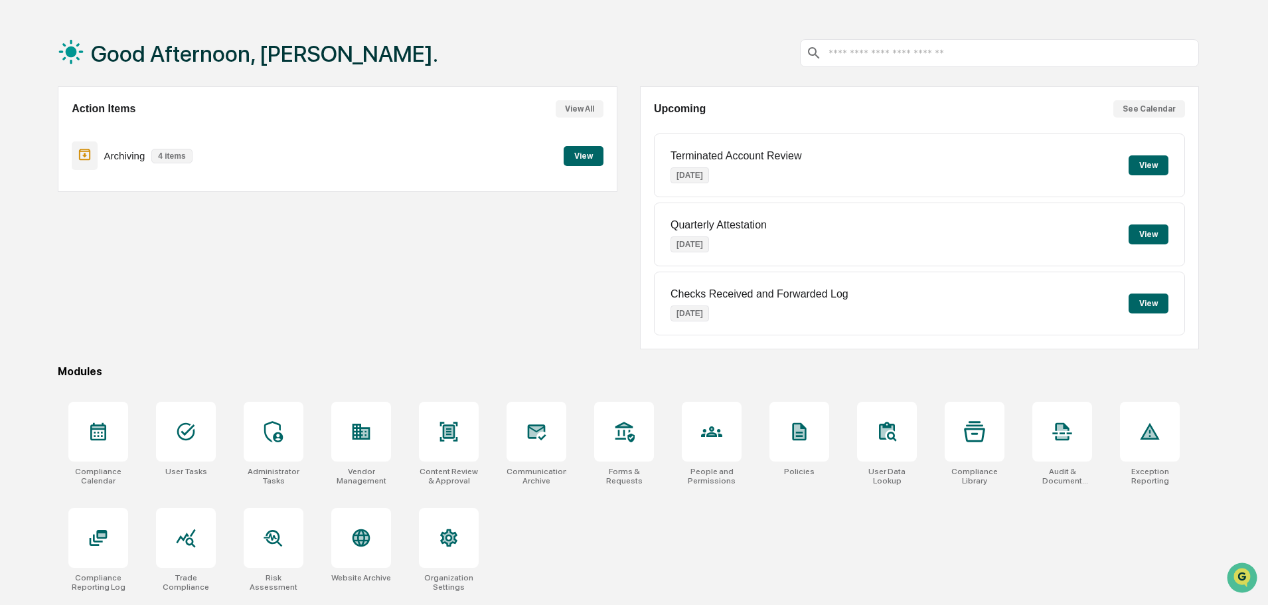
scroll to position [63, 0]
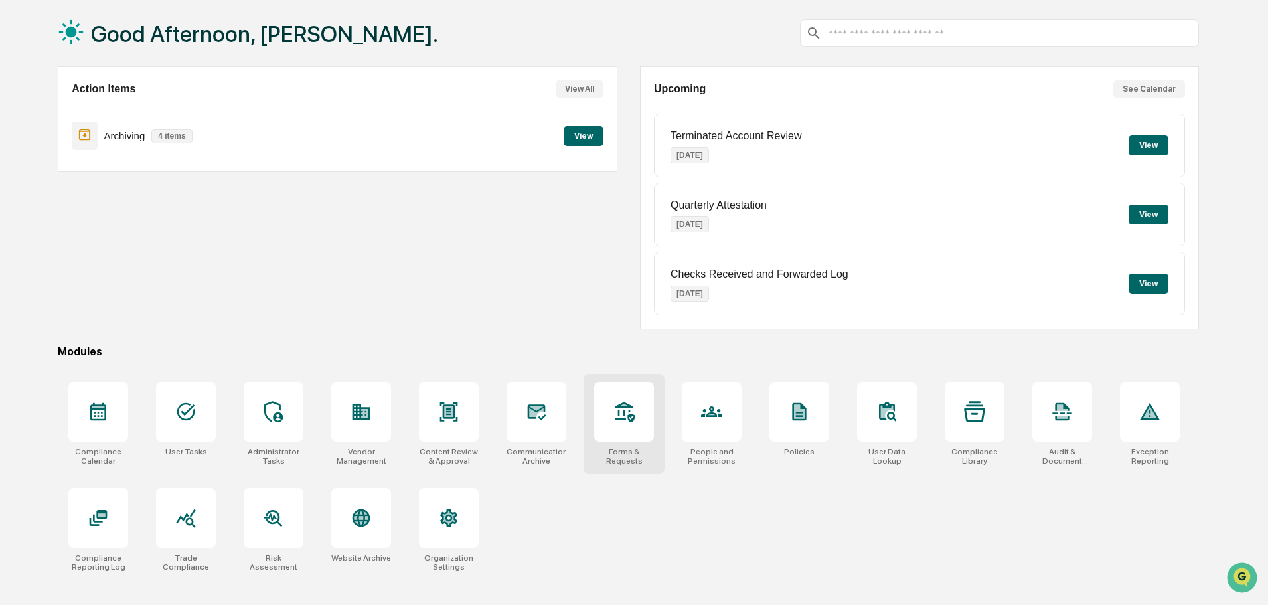
click at [651, 422] on div at bounding box center [624, 412] width 60 height 60
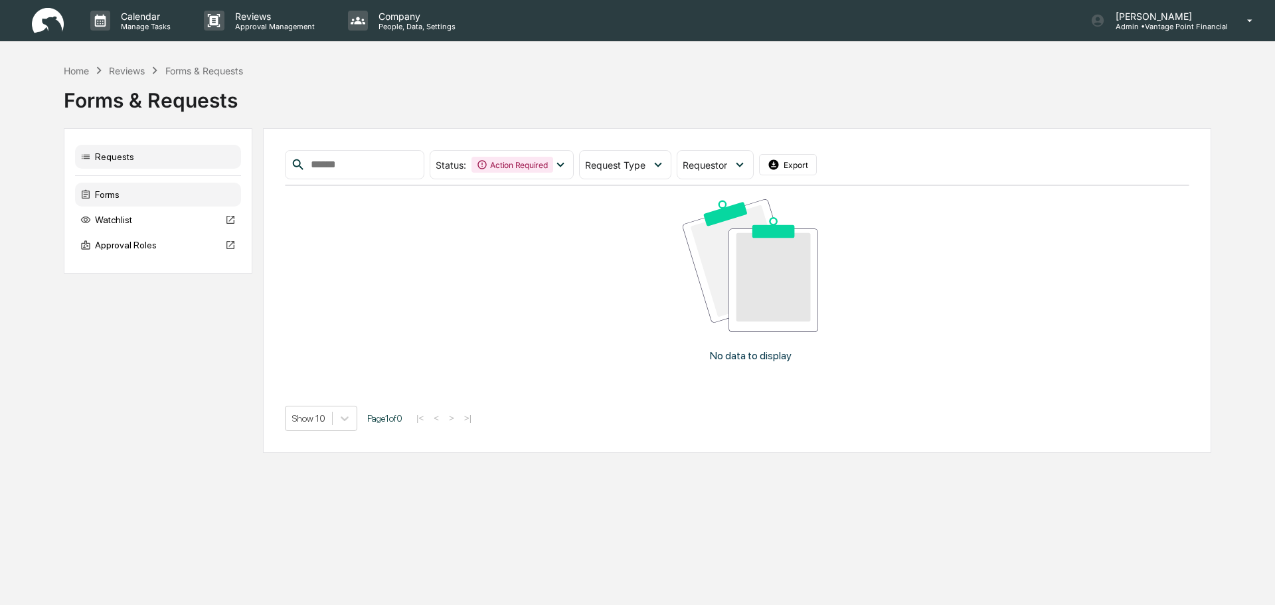
click at [140, 200] on div "Forms" at bounding box center [158, 195] width 166 height 24
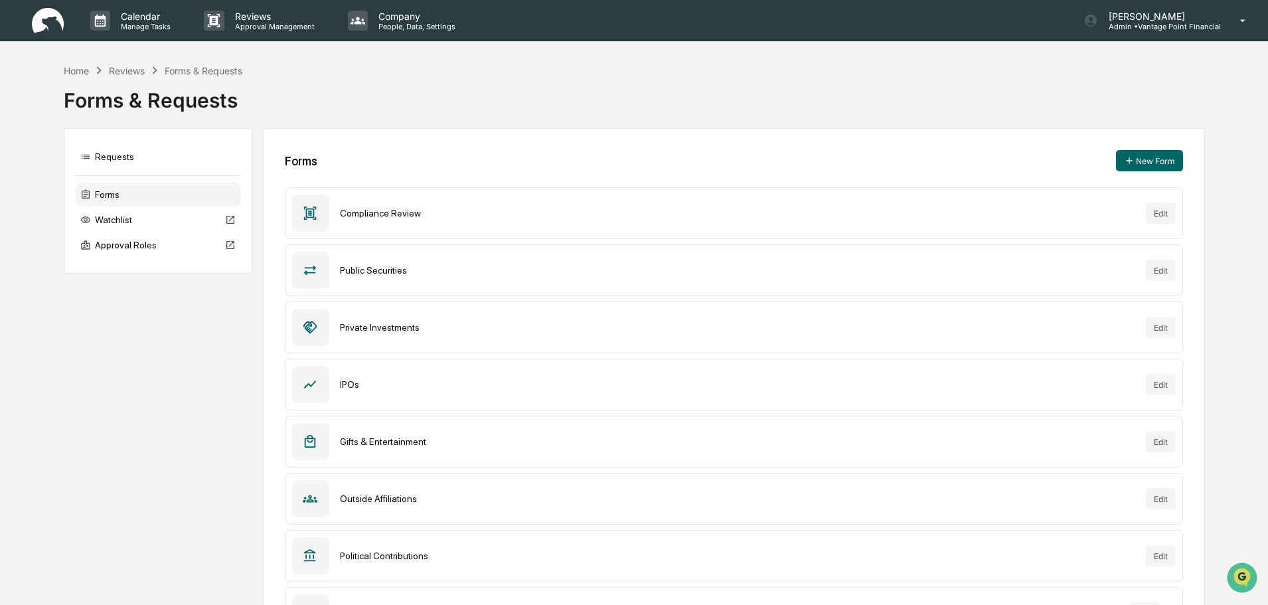
click at [128, 230] on div "Watchlist" at bounding box center [158, 220] width 166 height 24
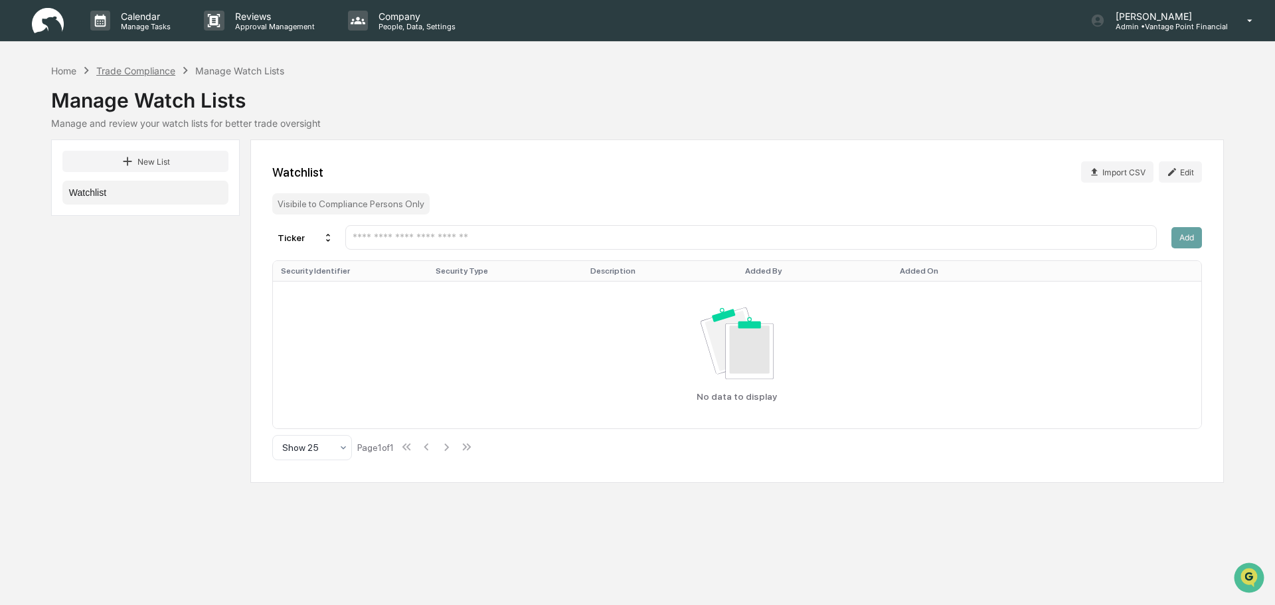
click at [121, 69] on div "Trade Compliance" at bounding box center [135, 70] width 79 height 11
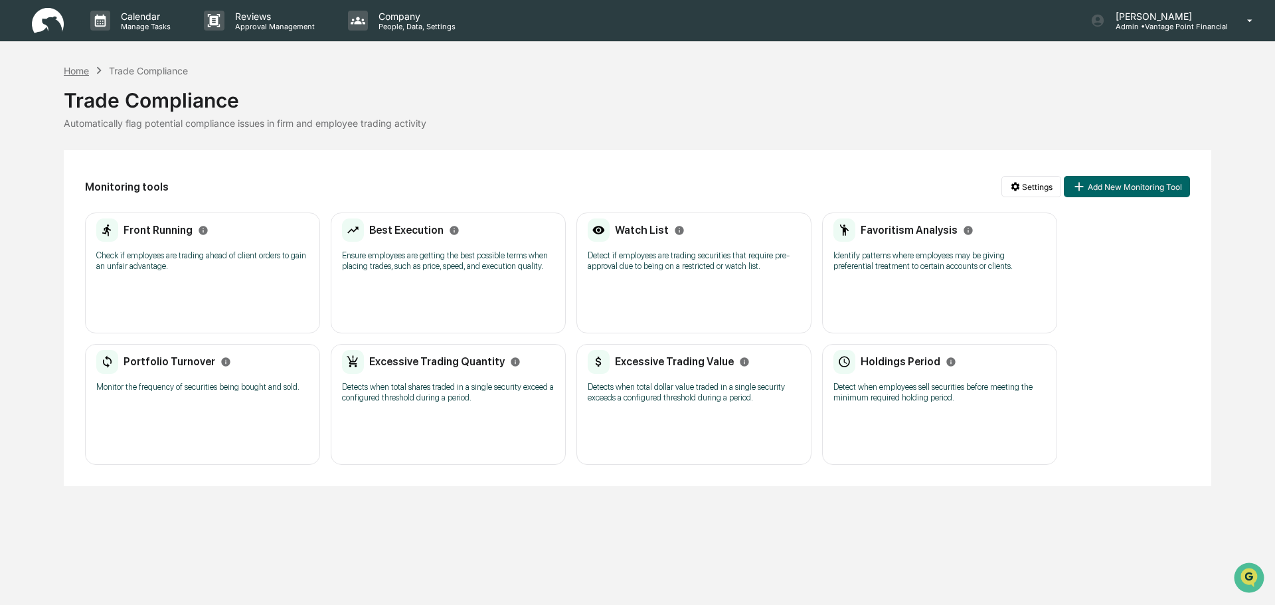
click at [87, 68] on div "Home" at bounding box center [76, 70] width 25 height 11
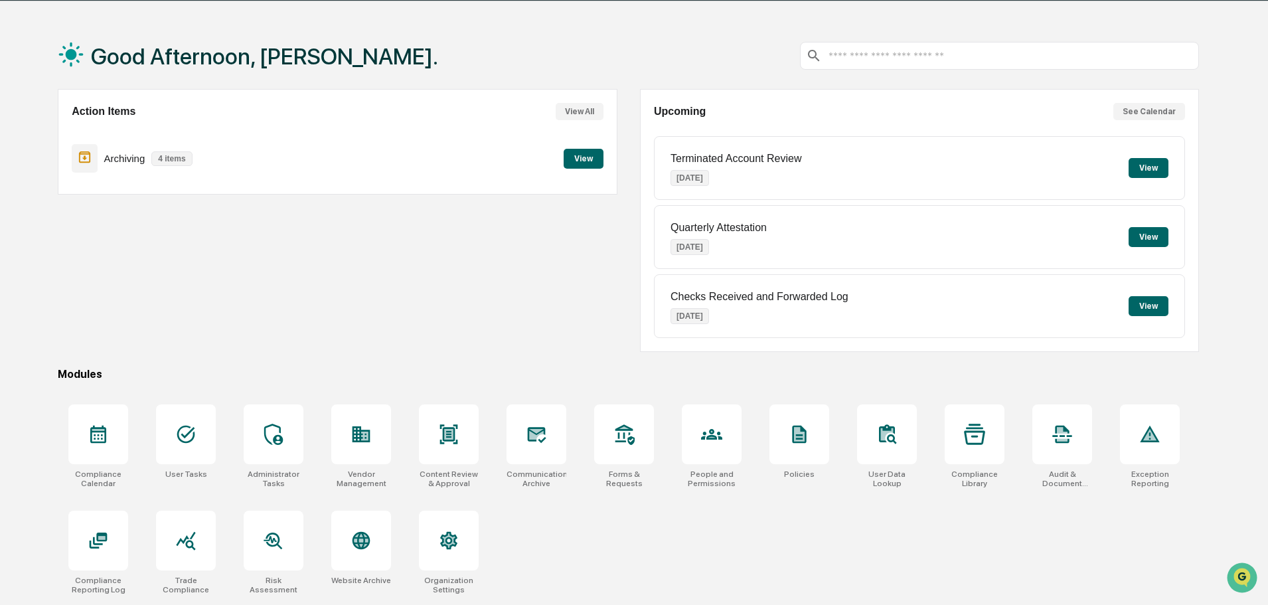
scroll to position [63, 0]
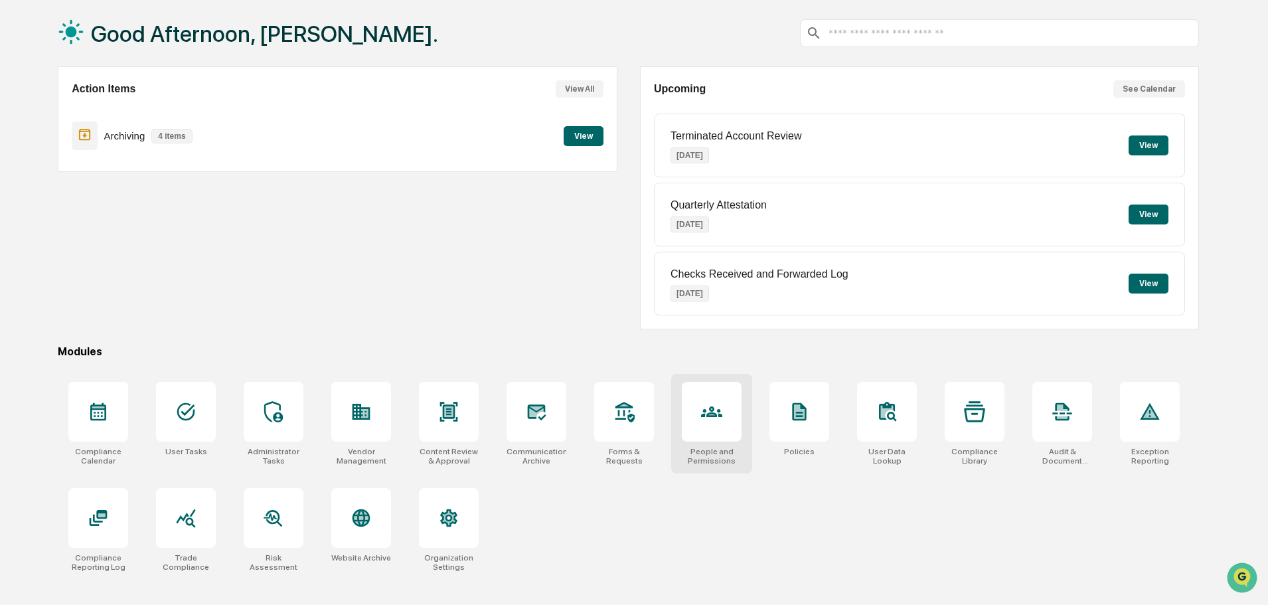
click at [737, 415] on div at bounding box center [712, 412] width 60 height 60
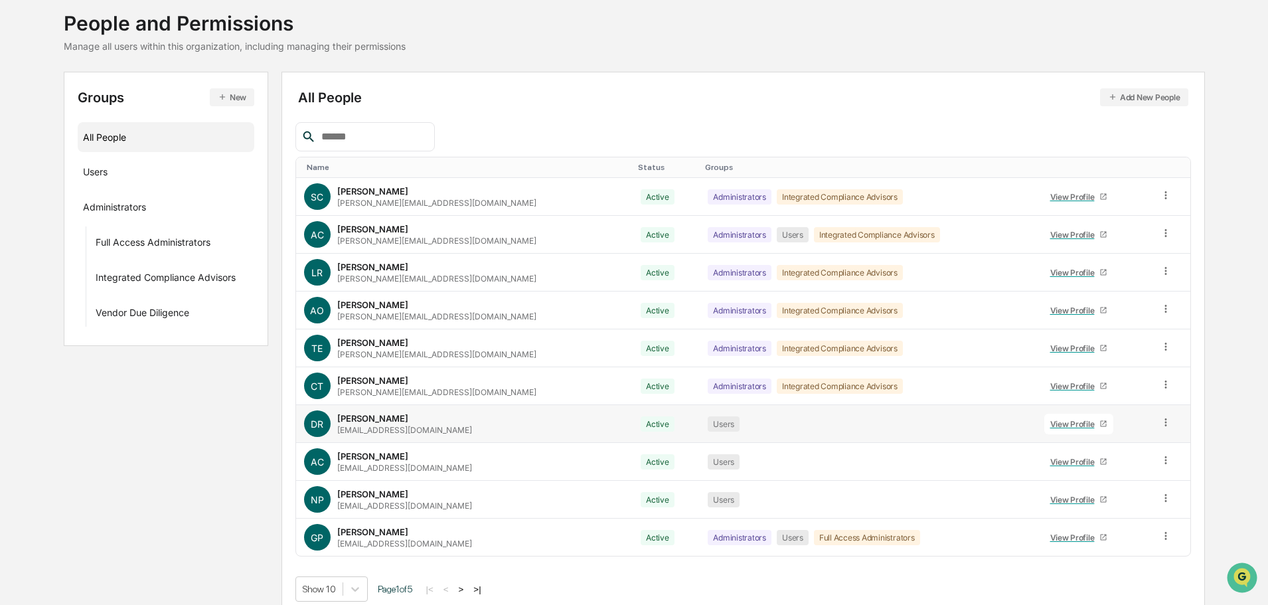
scroll to position [88, 0]
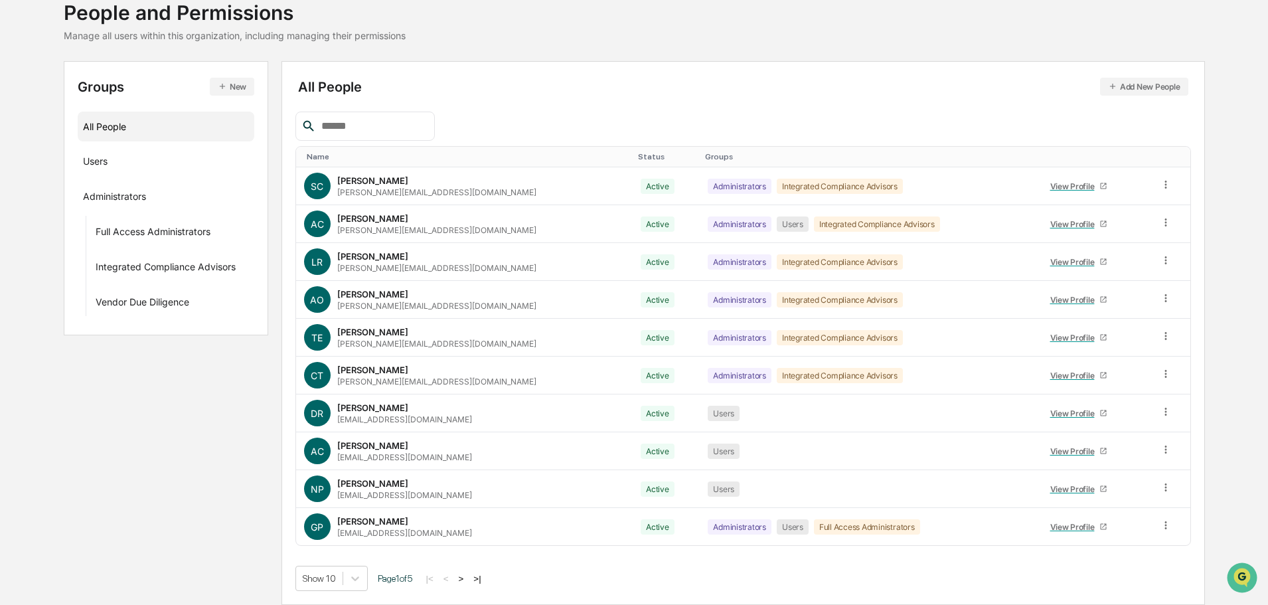
click at [465, 578] on button ">" at bounding box center [461, 578] width 13 height 11
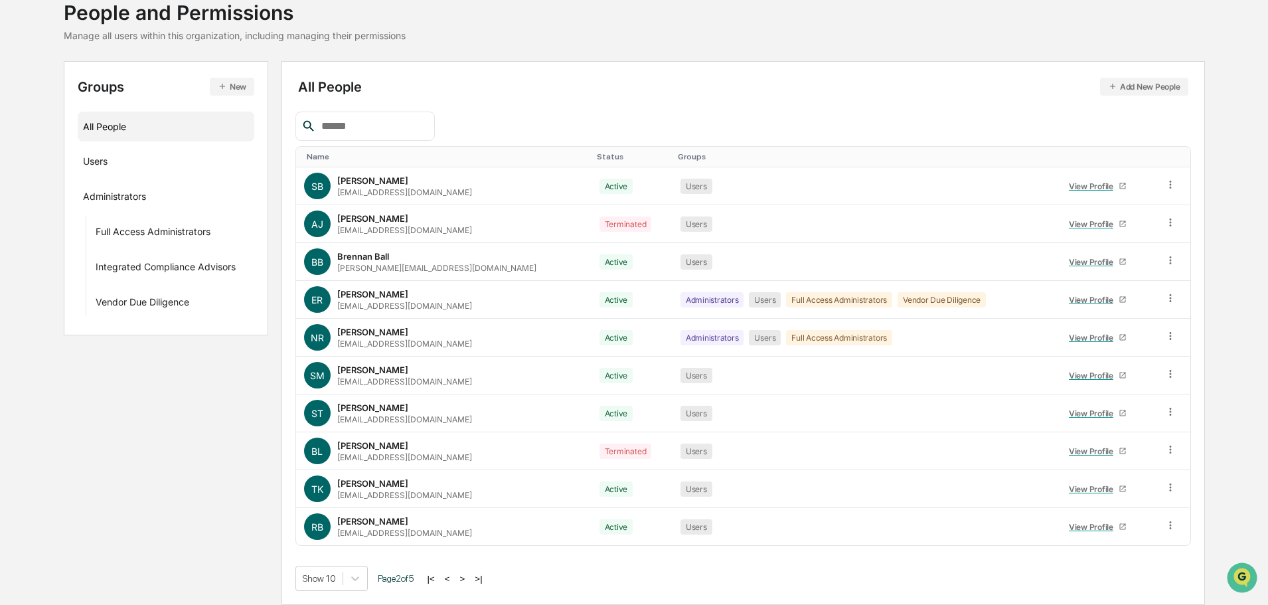
click at [451, 579] on button "<" at bounding box center [447, 578] width 13 height 11
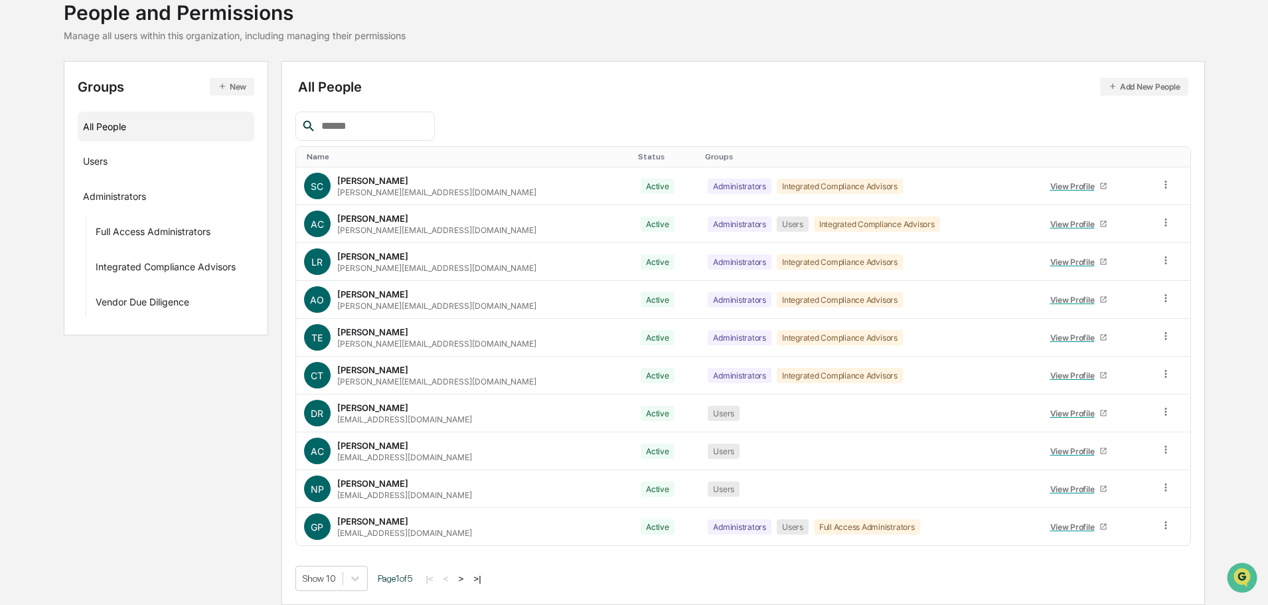
click at [468, 578] on button ">" at bounding box center [461, 578] width 13 height 11
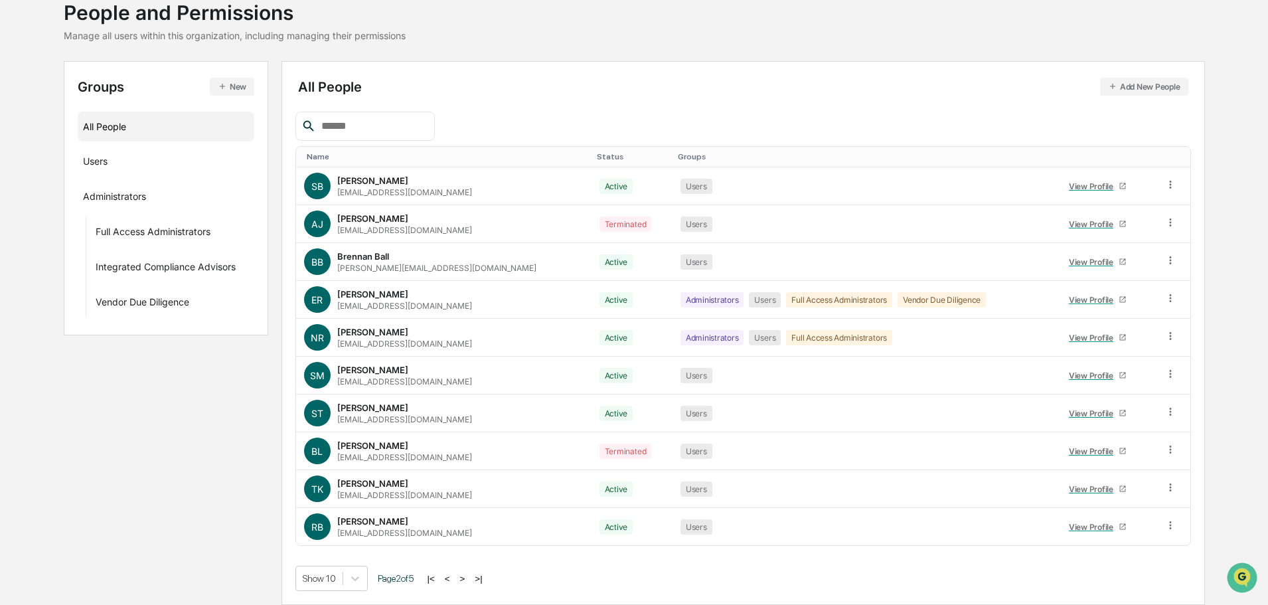
click at [454, 578] on button "<" at bounding box center [447, 578] width 13 height 11
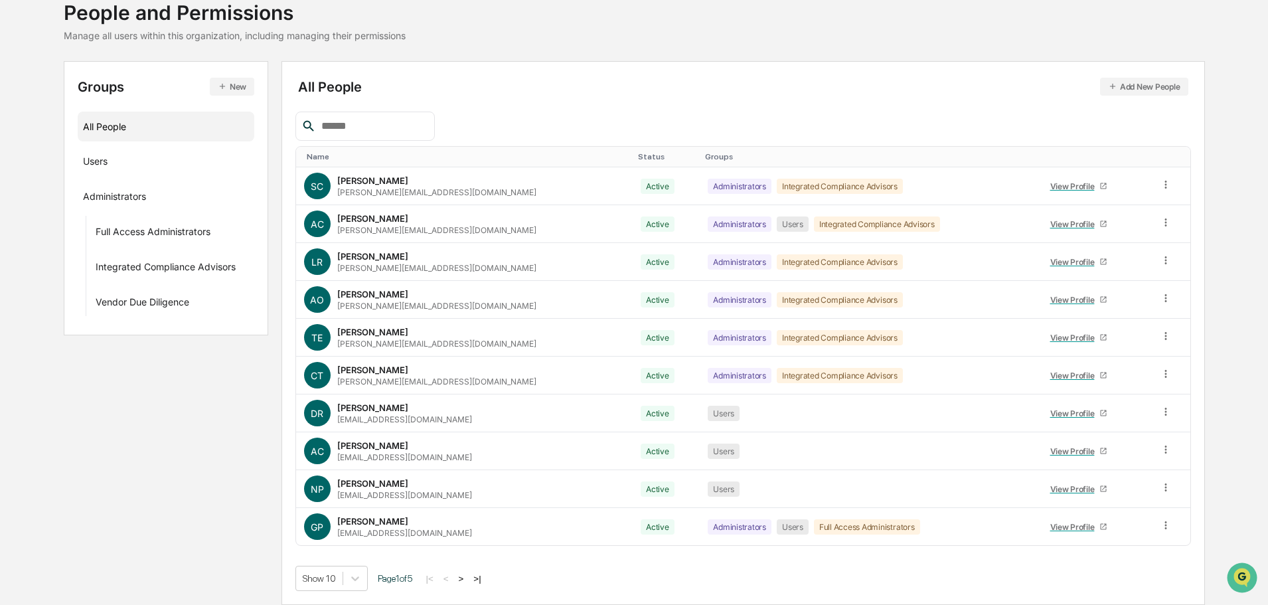
click at [464, 578] on button ">" at bounding box center [461, 578] width 13 height 11
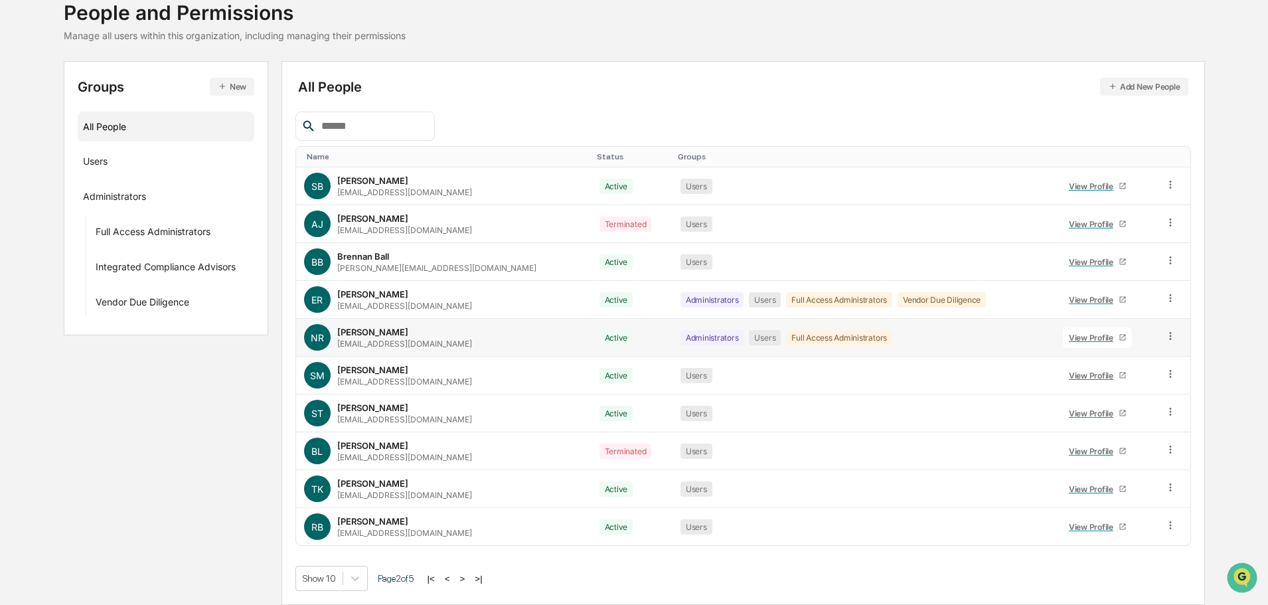
click at [1081, 340] on div "View Profile" at bounding box center [1094, 338] width 50 height 10
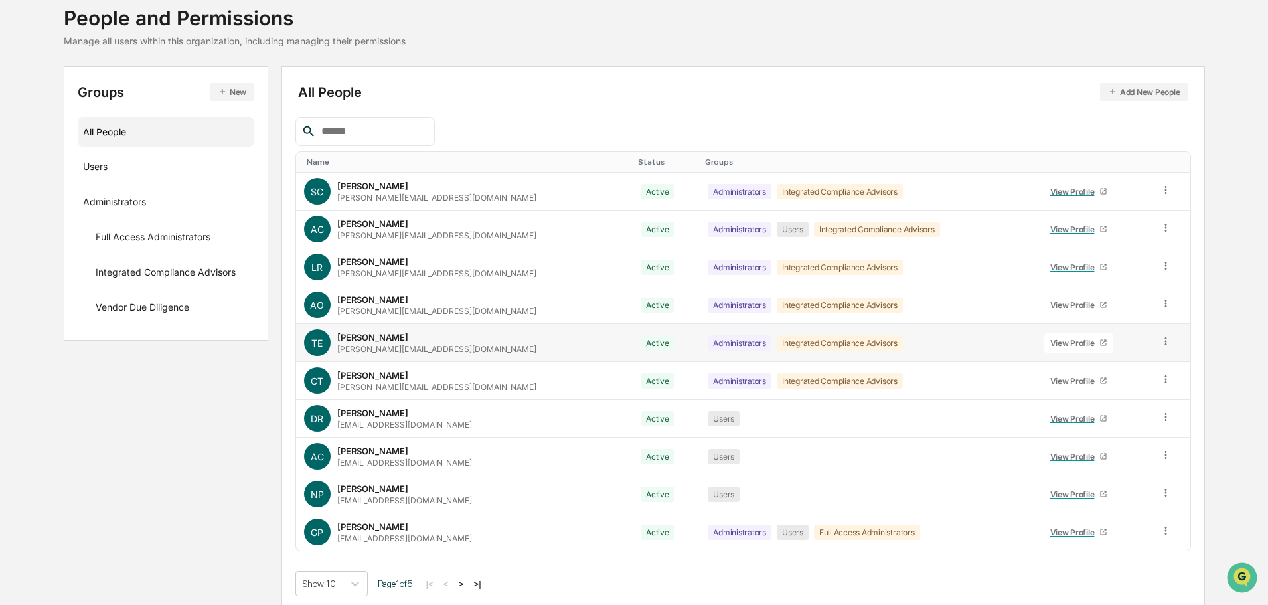
scroll to position [88, 0]
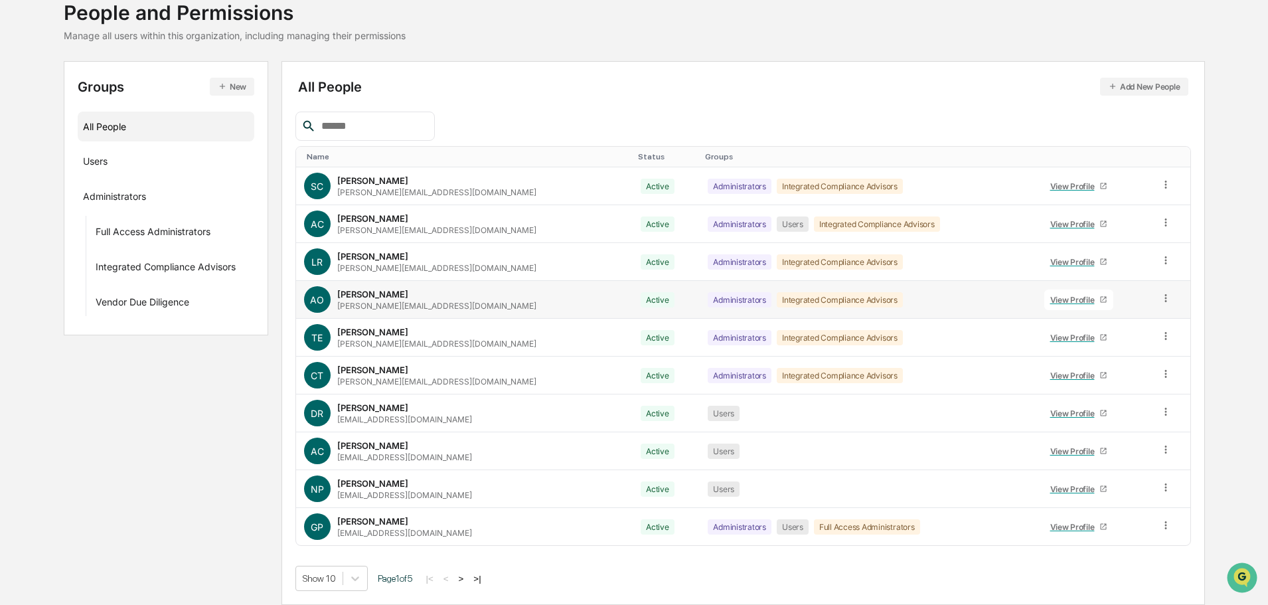
click at [1051, 303] on div "View Profile" at bounding box center [1076, 300] width 50 height 10
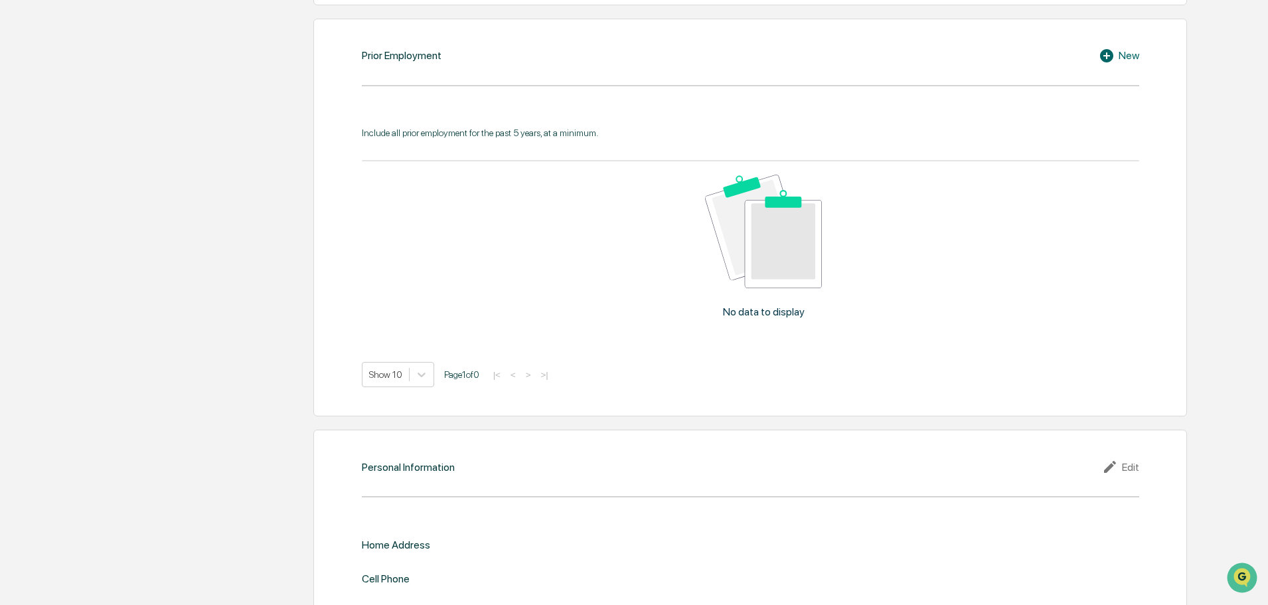
scroll to position [1203, 0]
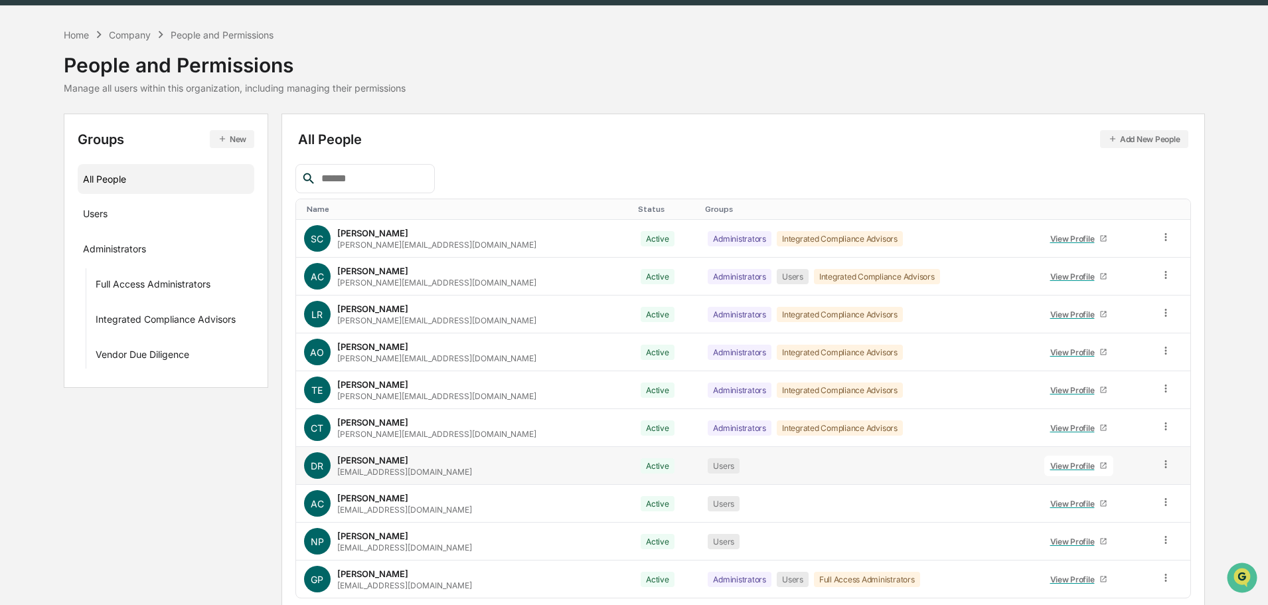
scroll to position [88, 0]
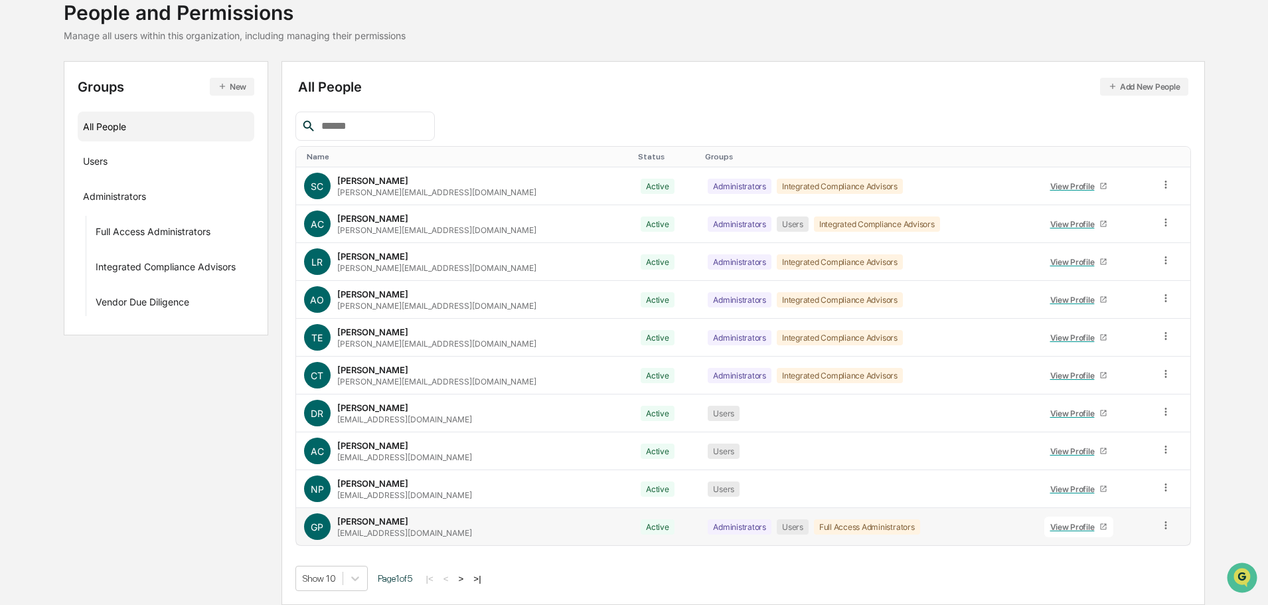
click at [1051, 526] on div "View Profile" at bounding box center [1076, 527] width 50 height 10
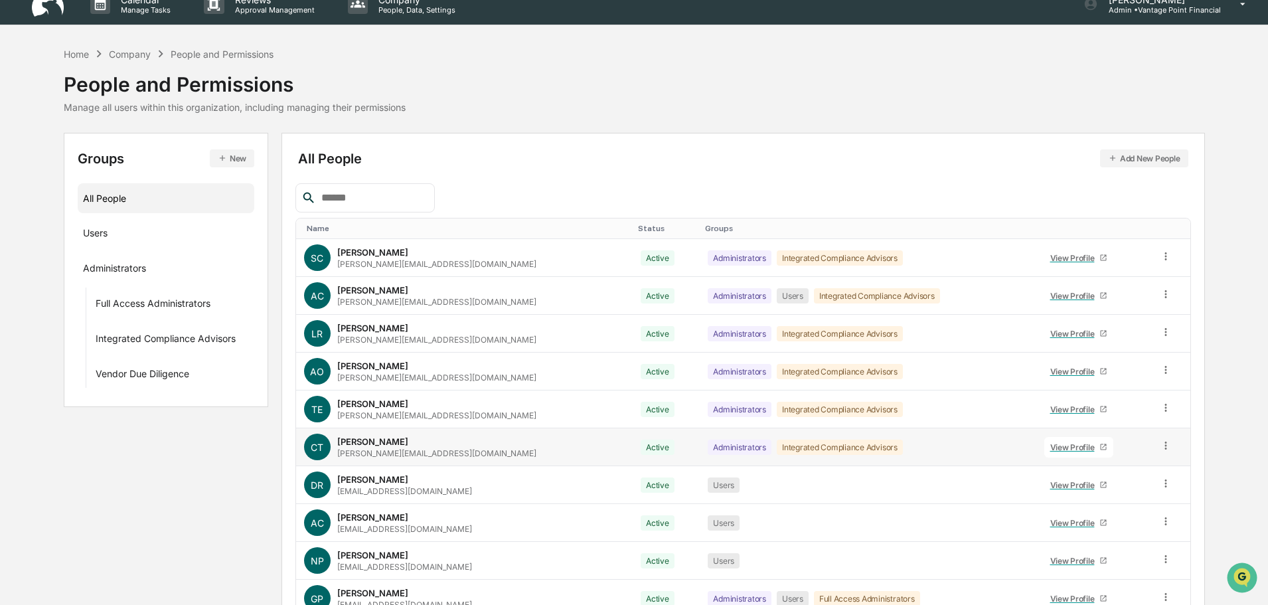
scroll to position [88, 0]
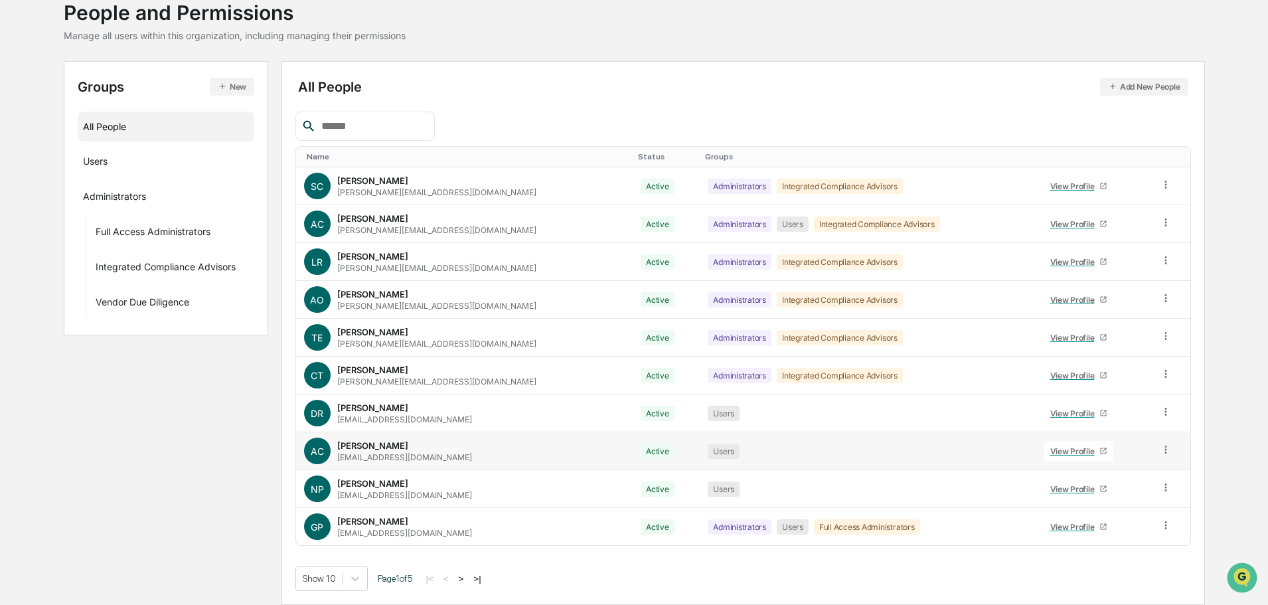
click at [1051, 450] on div "View Profile" at bounding box center [1076, 451] width 50 height 10
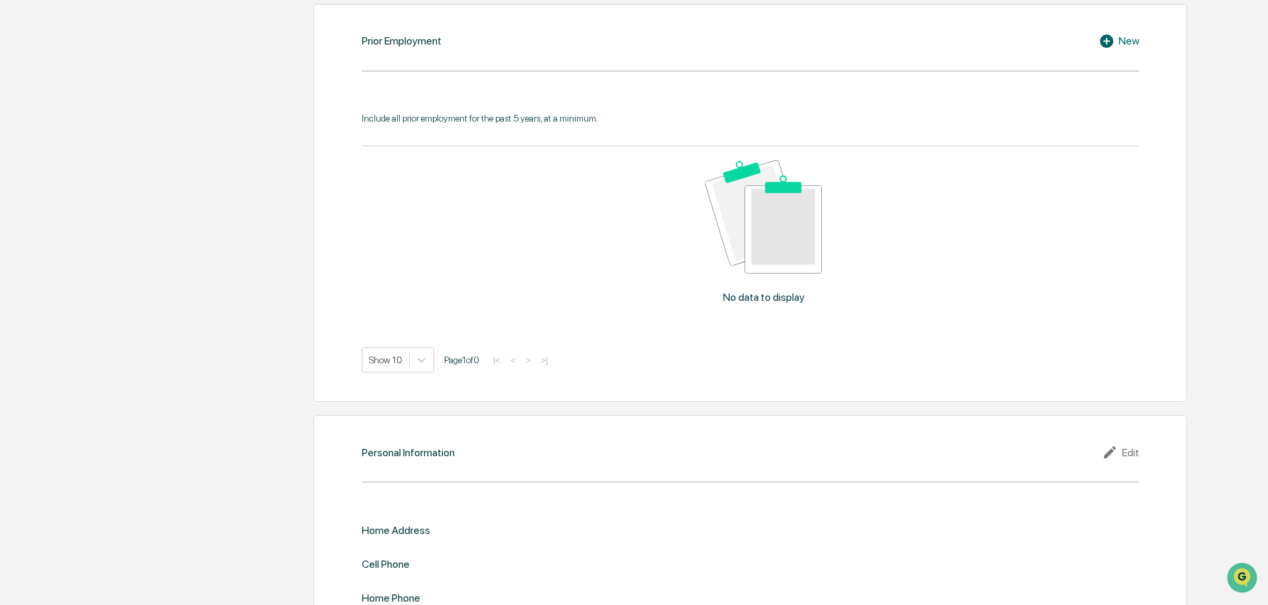
scroll to position [1203, 0]
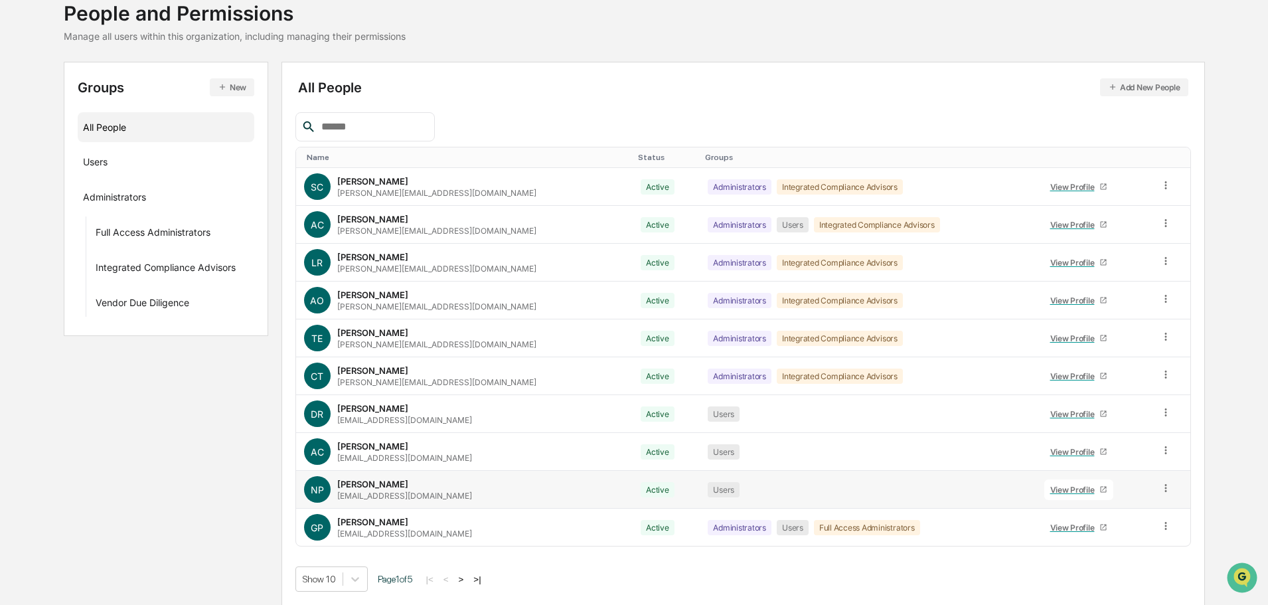
scroll to position [88, 0]
click at [468, 579] on button ">" at bounding box center [461, 578] width 13 height 11
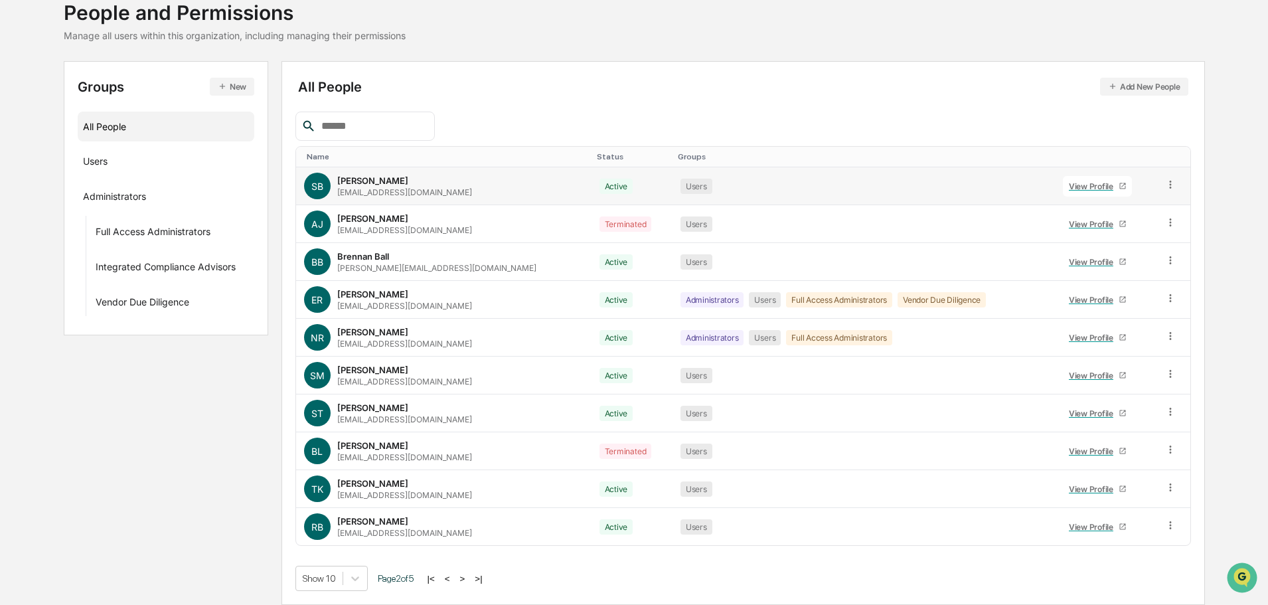
click at [1079, 185] on div "View Profile" at bounding box center [1094, 186] width 50 height 10
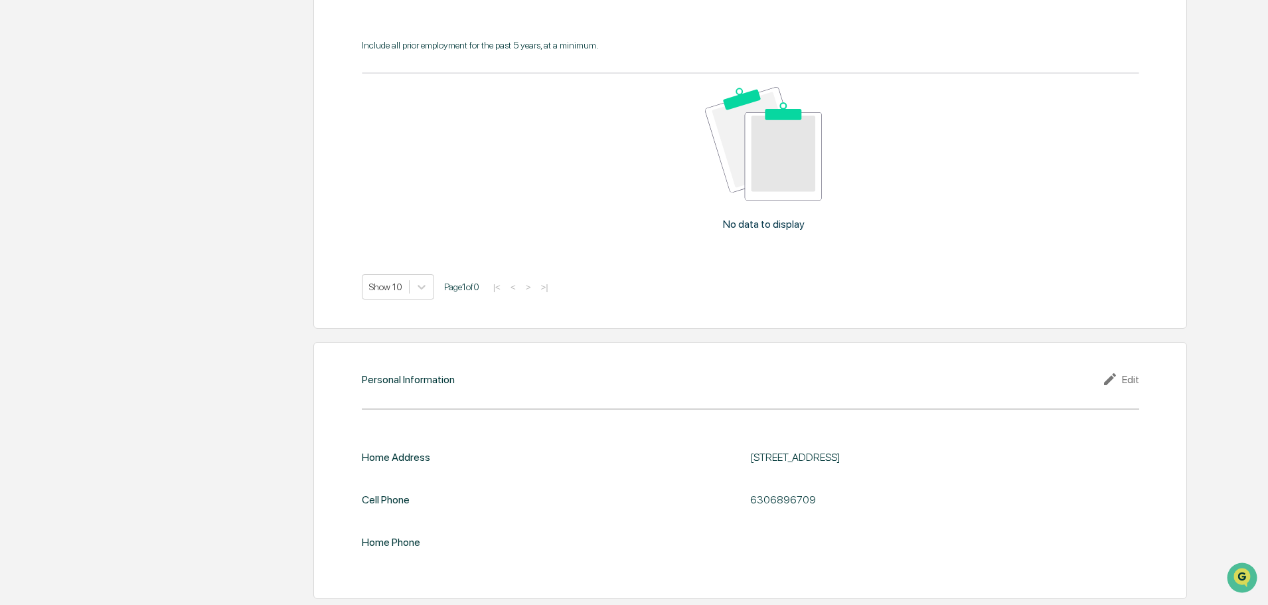
scroll to position [1085, 0]
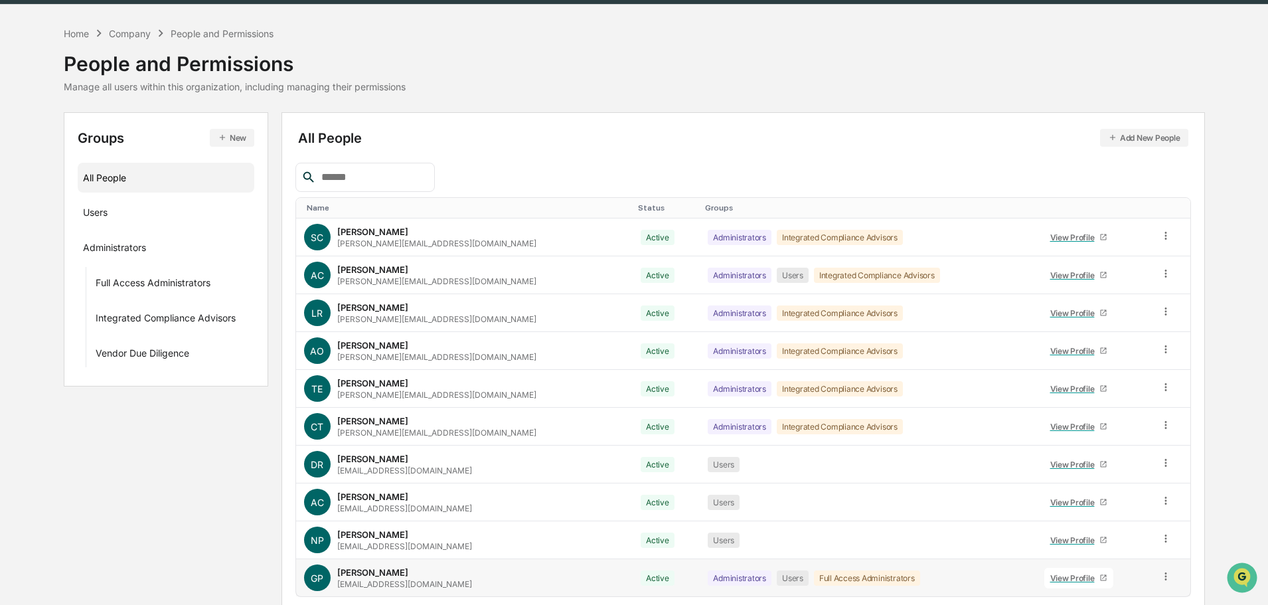
scroll to position [88, 0]
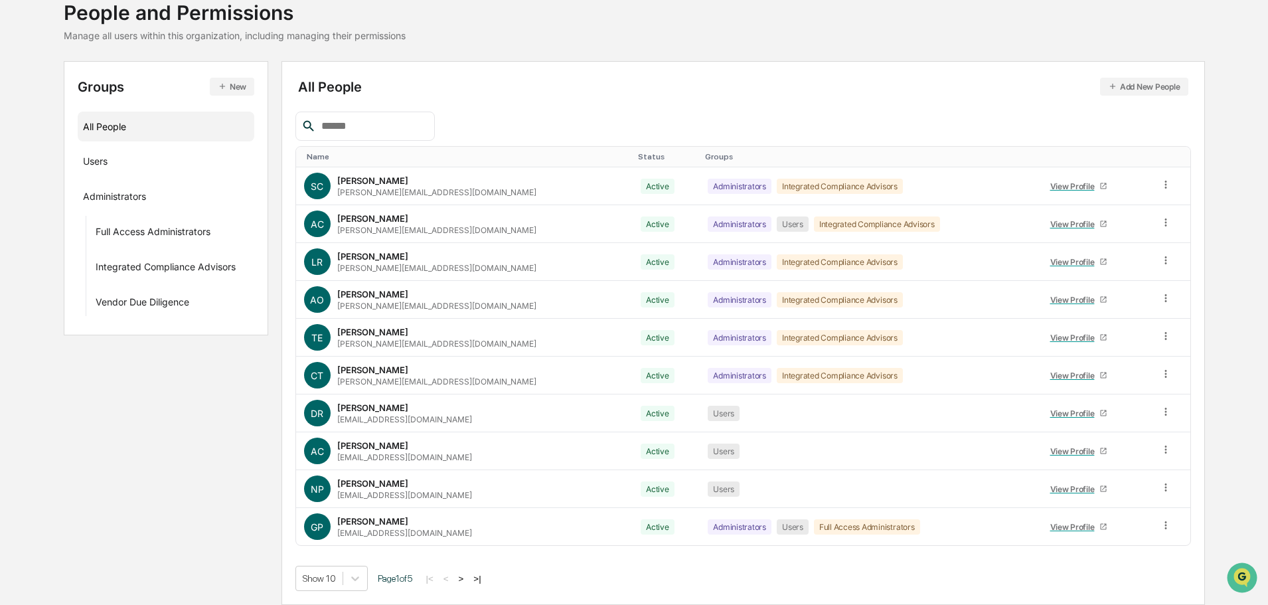
click at [466, 578] on button ">" at bounding box center [461, 578] width 13 height 11
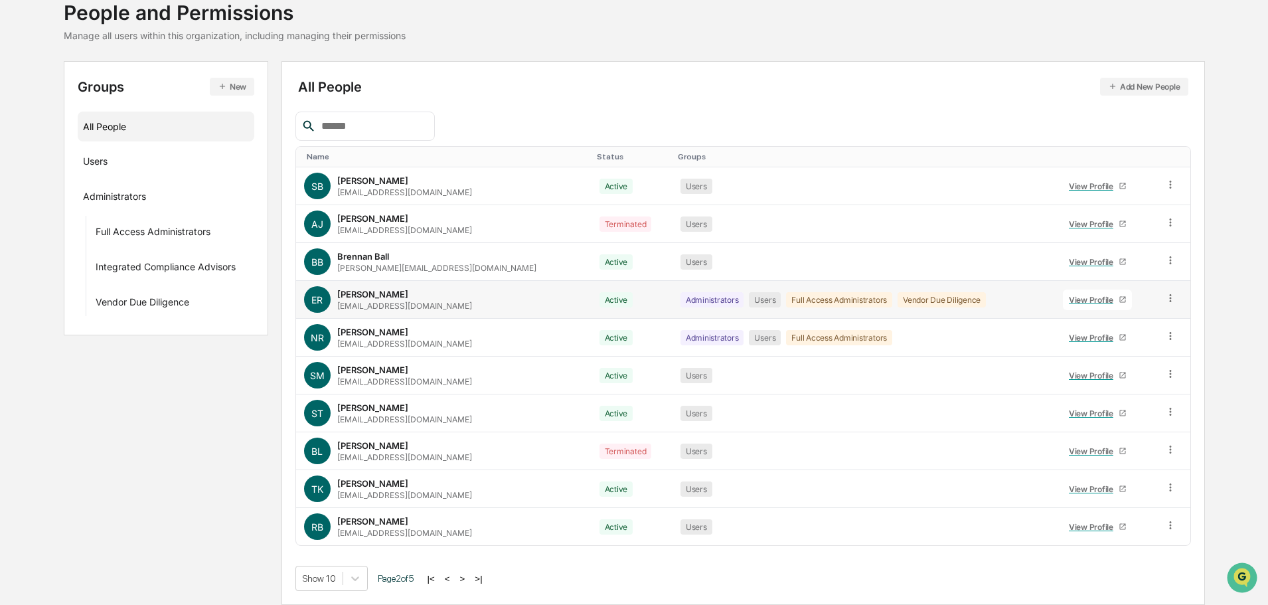
click at [1082, 297] on div "View Profile" at bounding box center [1094, 300] width 50 height 10
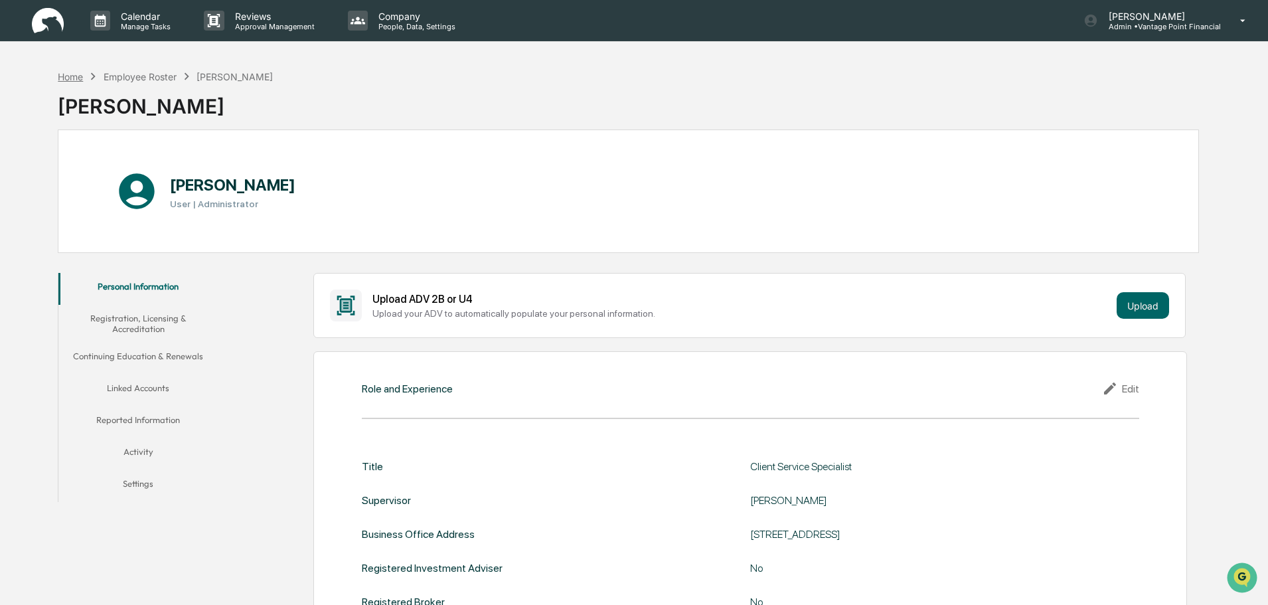
click at [78, 78] on div "Home" at bounding box center [70, 76] width 25 height 11
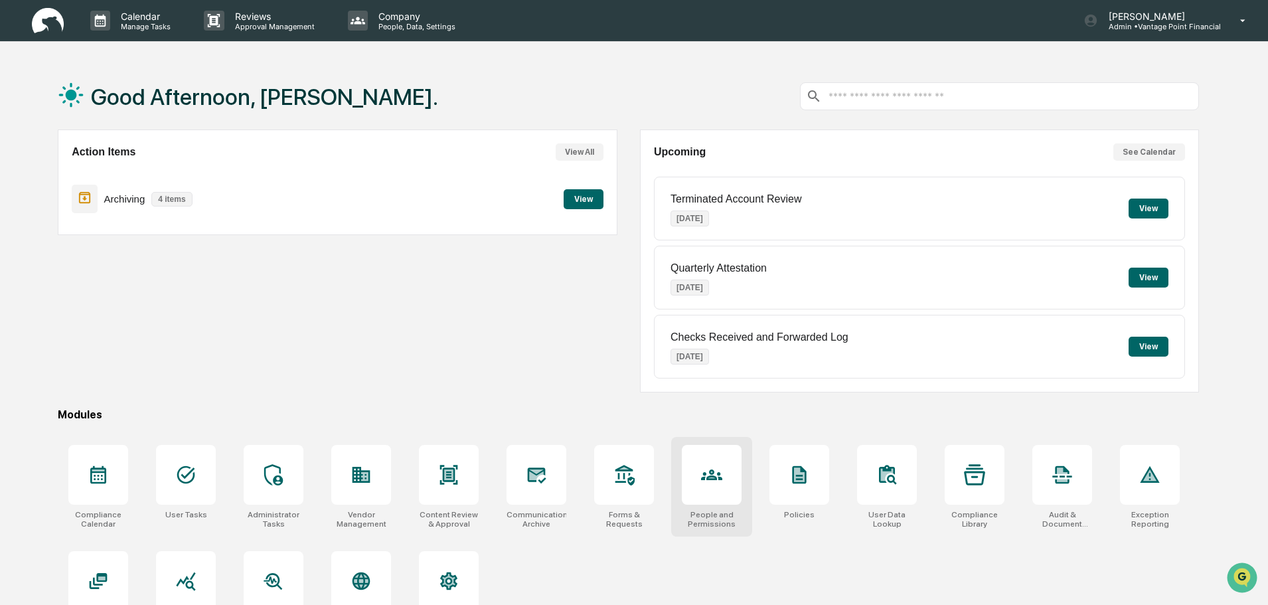
click at [714, 450] on div at bounding box center [712, 475] width 60 height 60
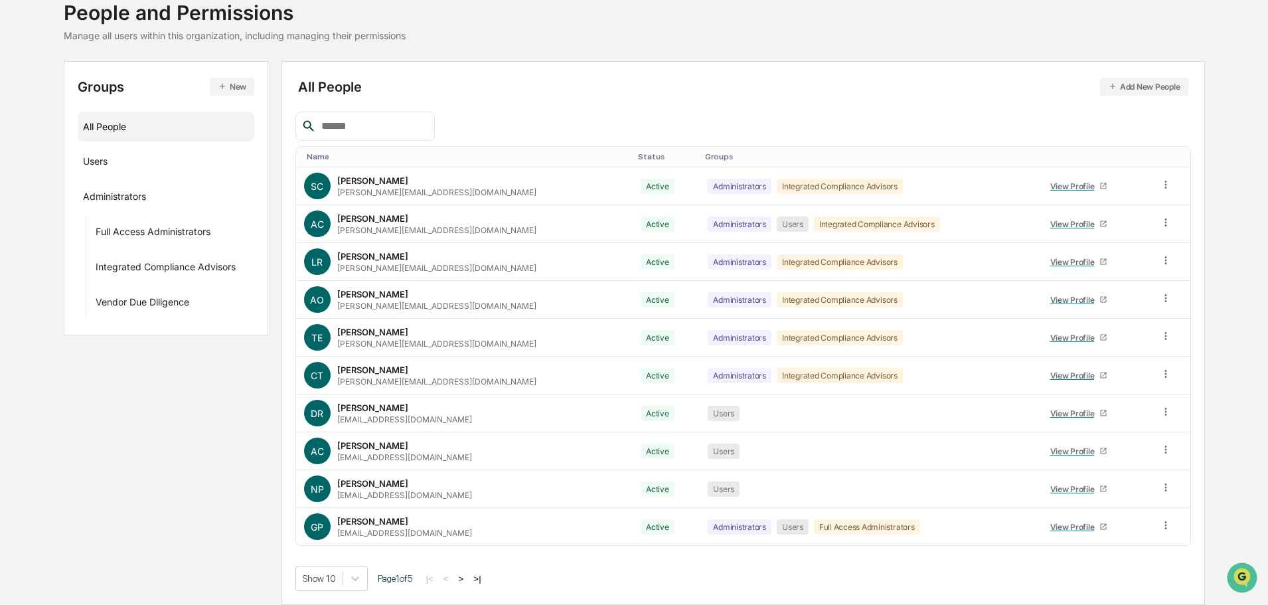
click at [465, 579] on button ">" at bounding box center [461, 578] width 13 height 11
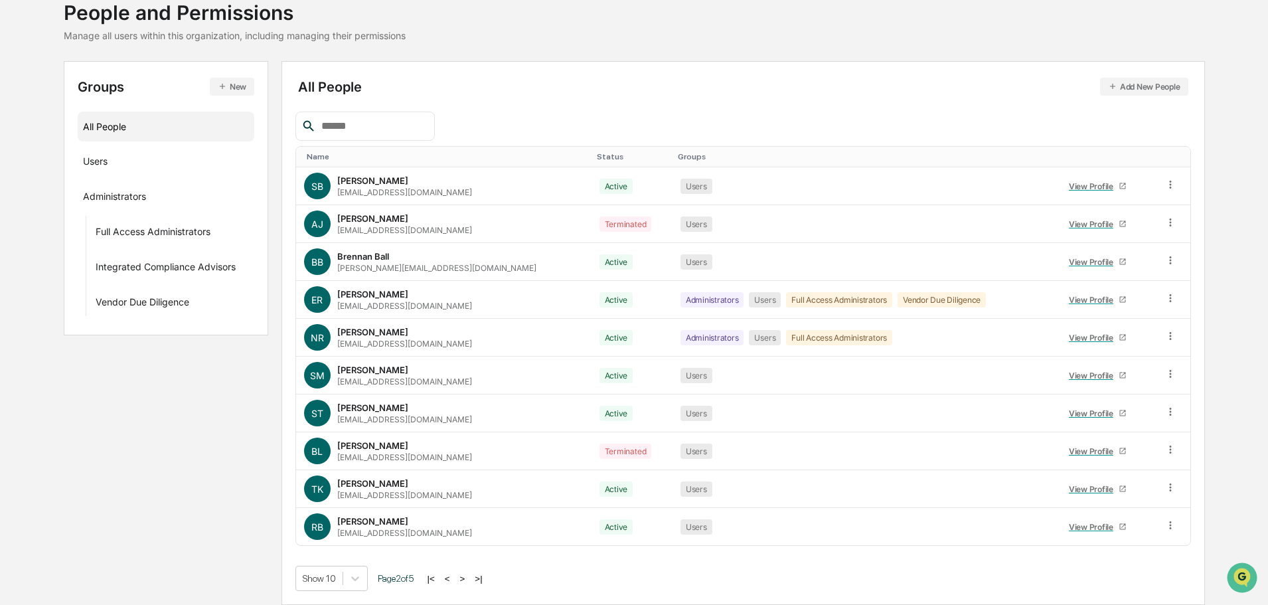
click at [468, 578] on button ">" at bounding box center [462, 578] width 13 height 11
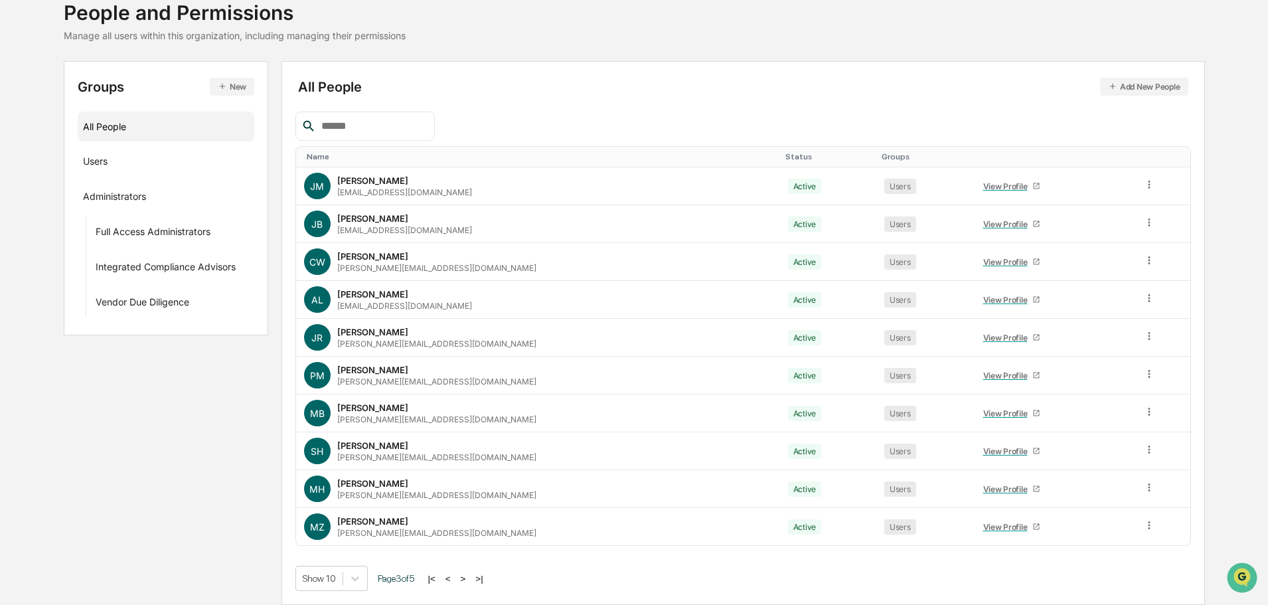
click at [469, 580] on button ">" at bounding box center [463, 578] width 13 height 11
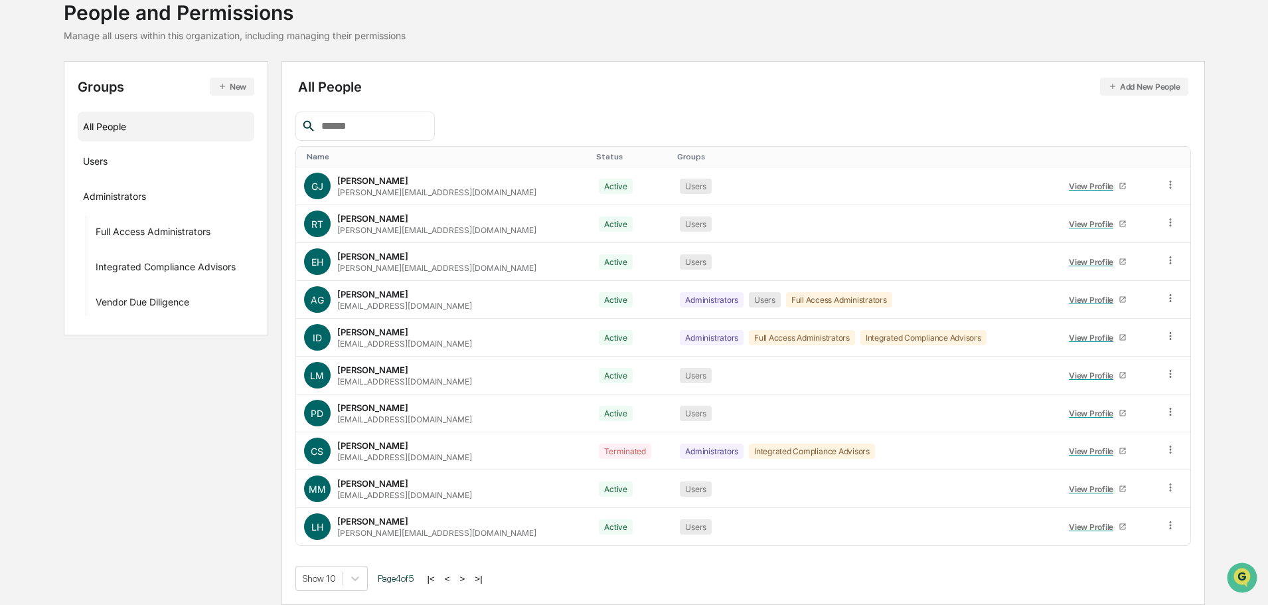
click at [468, 580] on button ">" at bounding box center [462, 578] width 13 height 11
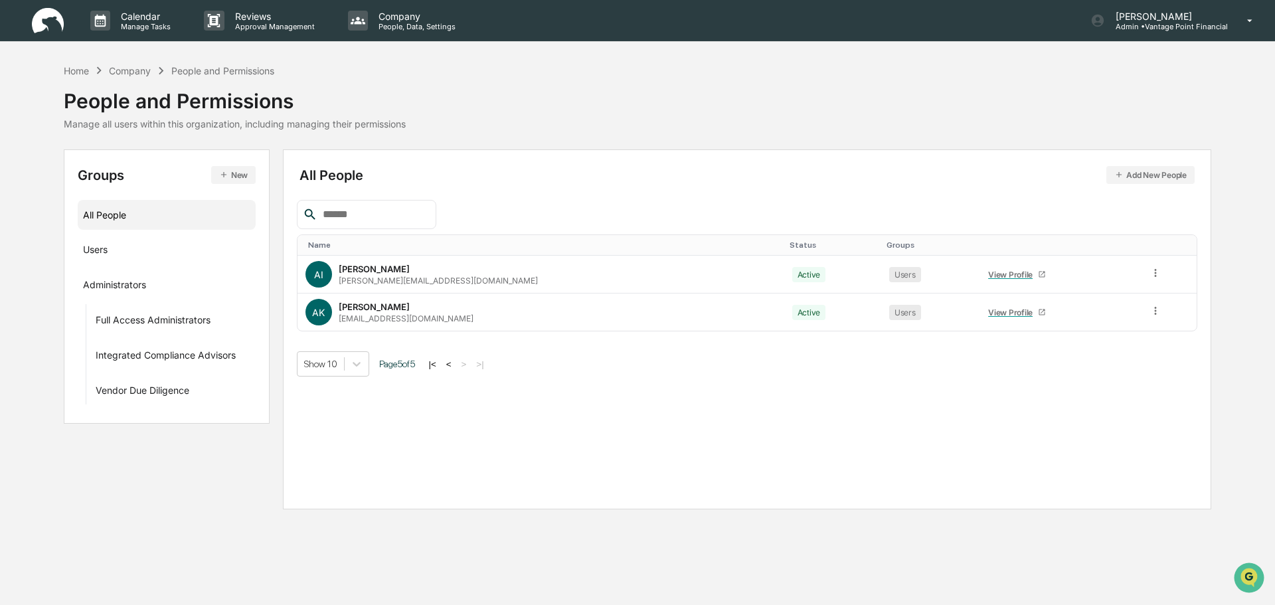
click at [455, 365] on button "<" at bounding box center [448, 364] width 13 height 11
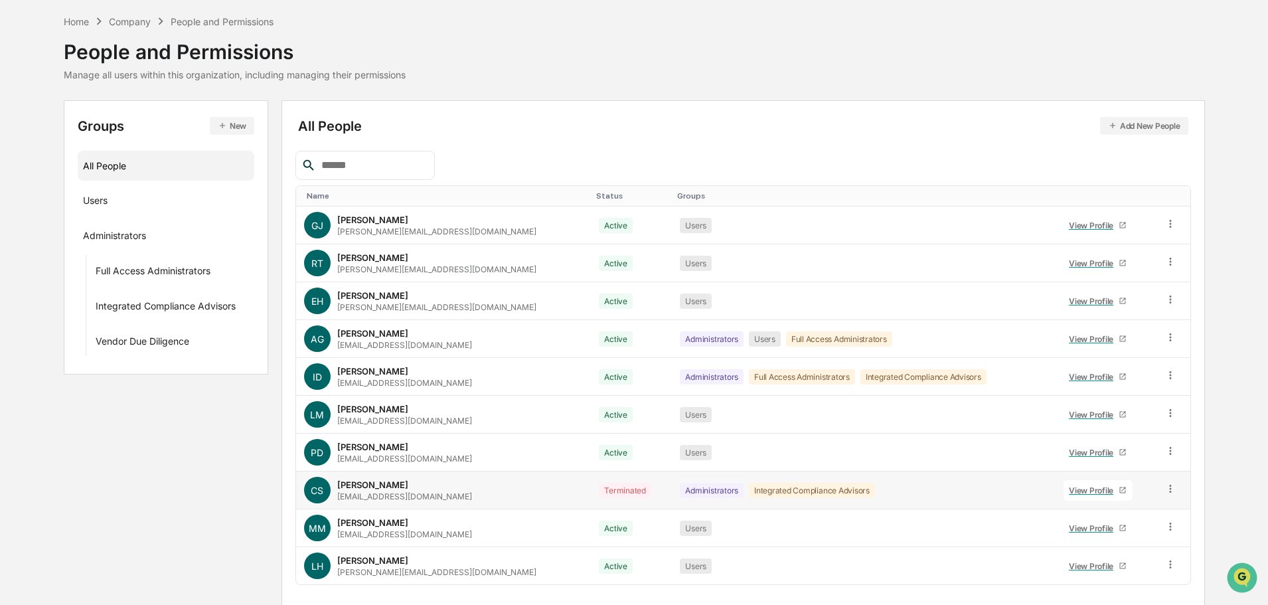
scroll to position [88, 0]
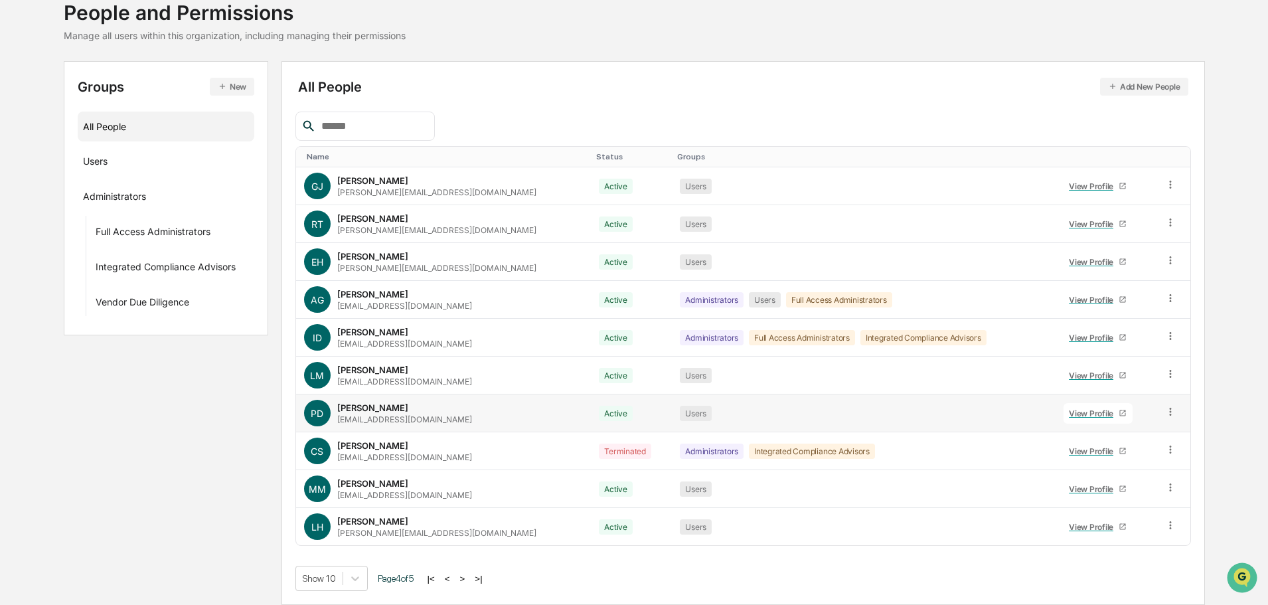
click at [1082, 410] on div "View Profile" at bounding box center [1094, 413] width 50 height 10
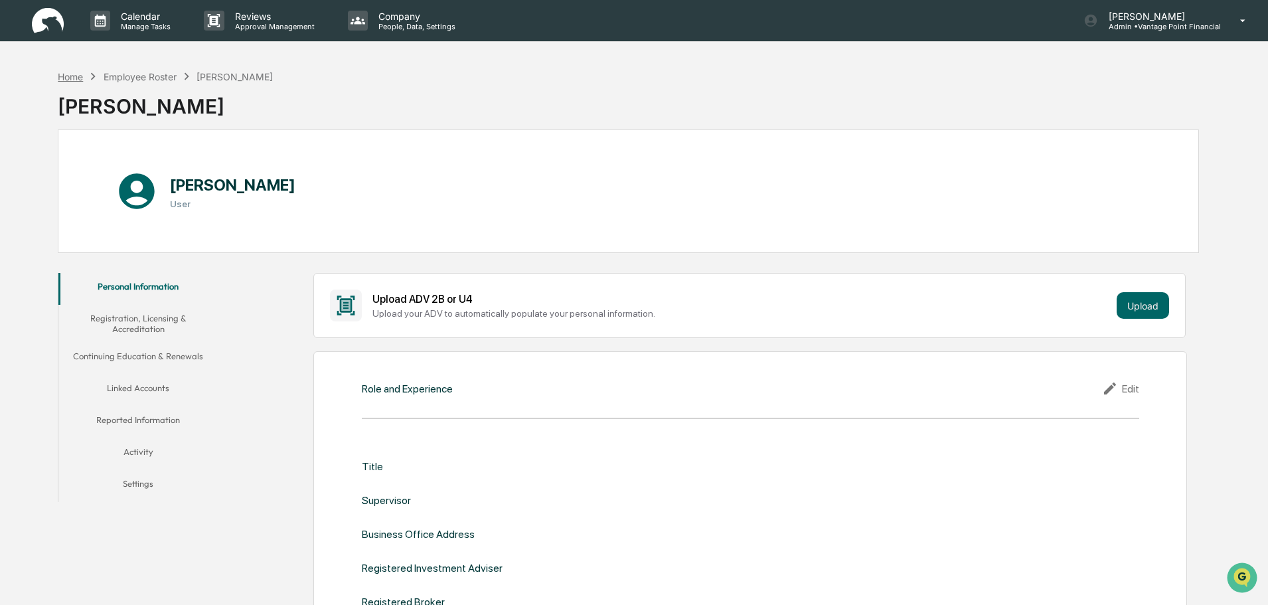
click at [82, 77] on div "Home" at bounding box center [70, 76] width 25 height 11
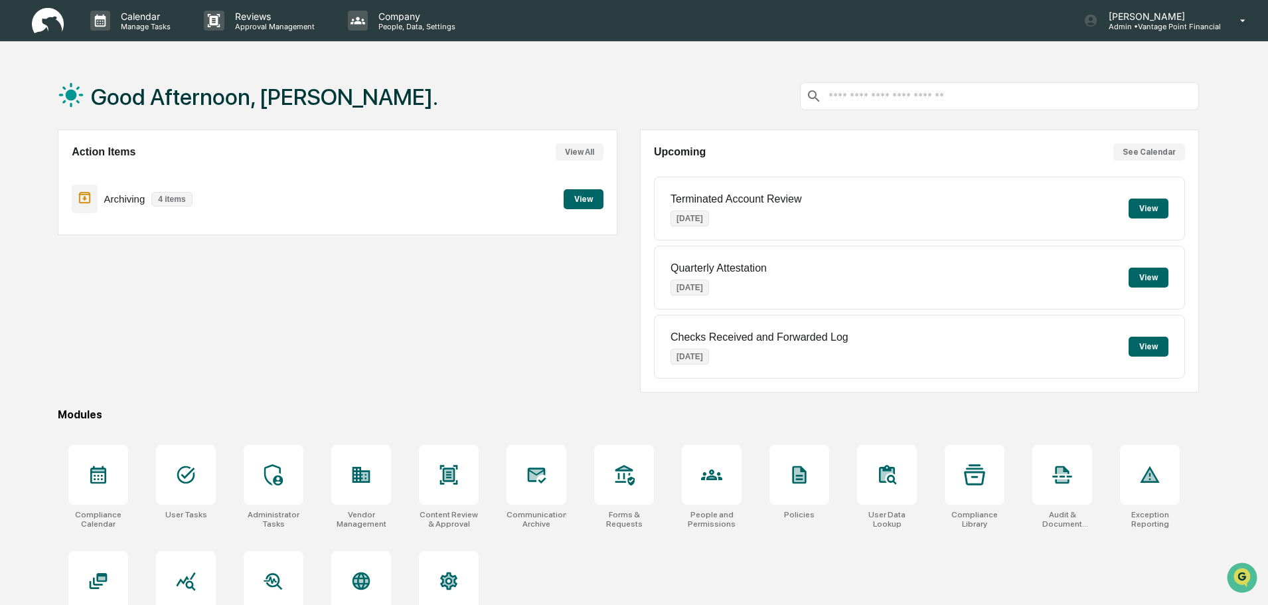
click at [250, 301] on div "Action Items View All Archiving 4 items View" at bounding box center [337, 260] width 559 height 263
click at [425, 341] on div "Action Items View All Archiving 4 items View" at bounding box center [337, 260] width 559 height 263
click at [354, 464] on icon at bounding box center [361, 474] width 21 height 21
